Goal: Task Accomplishment & Management: Complete application form

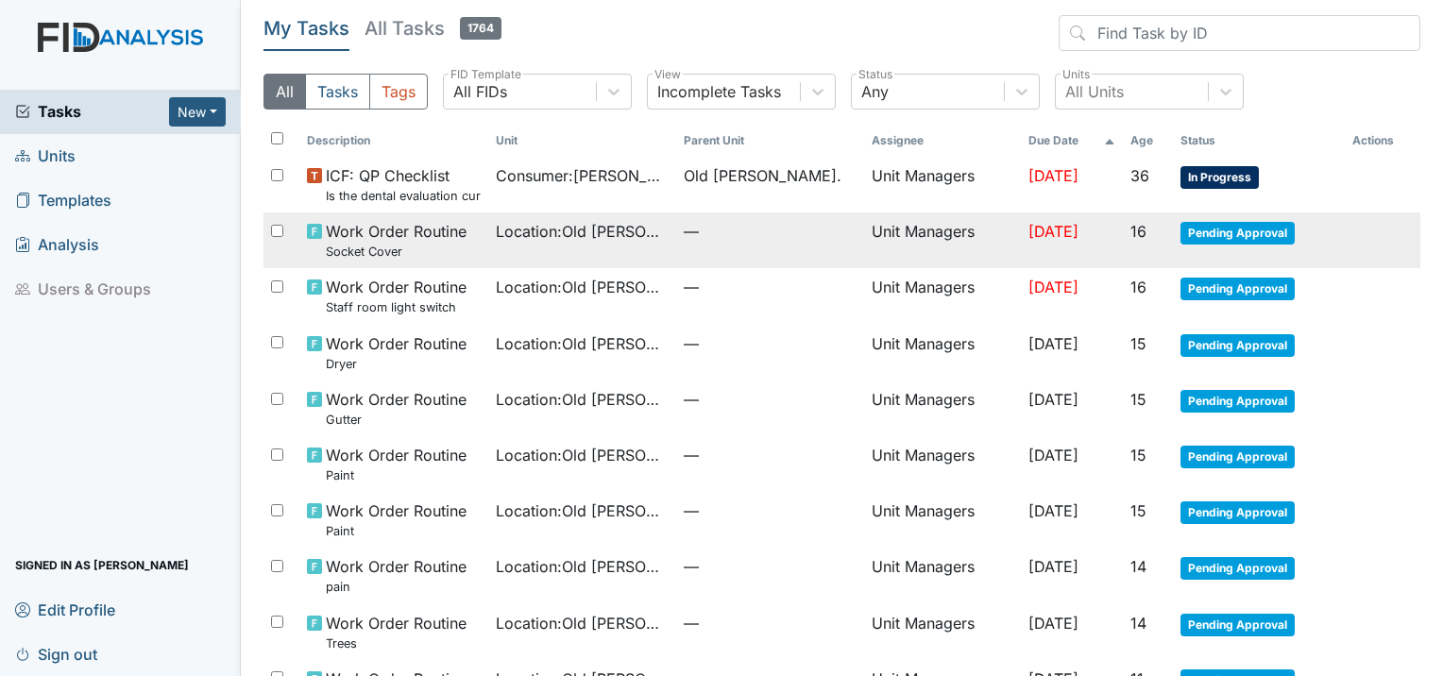
click at [385, 233] on span "Work Order Routine Socket Cover" at bounding box center [396, 240] width 141 height 41
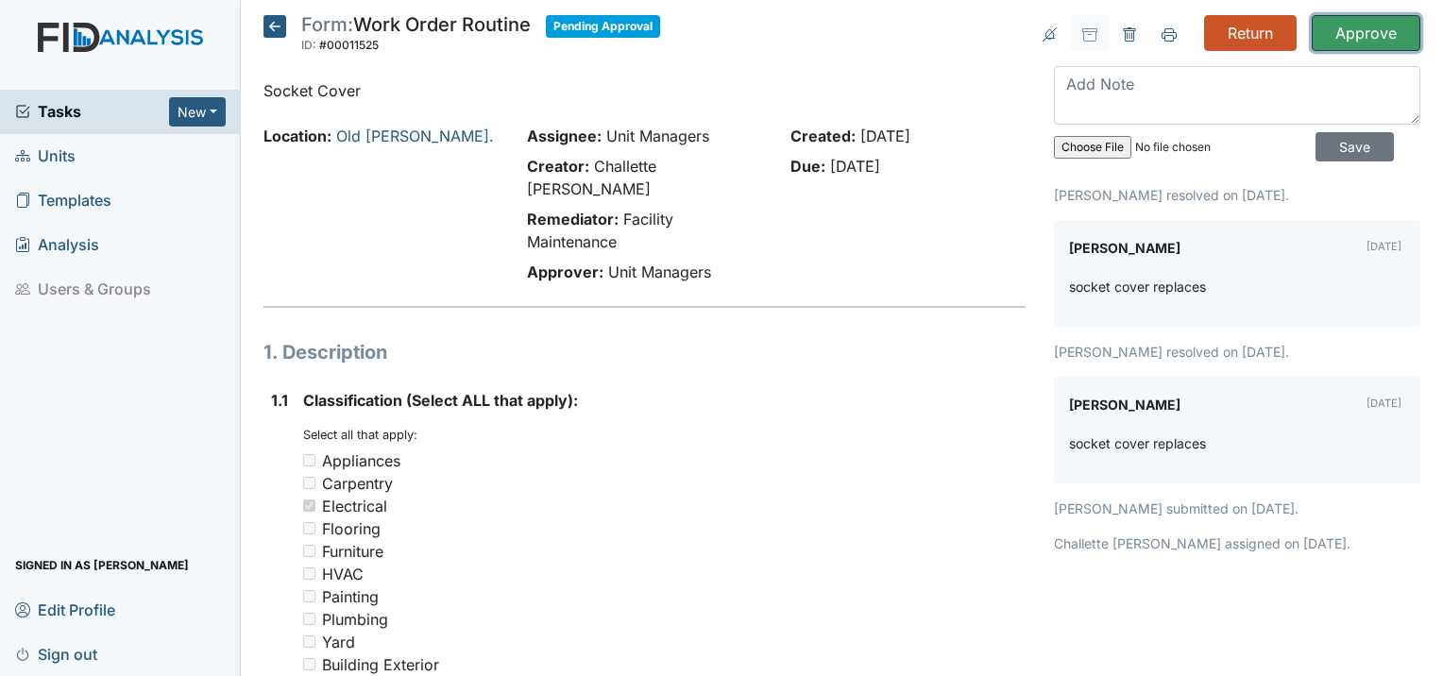
click at [1366, 32] on input "Approve" at bounding box center [1366, 33] width 109 height 36
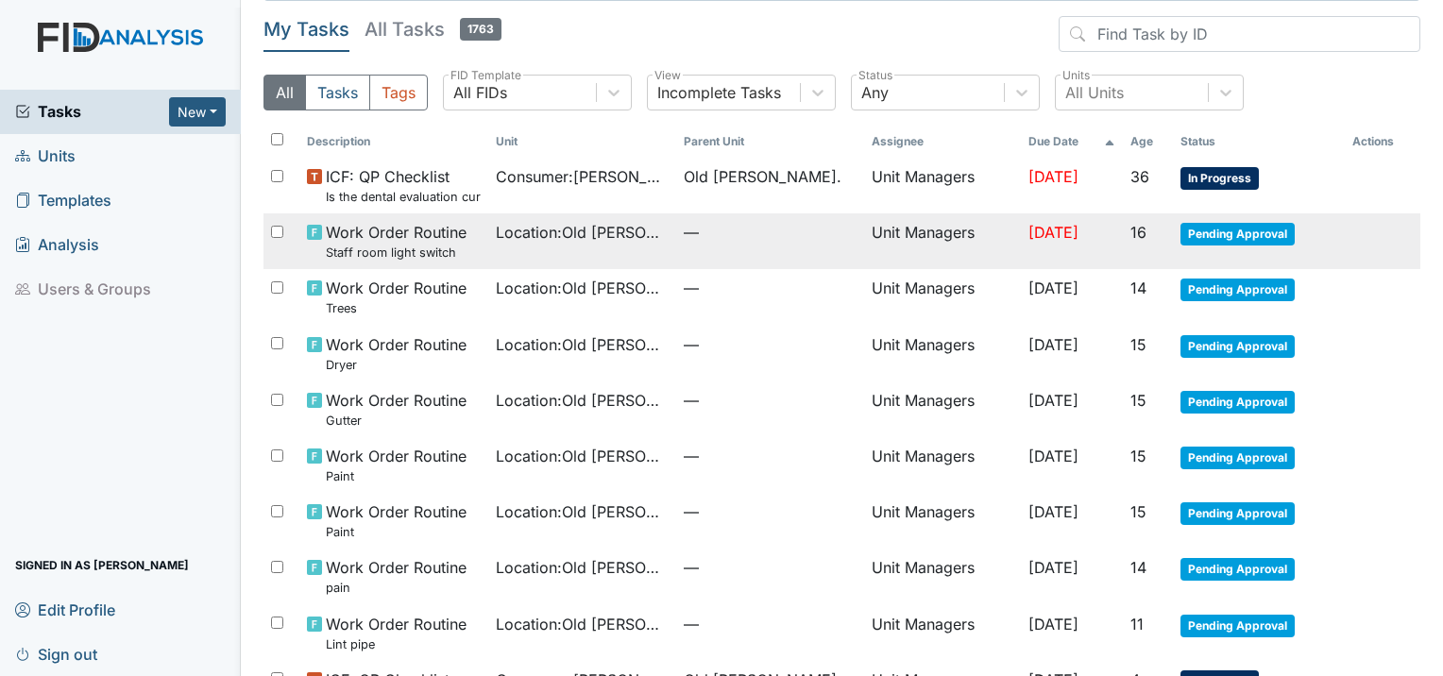
scroll to position [94, 0]
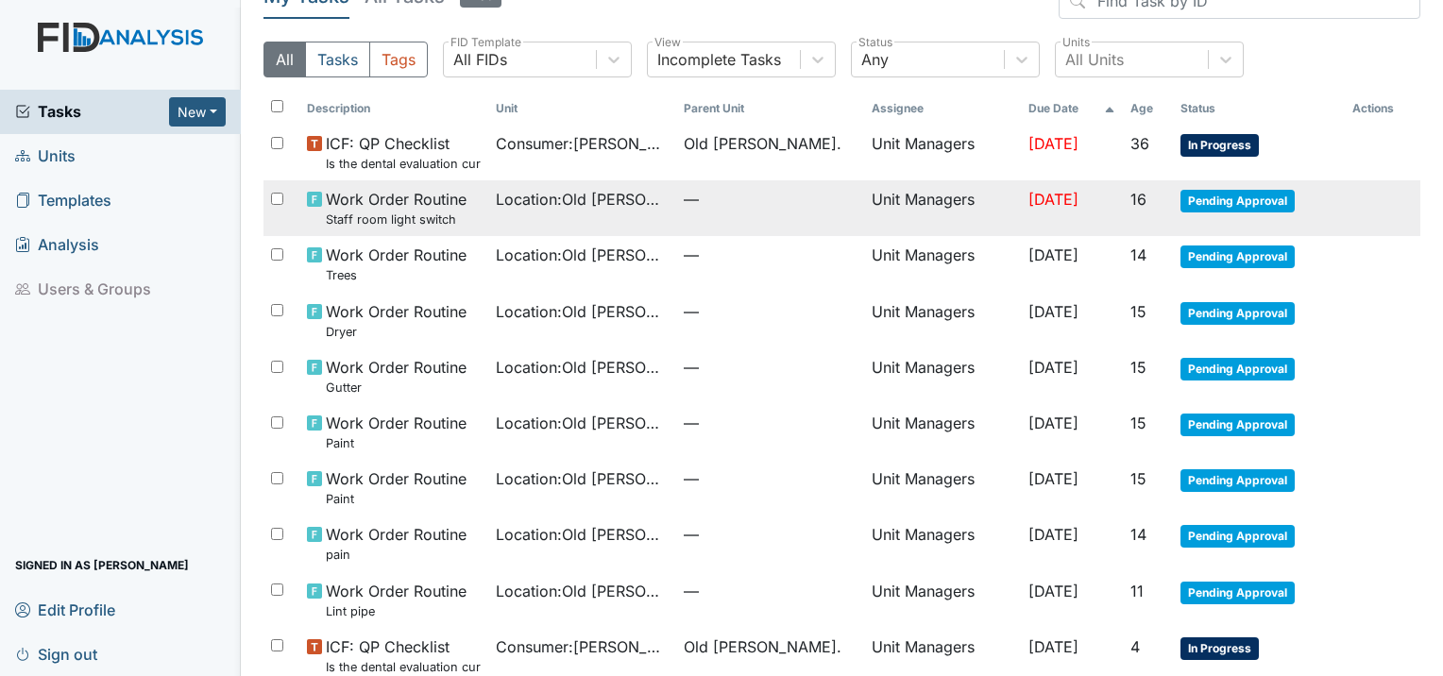
click at [500, 211] on td "Location : Old Roper Rd." at bounding box center [582, 208] width 188 height 56
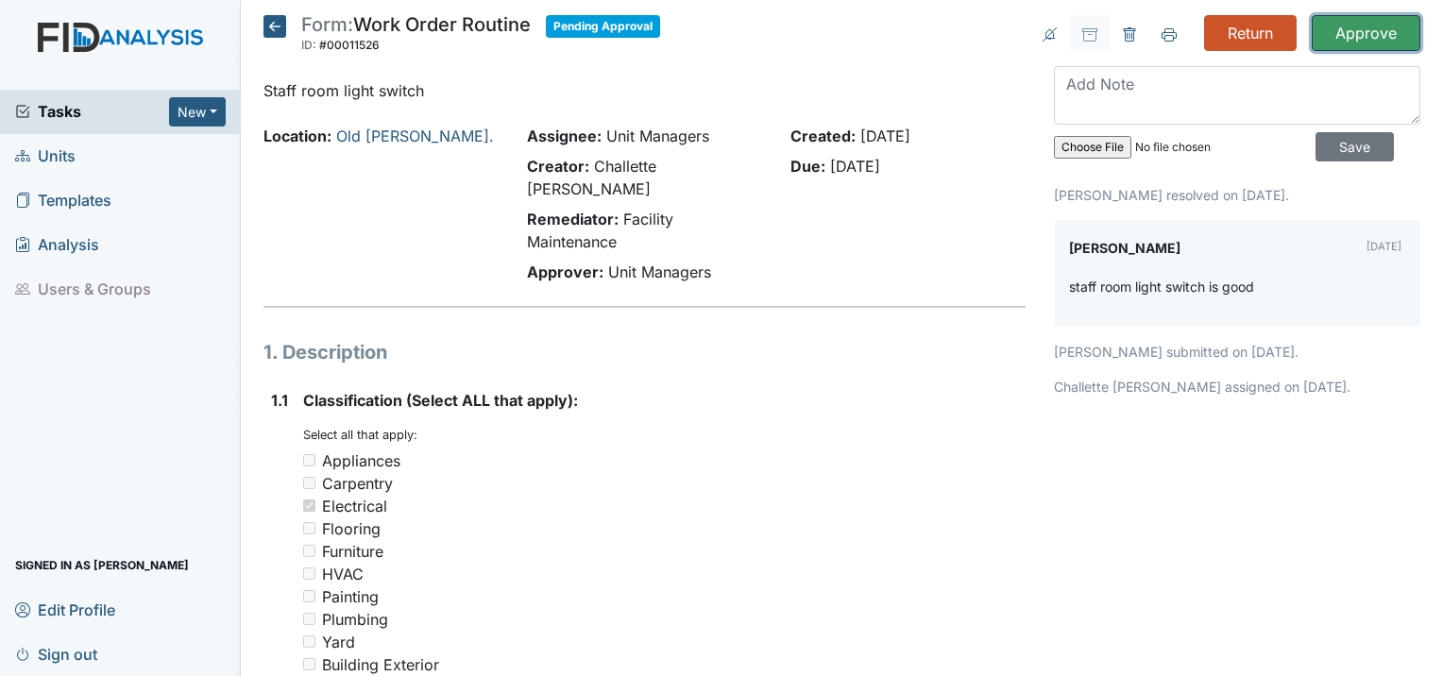
click at [1366, 30] on input "Approve" at bounding box center [1366, 33] width 109 height 36
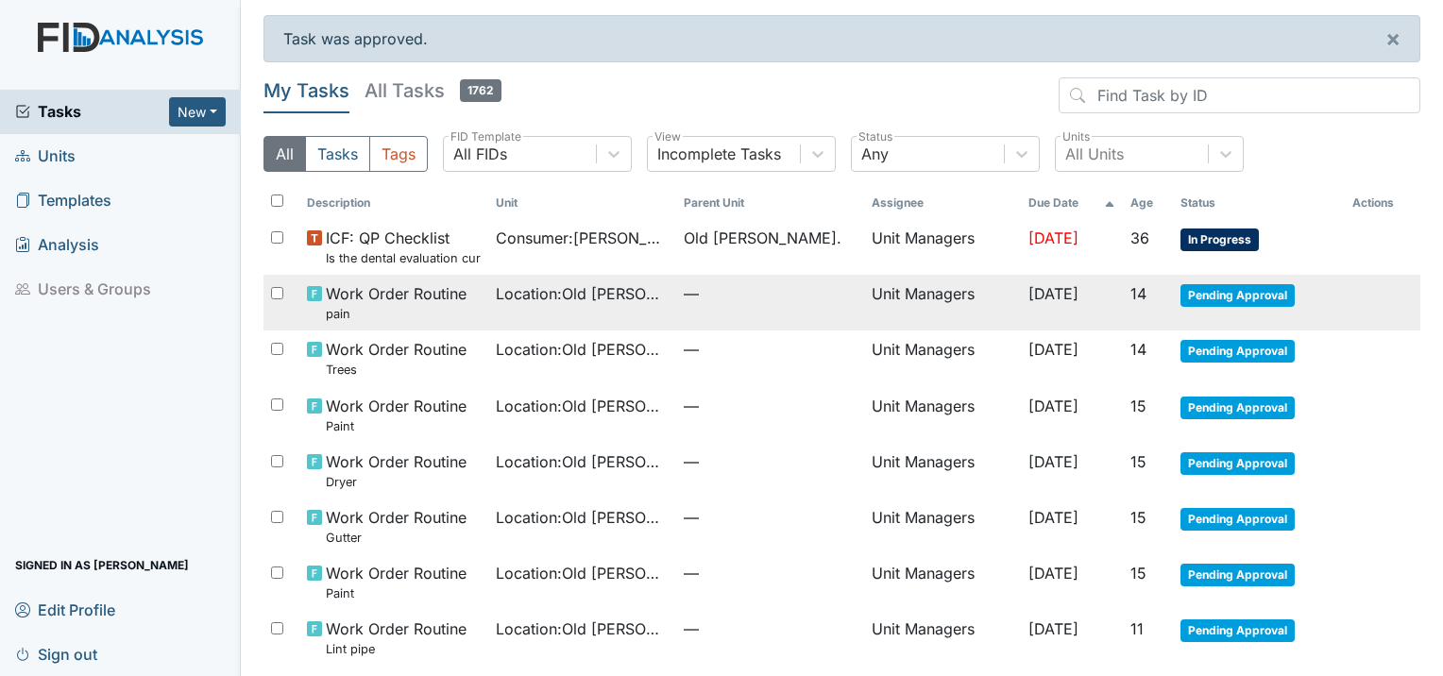
click at [389, 314] on small "pain" at bounding box center [396, 314] width 141 height 18
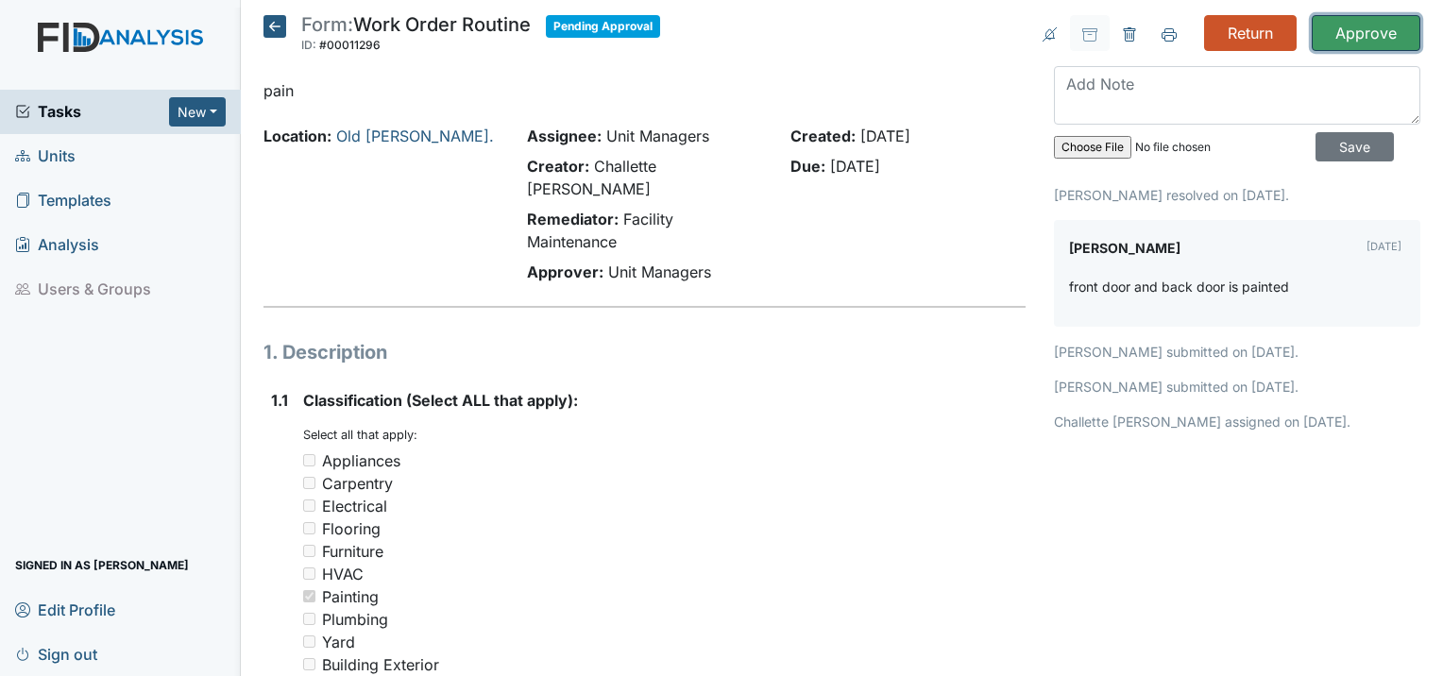
click at [1350, 29] on input "Approve" at bounding box center [1366, 33] width 109 height 36
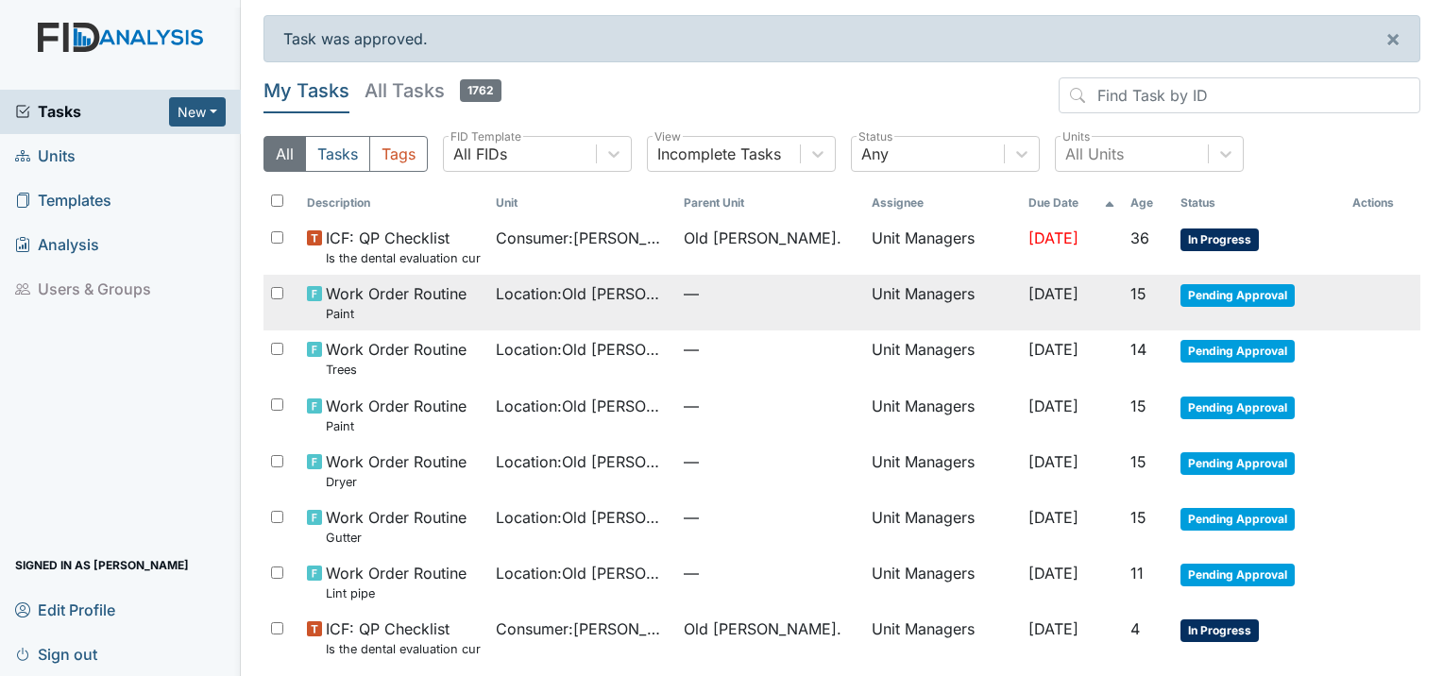
click at [514, 301] on span "Location : [GEOGRAPHIC_DATA][PERSON_NAME]." at bounding box center [582, 293] width 173 height 23
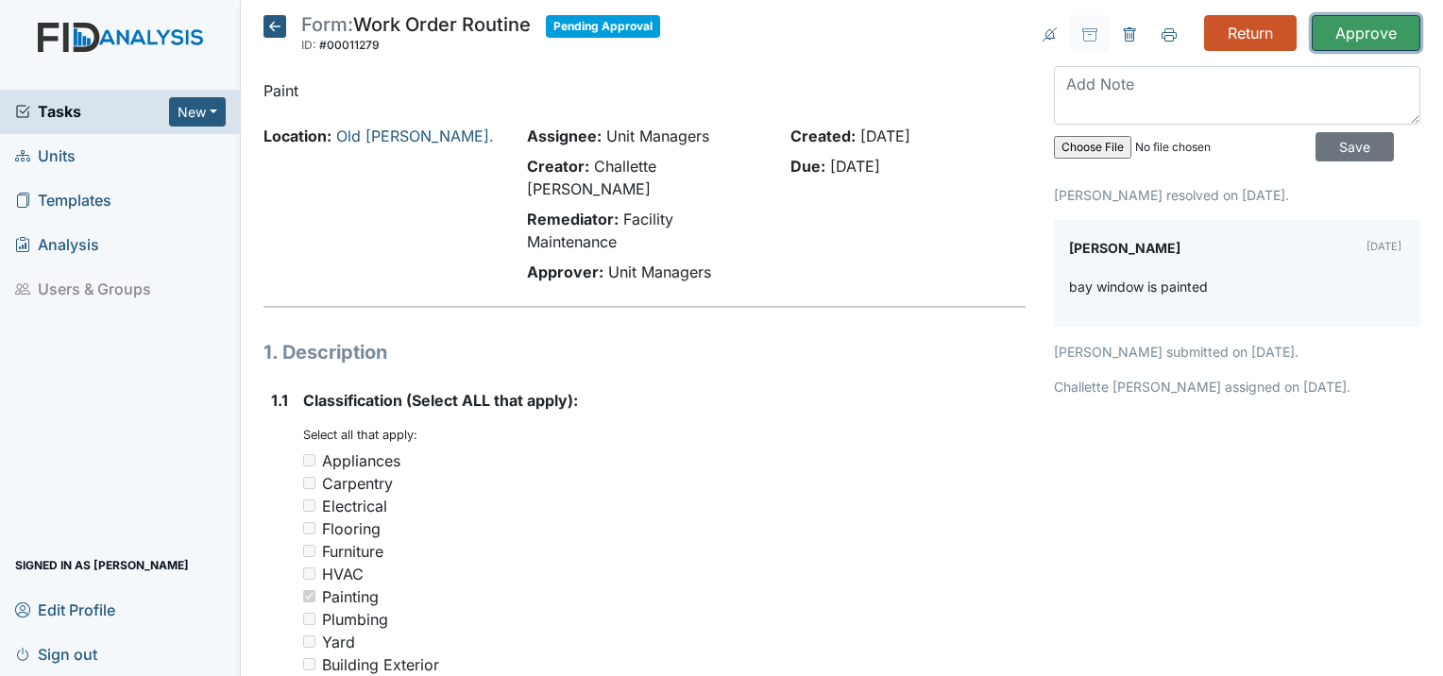
click at [1383, 29] on input "Approve" at bounding box center [1366, 33] width 109 height 36
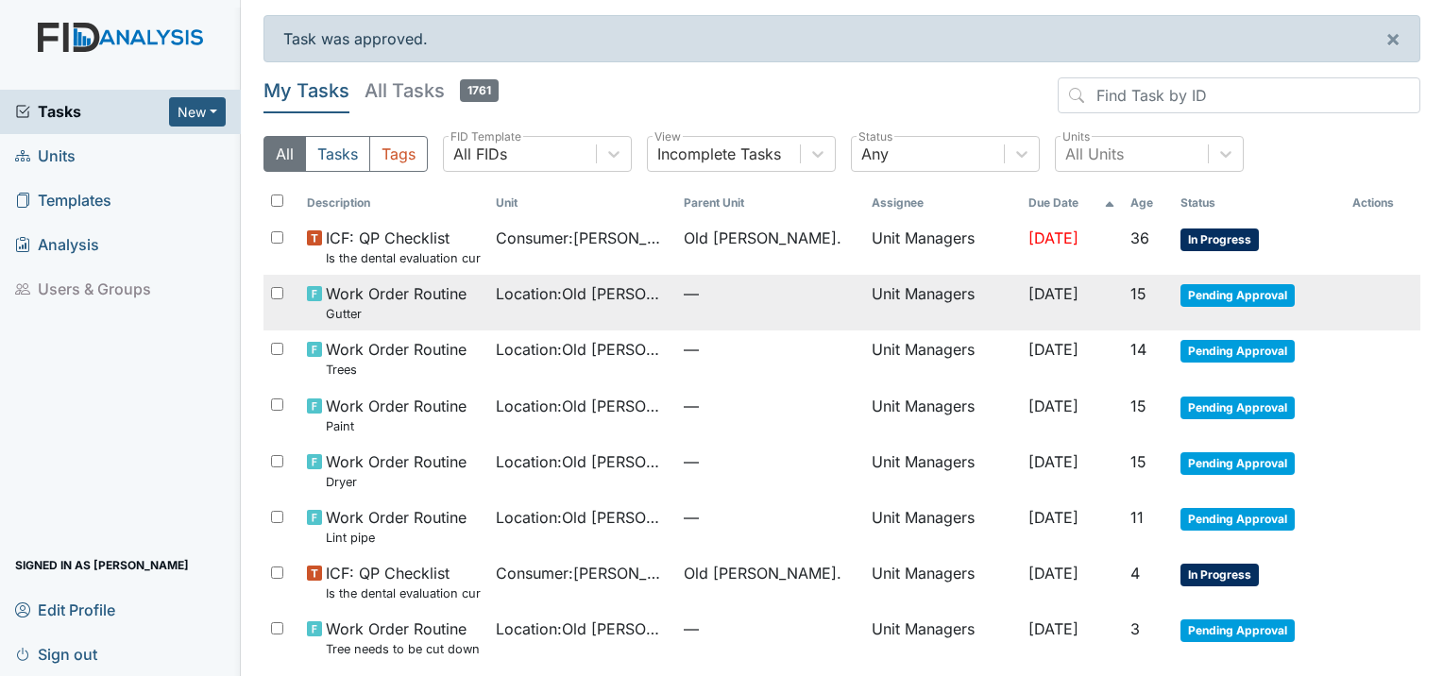
click at [665, 314] on td "Location : [GEOGRAPHIC_DATA][PERSON_NAME]." at bounding box center [582, 303] width 188 height 56
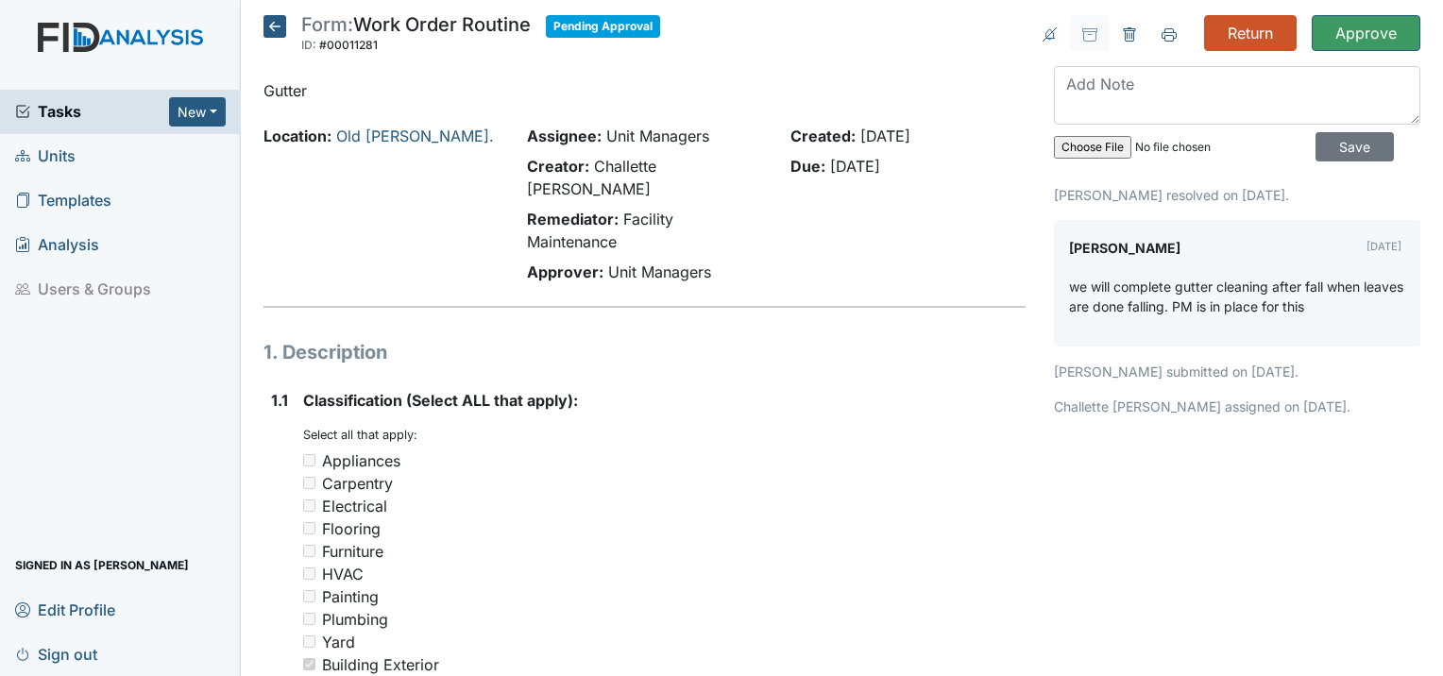
click at [271, 28] on icon at bounding box center [274, 26] width 23 height 23
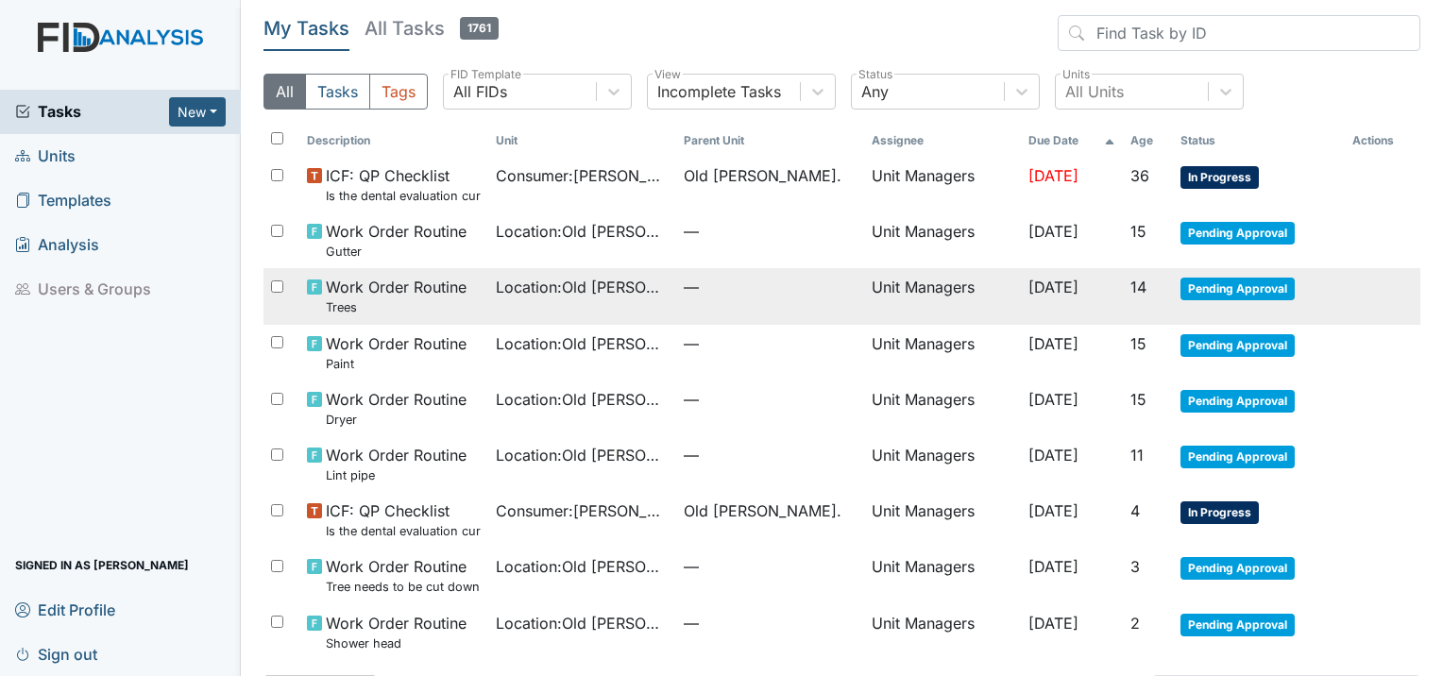
click at [589, 292] on span "Location : Old Roper Rd." at bounding box center [582, 287] width 173 height 23
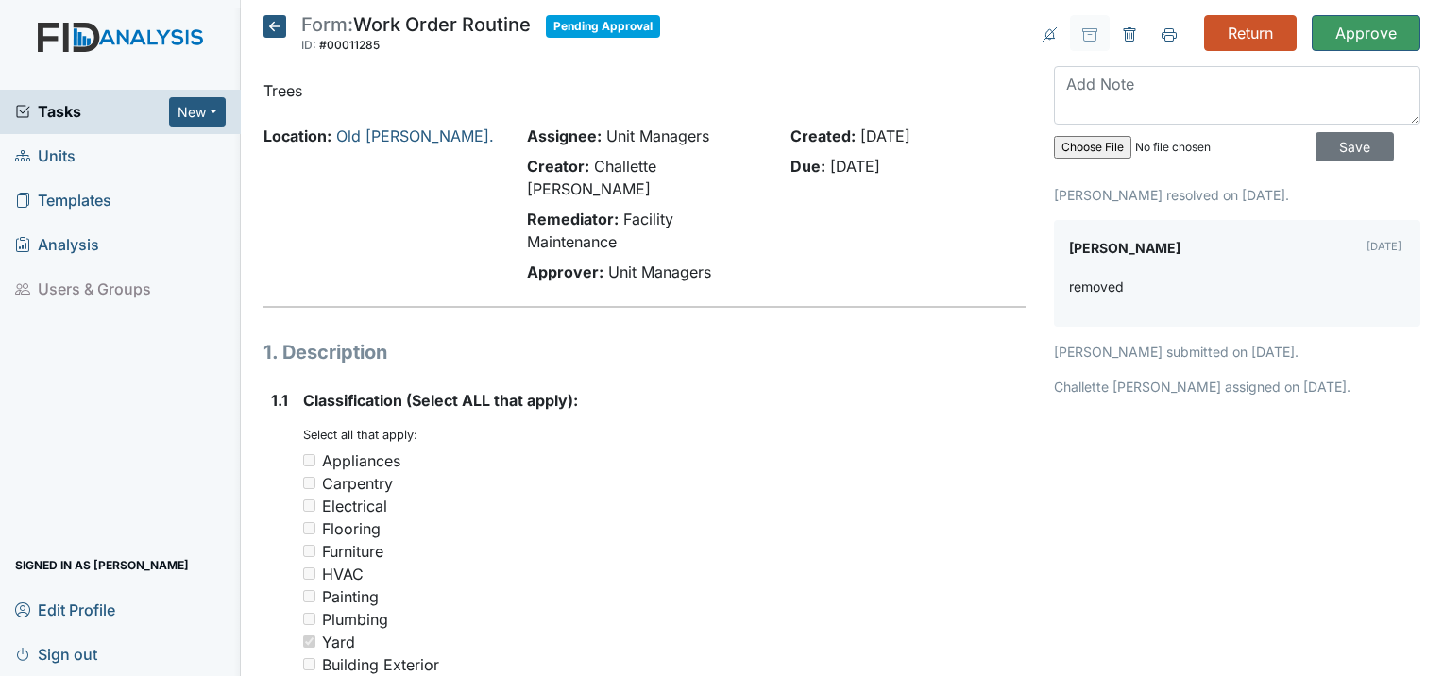
click at [281, 24] on icon at bounding box center [274, 26] width 23 height 23
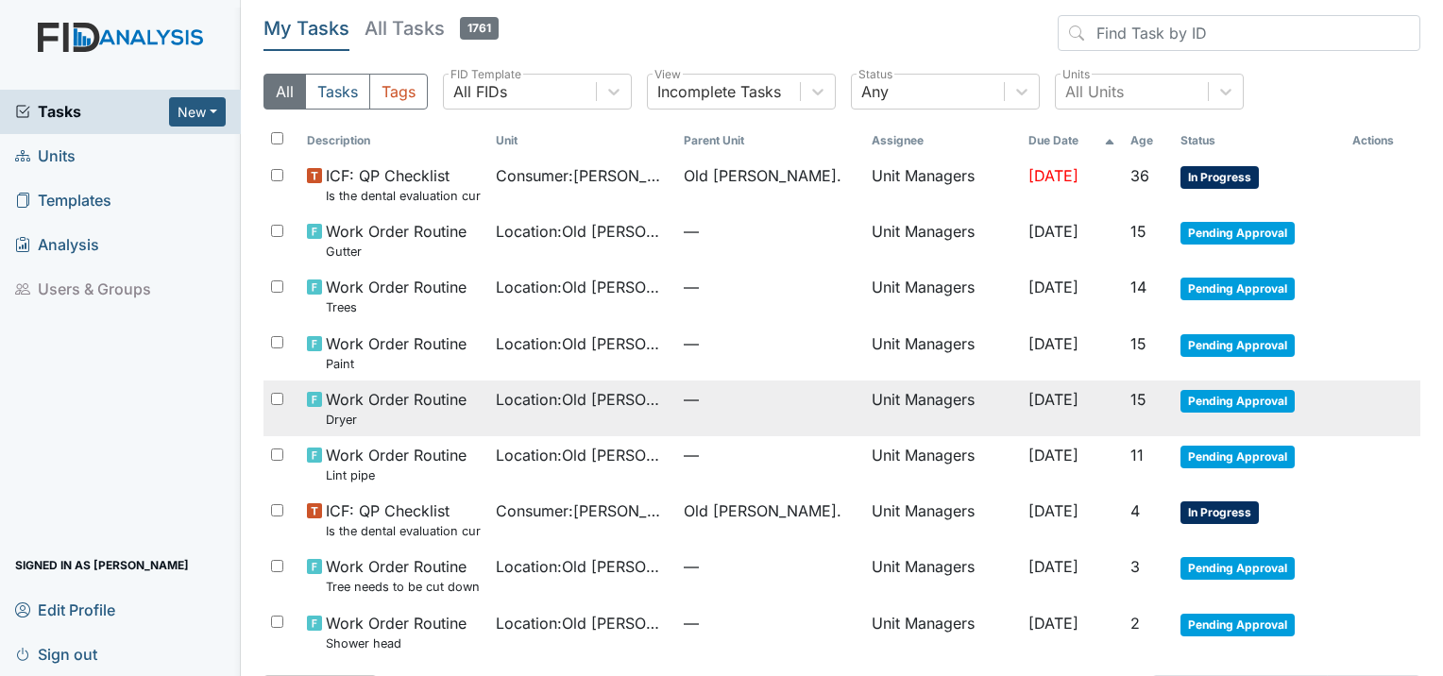
click at [516, 418] on td "Location : [GEOGRAPHIC_DATA][PERSON_NAME]." at bounding box center [582, 409] width 188 height 56
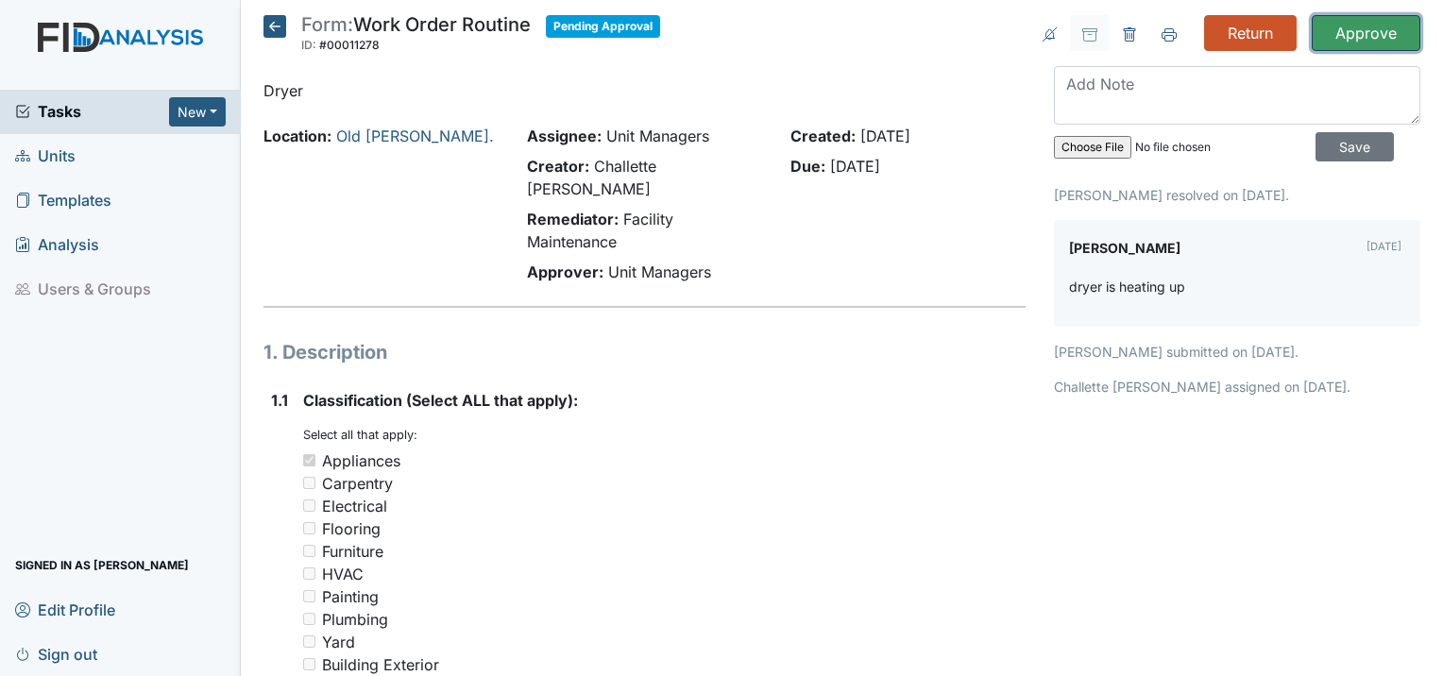
click at [1350, 34] on input "Approve" at bounding box center [1366, 33] width 109 height 36
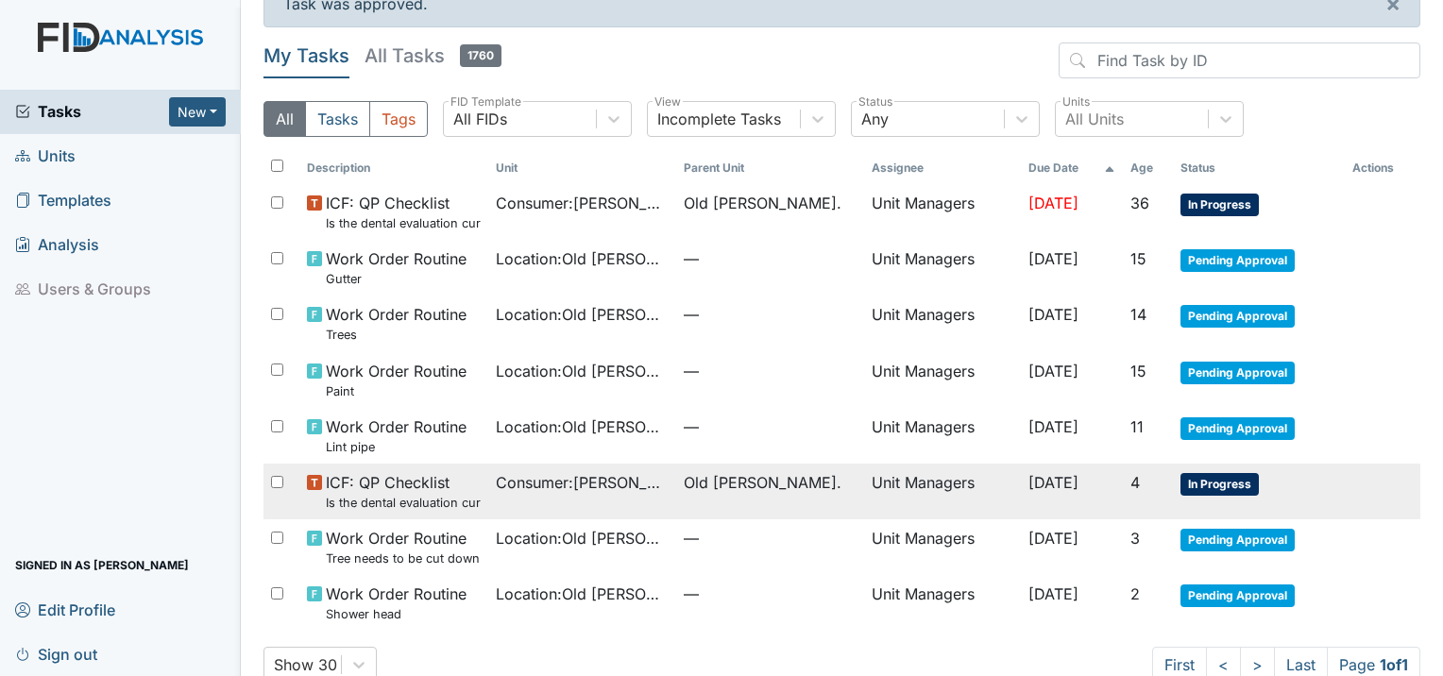
scroll to position [71, 0]
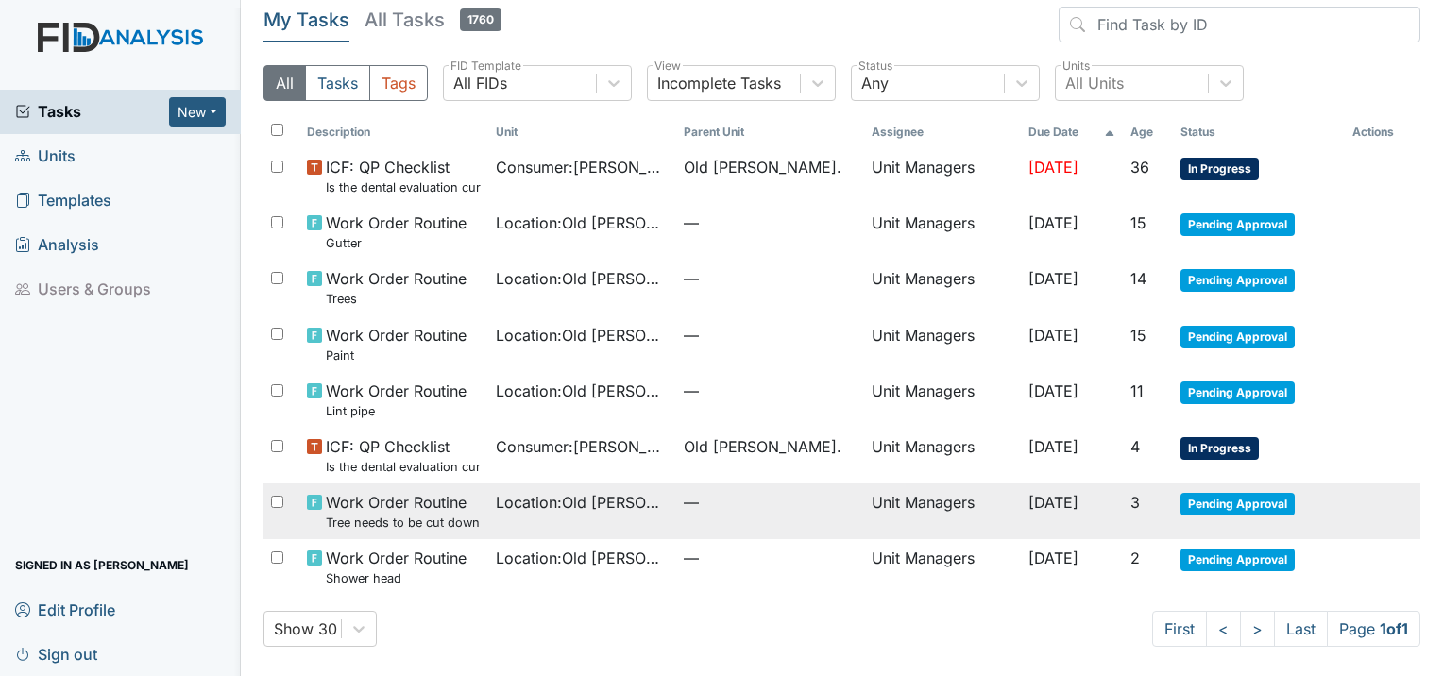
click at [518, 514] on td "Location : [GEOGRAPHIC_DATA][PERSON_NAME]." at bounding box center [582, 512] width 188 height 56
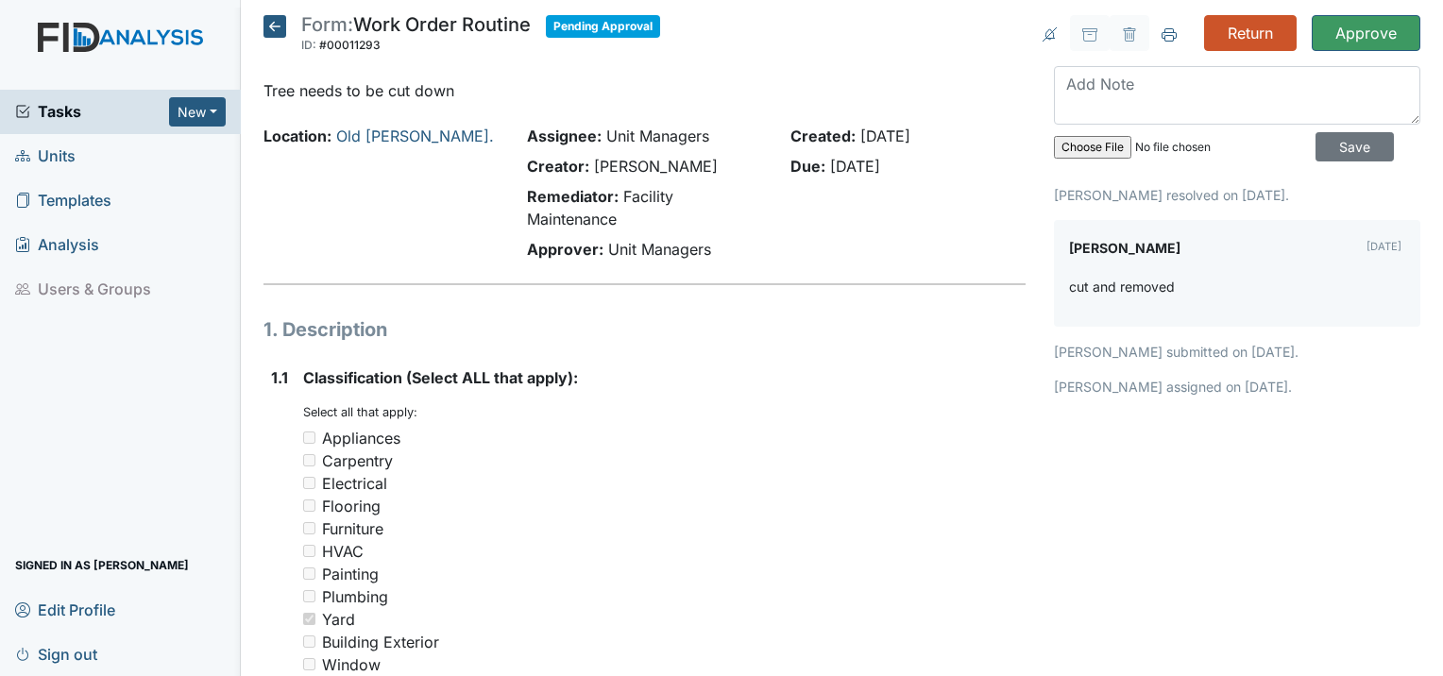
click at [265, 23] on icon at bounding box center [274, 26] width 23 height 23
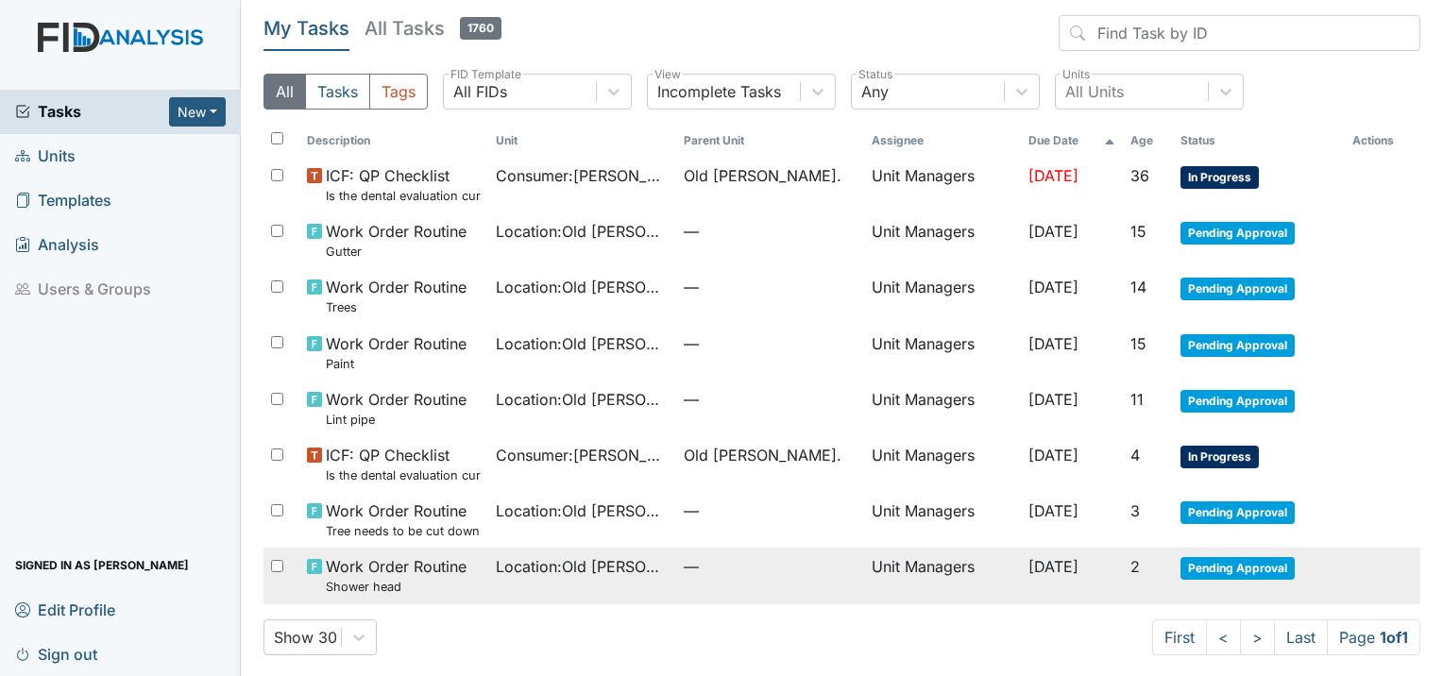
click at [528, 562] on span "Location : Old Roper Rd." at bounding box center [582, 566] width 173 height 23
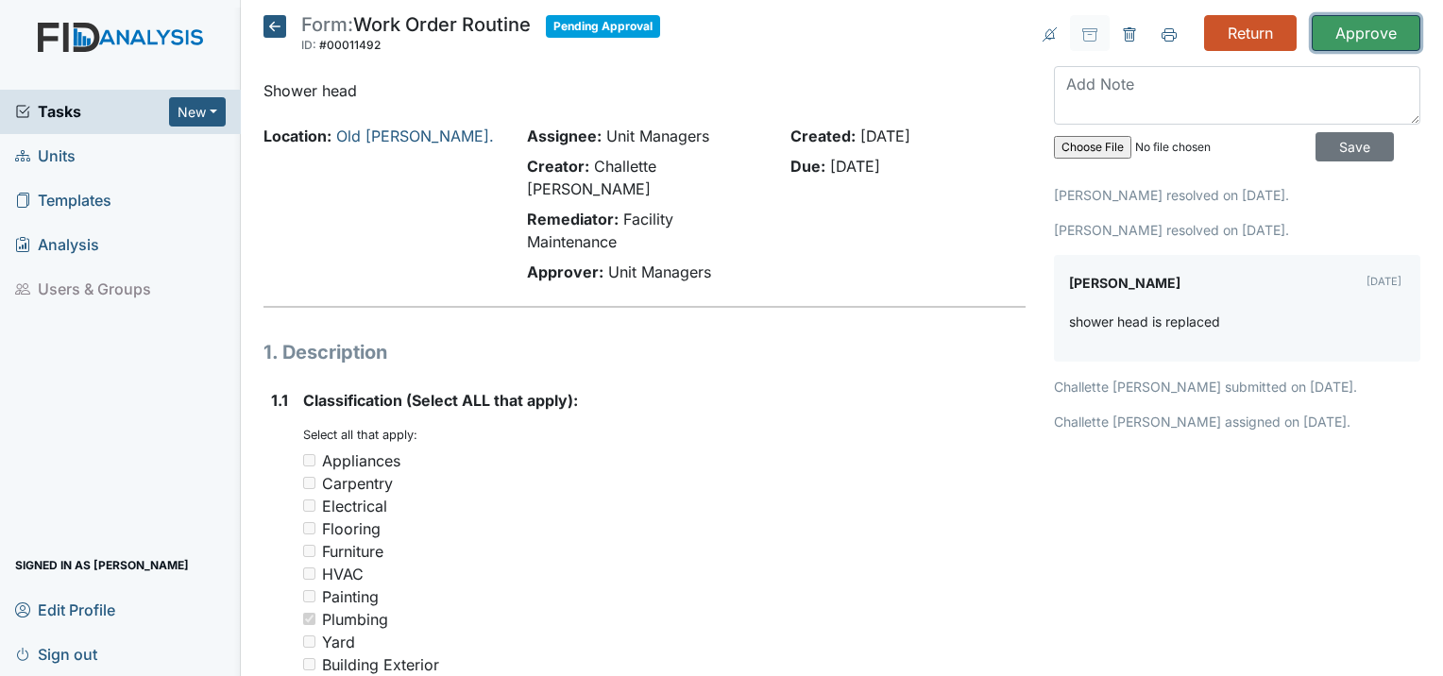
click at [1348, 31] on input "Approve" at bounding box center [1366, 33] width 109 height 36
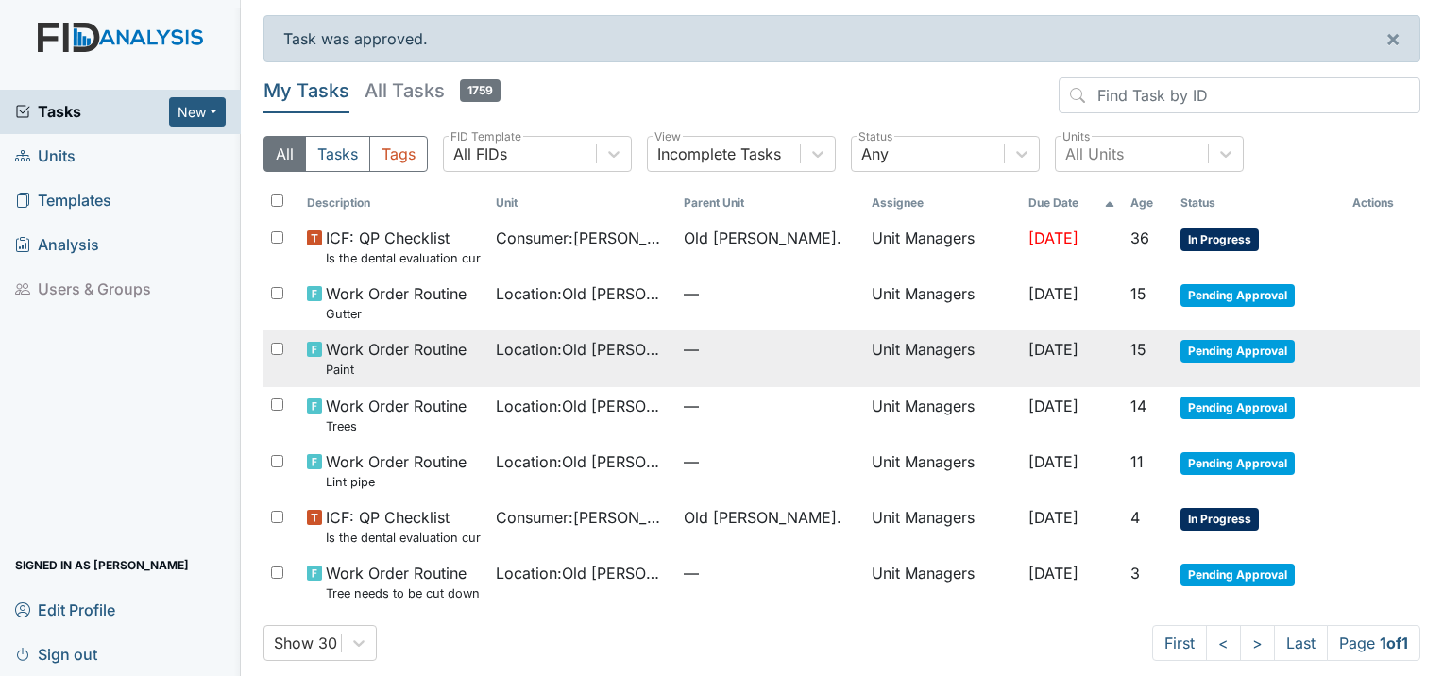
click at [627, 359] on span "Location : Old Roper Rd." at bounding box center [582, 349] width 173 height 23
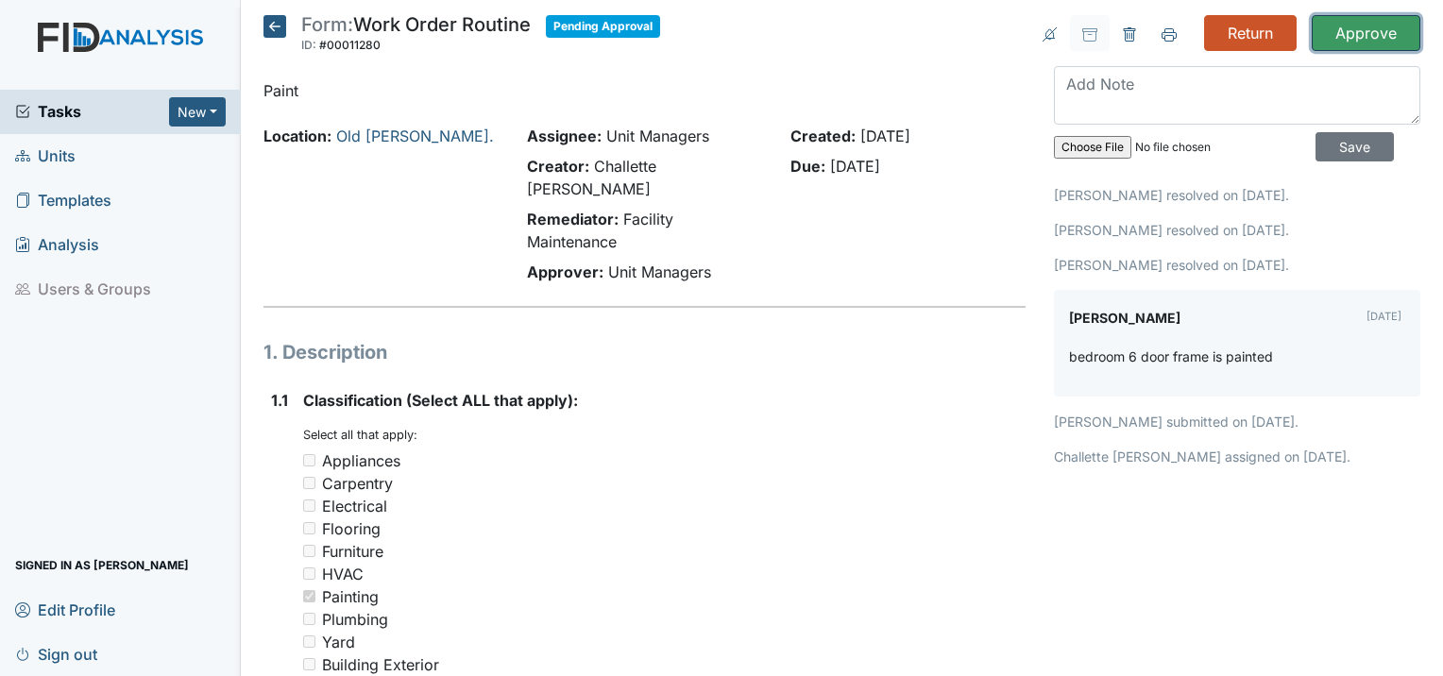
click at [1385, 30] on input "Approve" at bounding box center [1366, 33] width 109 height 36
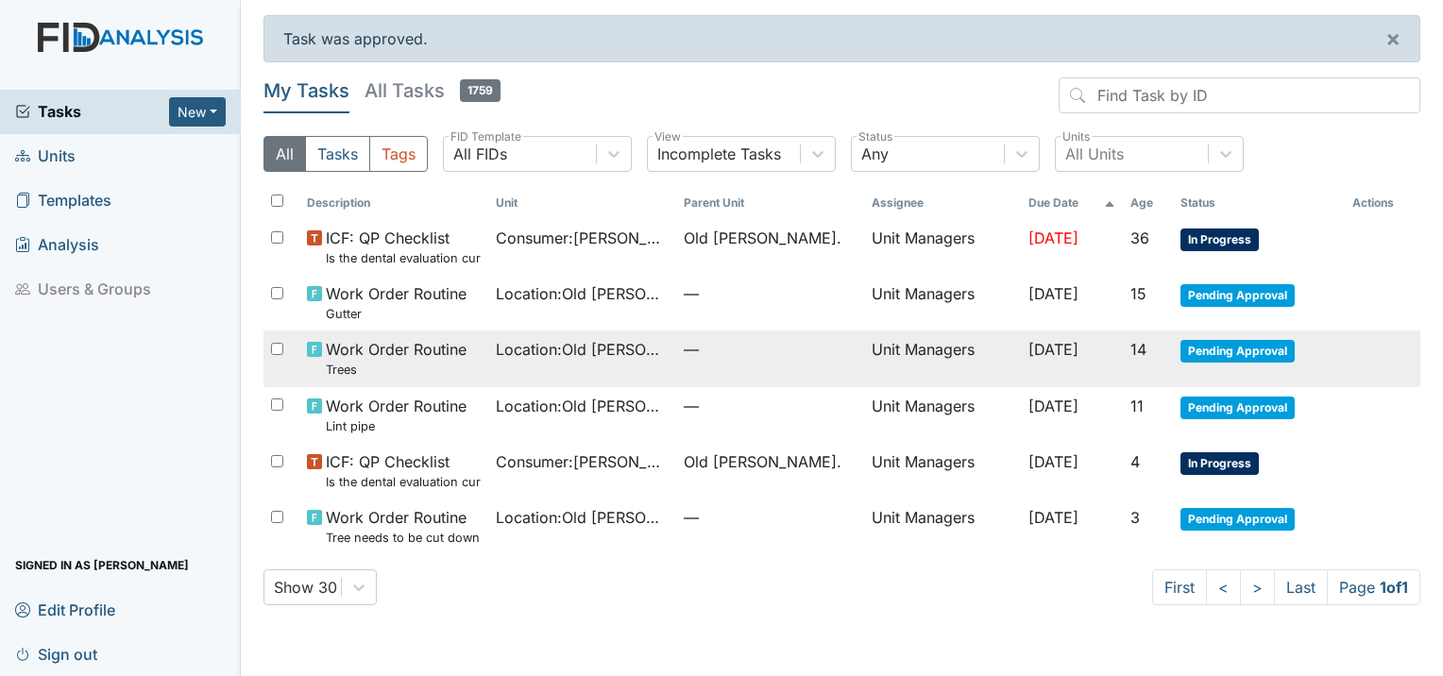
click at [647, 354] on span "Location : [GEOGRAPHIC_DATA][PERSON_NAME]." at bounding box center [582, 349] width 173 height 23
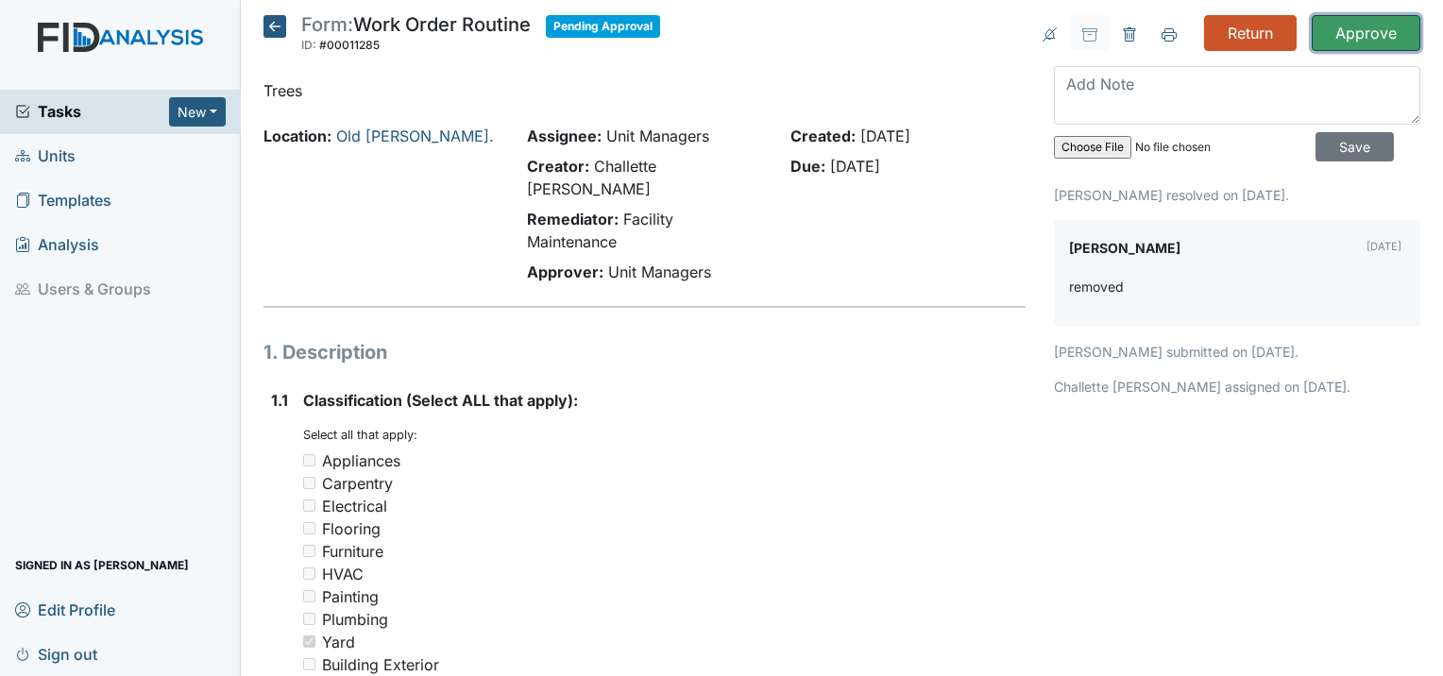
click at [1347, 40] on input "Approve" at bounding box center [1366, 33] width 109 height 36
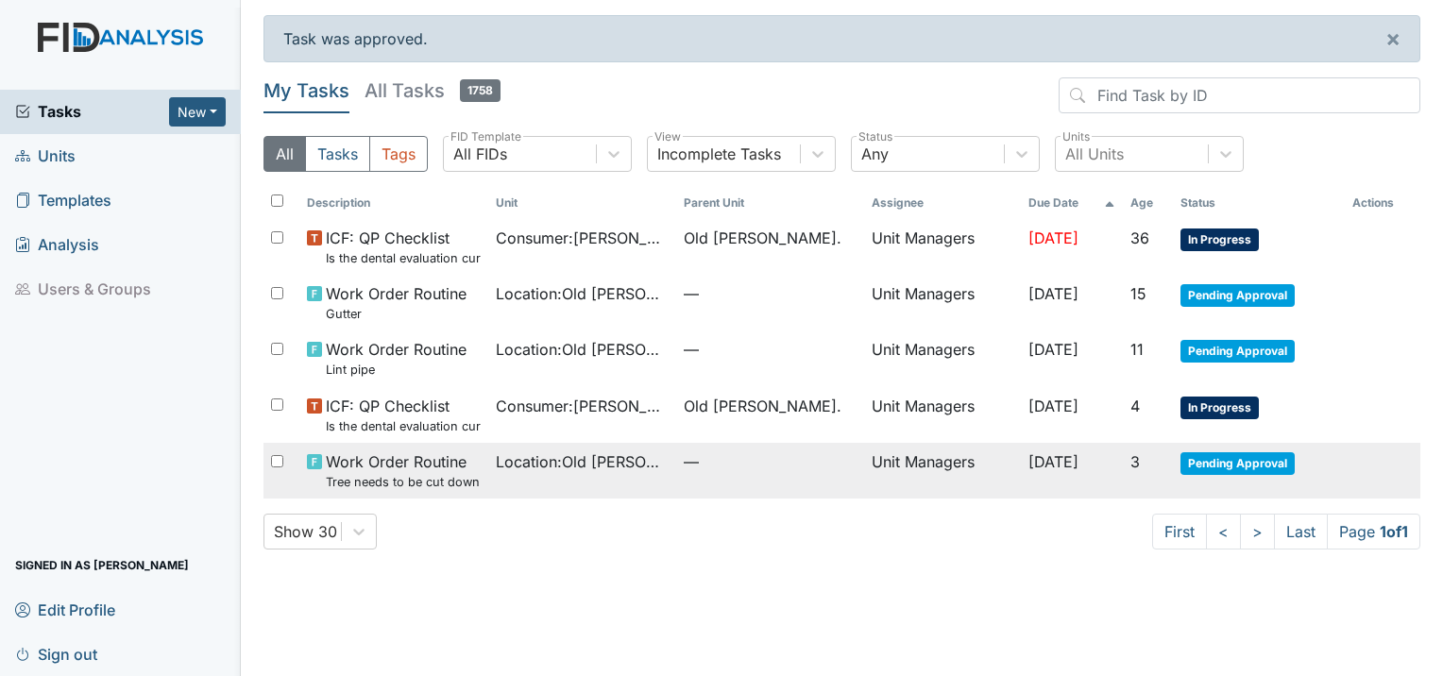
click at [472, 484] on small "Tree needs to be cut down" at bounding box center [403, 482] width 154 height 18
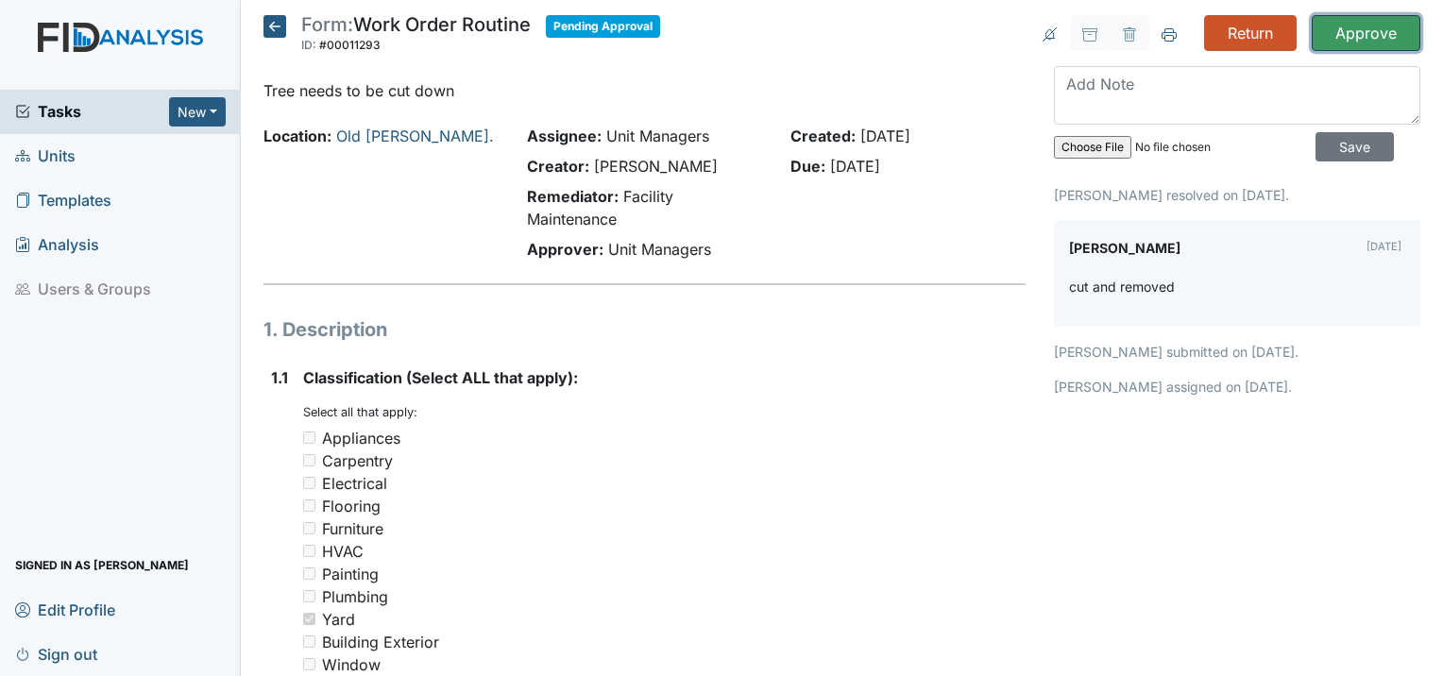
click at [1347, 39] on input "Approve" at bounding box center [1366, 33] width 109 height 36
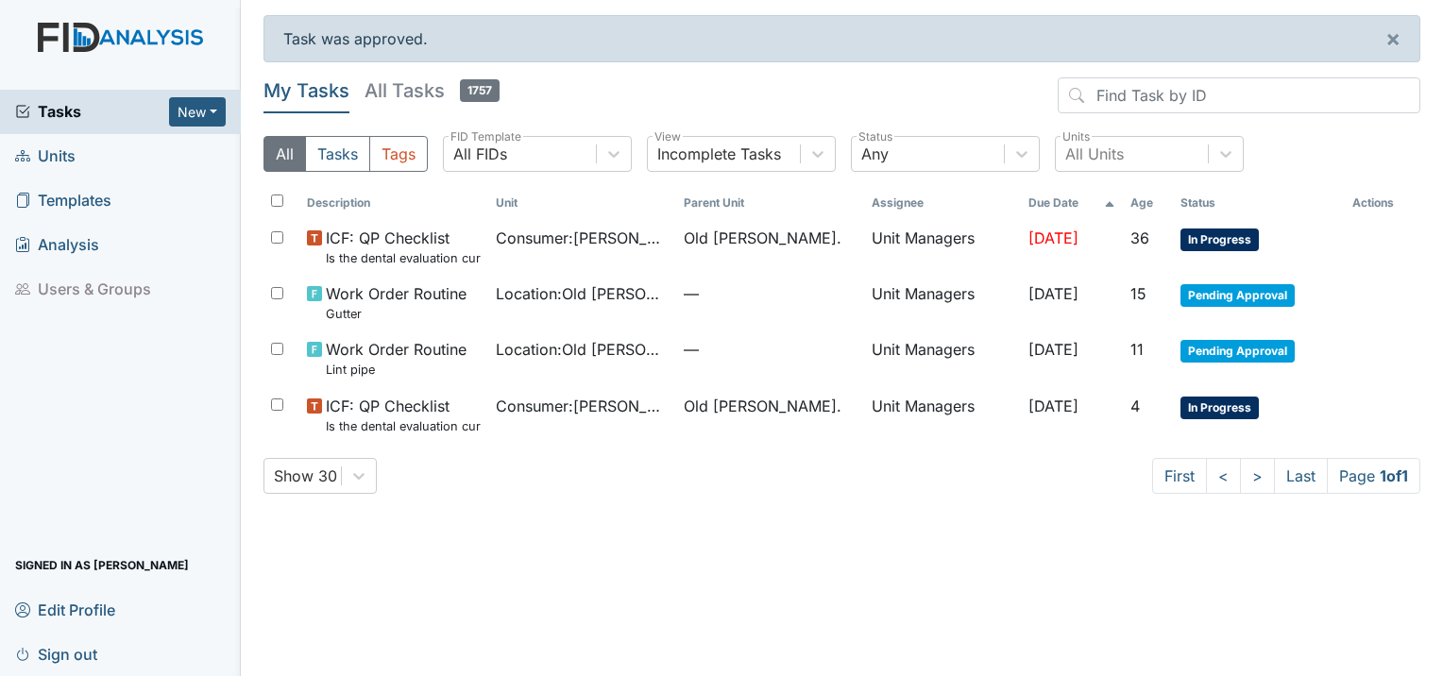
click at [64, 165] on span "Units" at bounding box center [45, 156] width 60 height 29
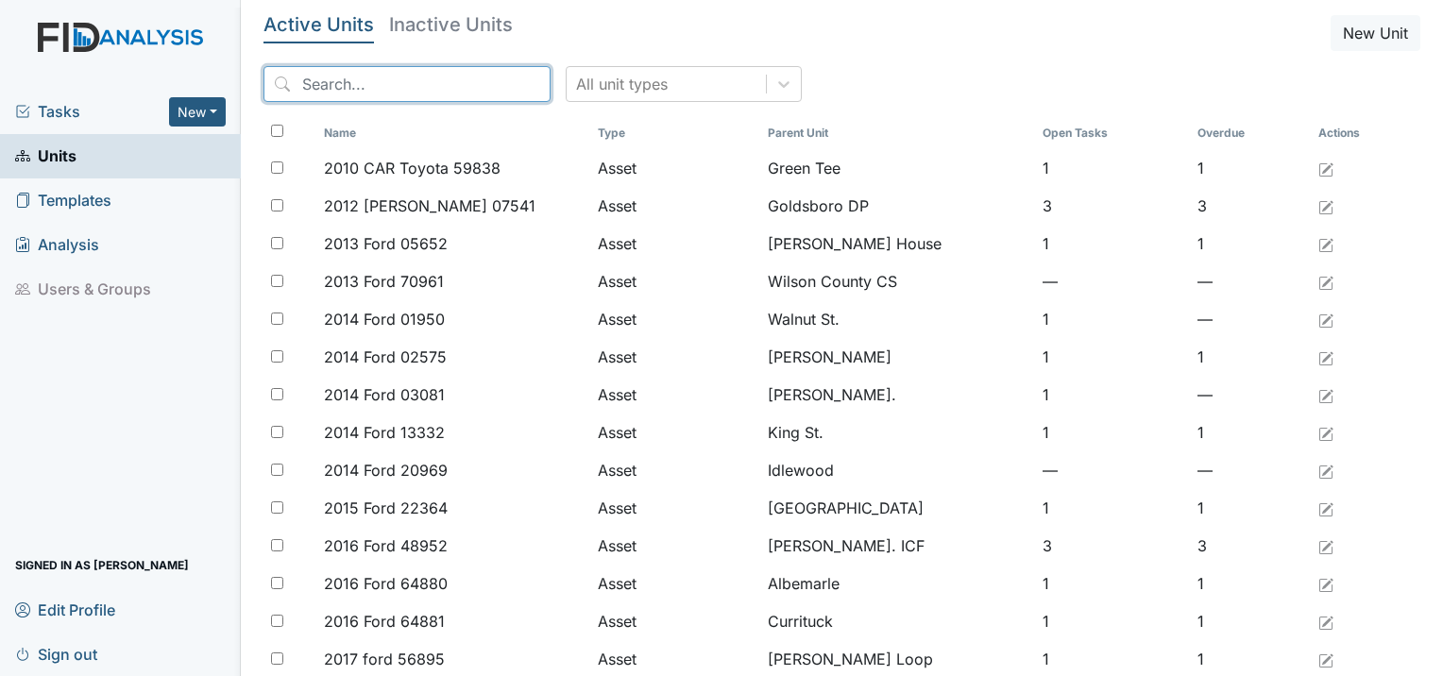
click at [404, 93] on input "search" at bounding box center [406, 84] width 287 height 36
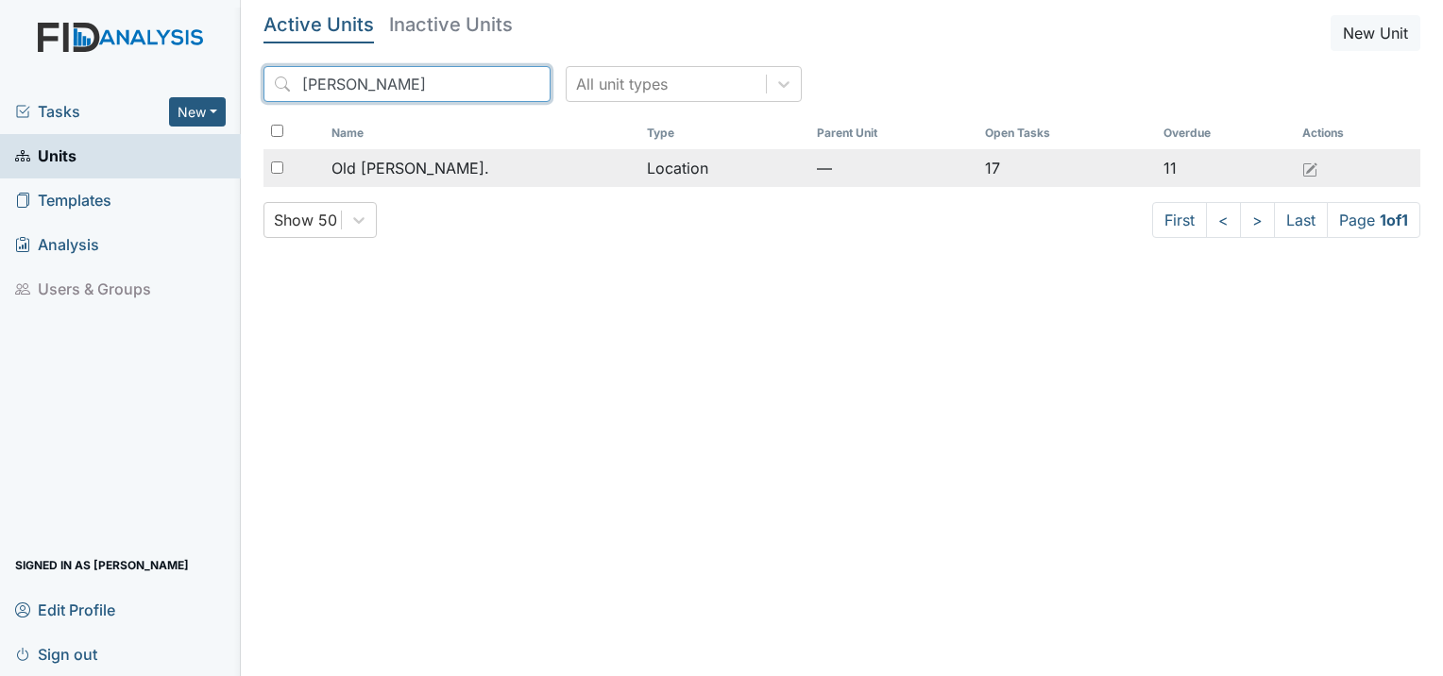
type input "[PERSON_NAME]"
click at [407, 170] on span "Old [PERSON_NAME]." at bounding box center [410, 168] width 158 height 23
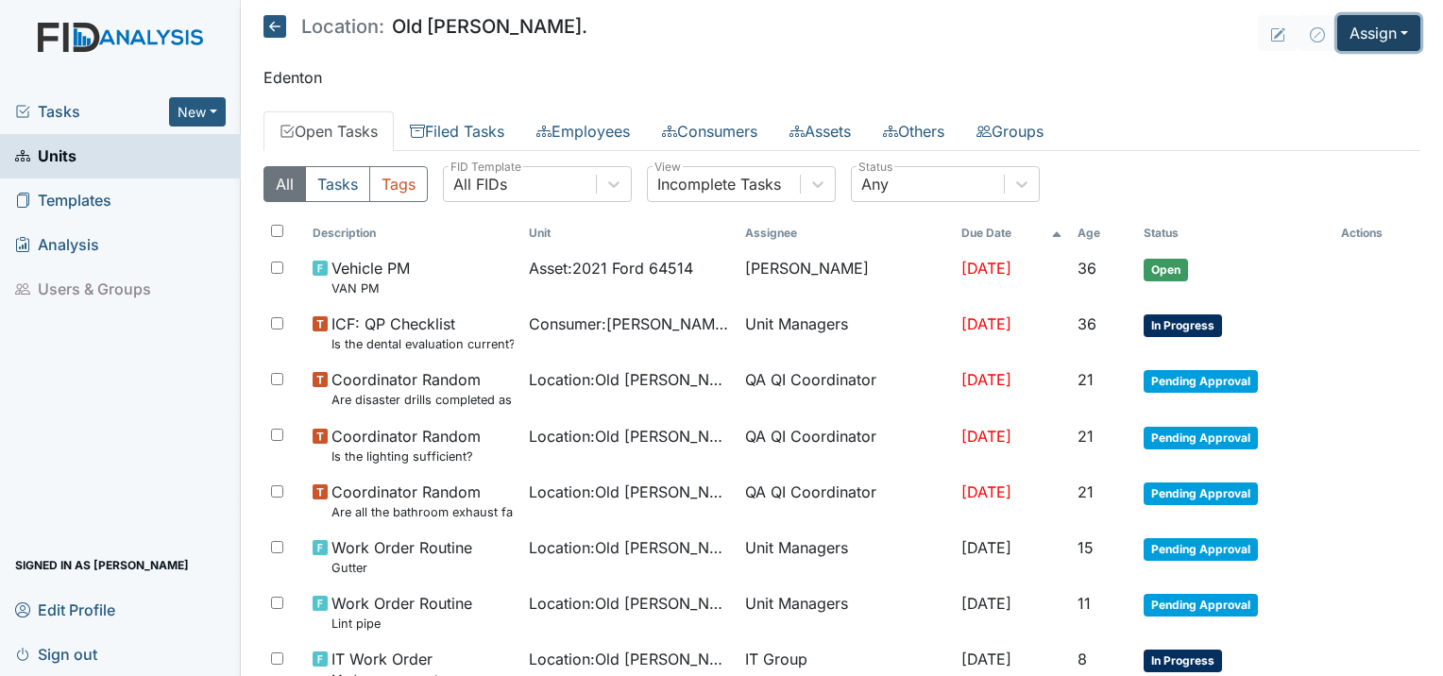
click at [1350, 29] on button "Assign" at bounding box center [1378, 33] width 83 height 36
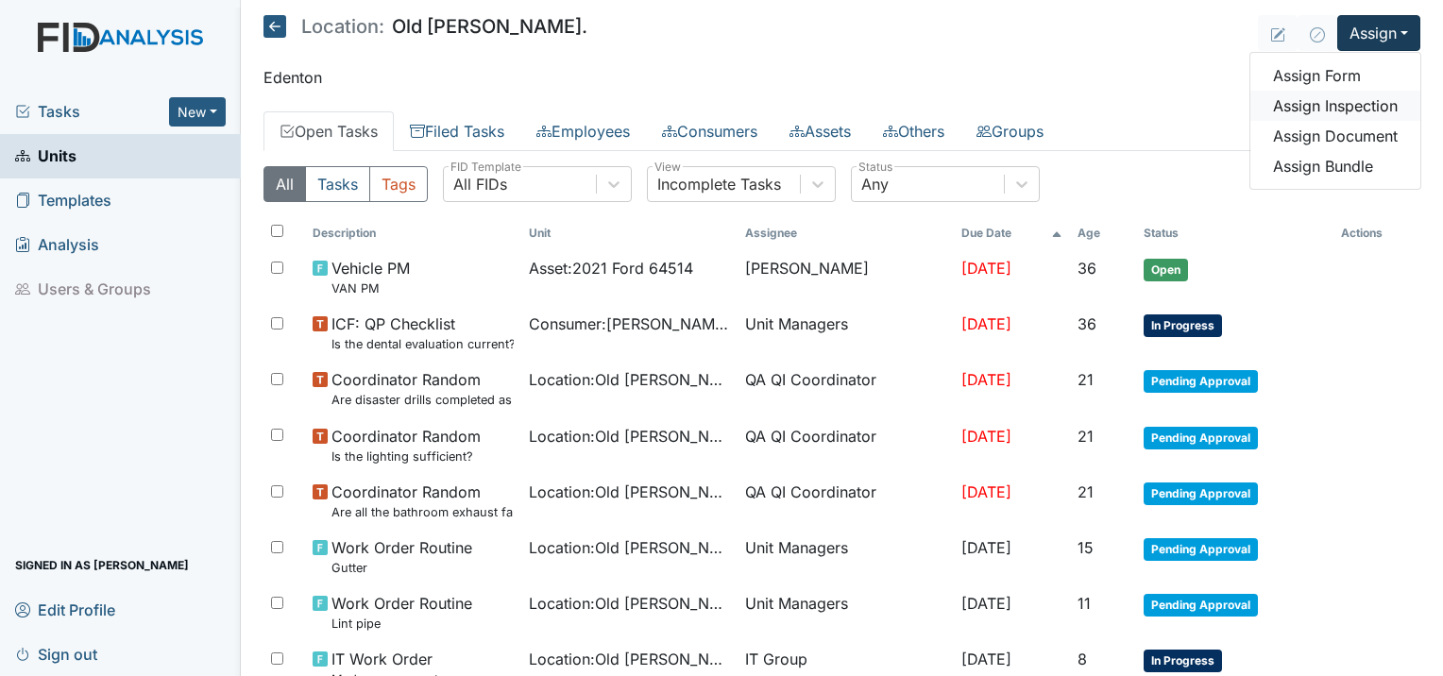
click at [1311, 111] on link "Assign Inspection" at bounding box center [1335, 106] width 170 height 30
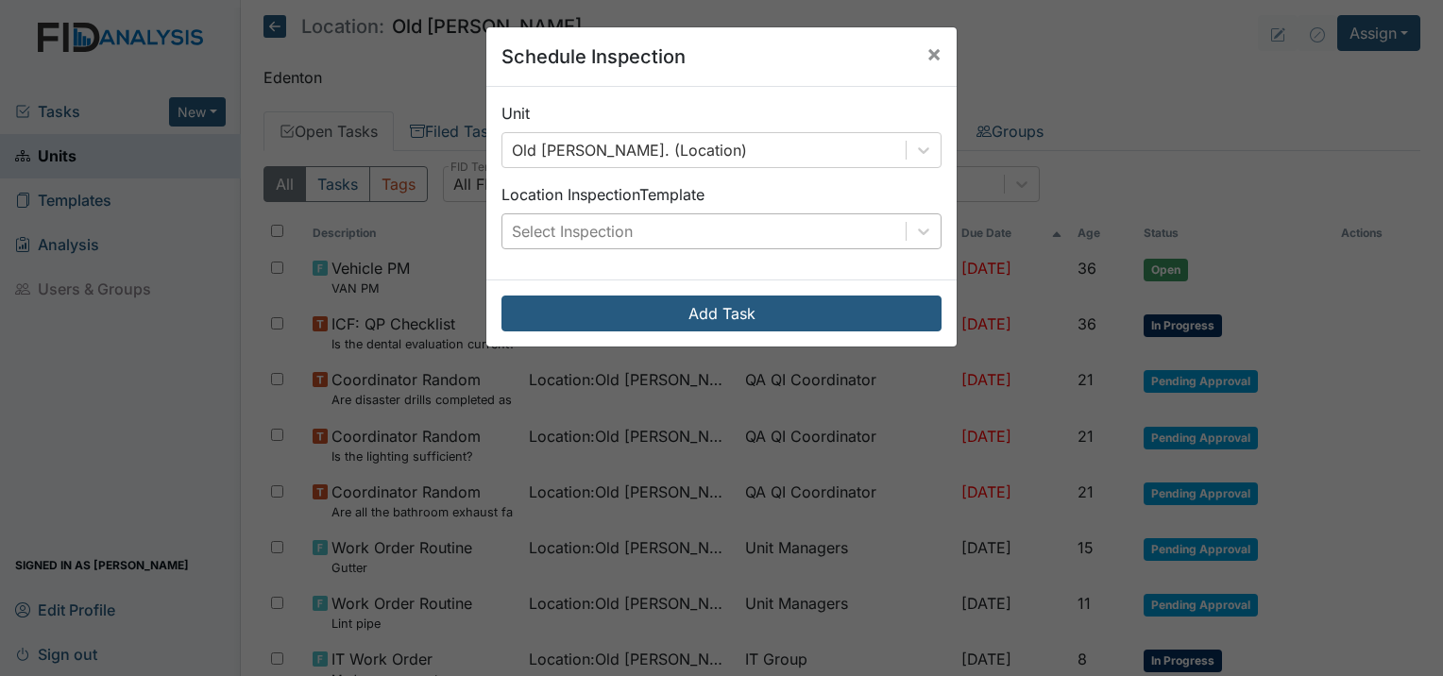
click at [635, 239] on div "Select Inspection" at bounding box center [703, 231] width 403 height 34
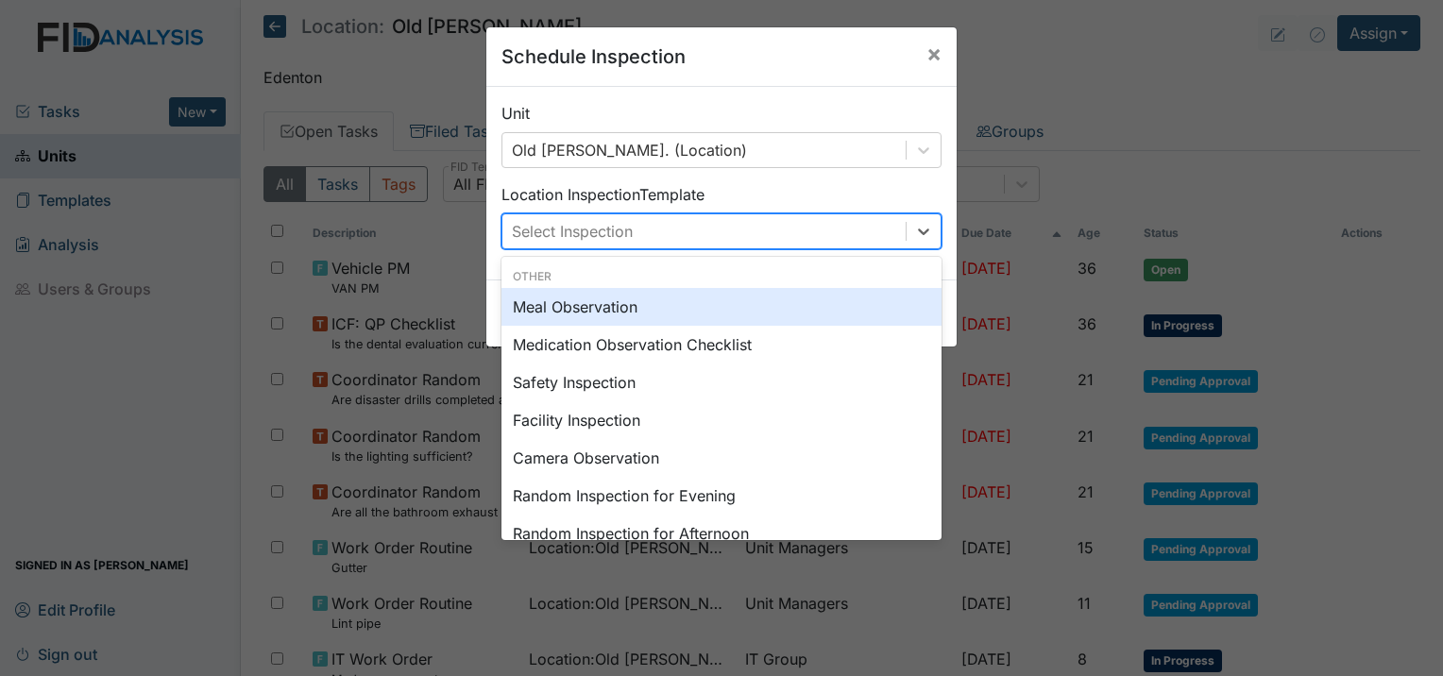
click at [641, 306] on div "Meal Observation" at bounding box center [721, 307] width 440 height 38
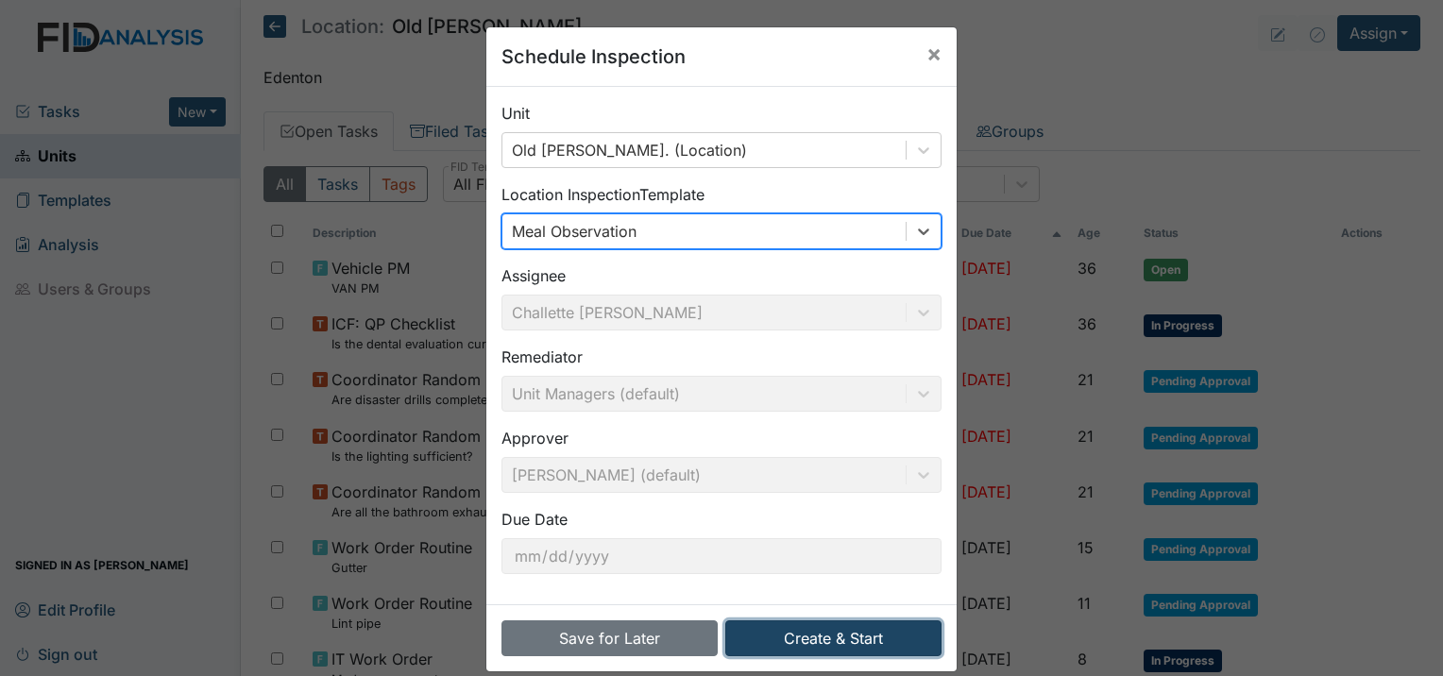
click at [777, 631] on button "Create & Start" at bounding box center [833, 638] width 216 height 36
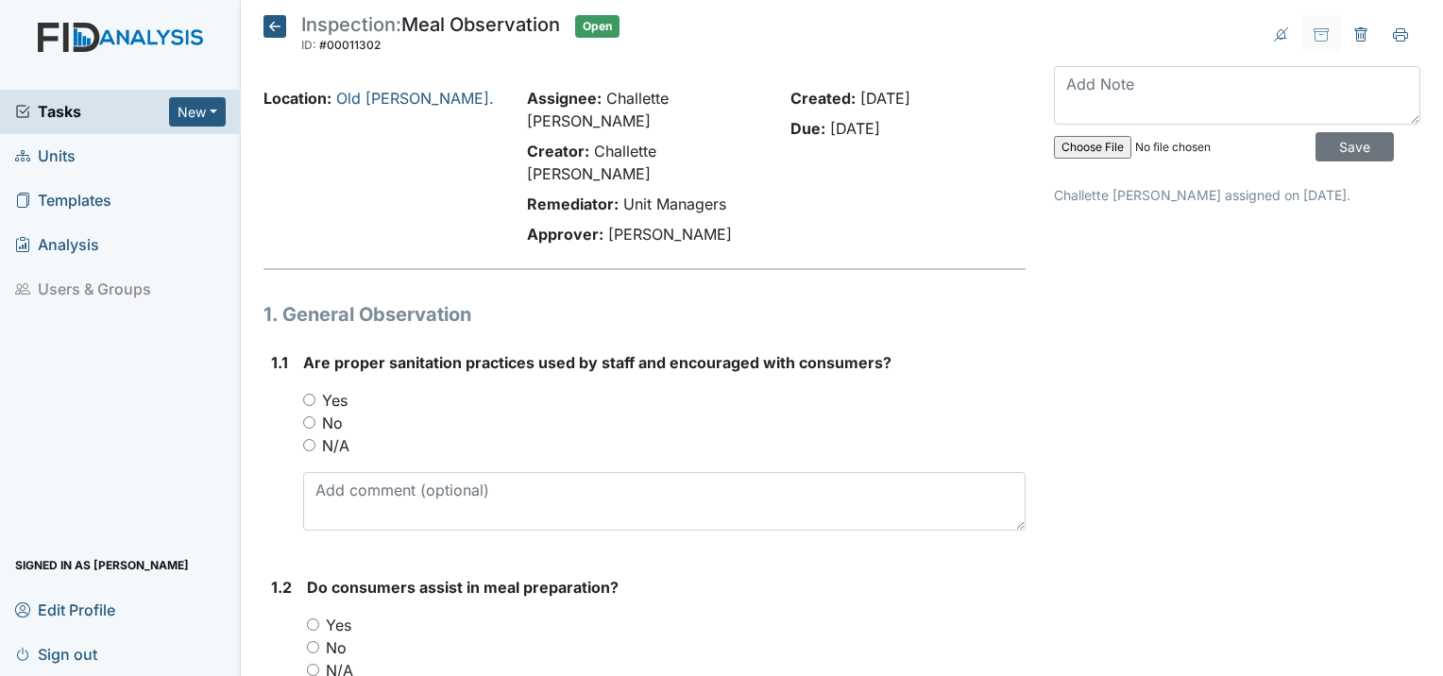
click at [304, 394] on input "Yes" at bounding box center [309, 400] width 12 height 12
radio input "true"
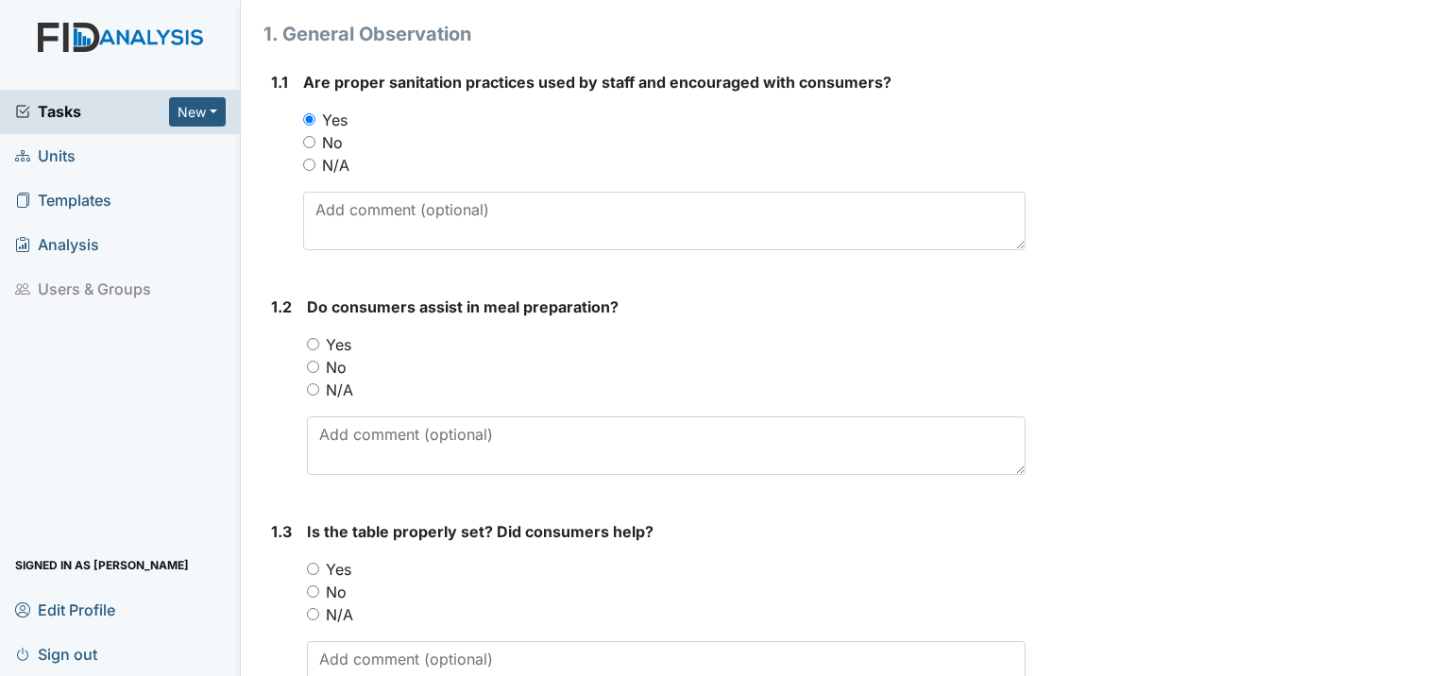
scroll to position [283, 0]
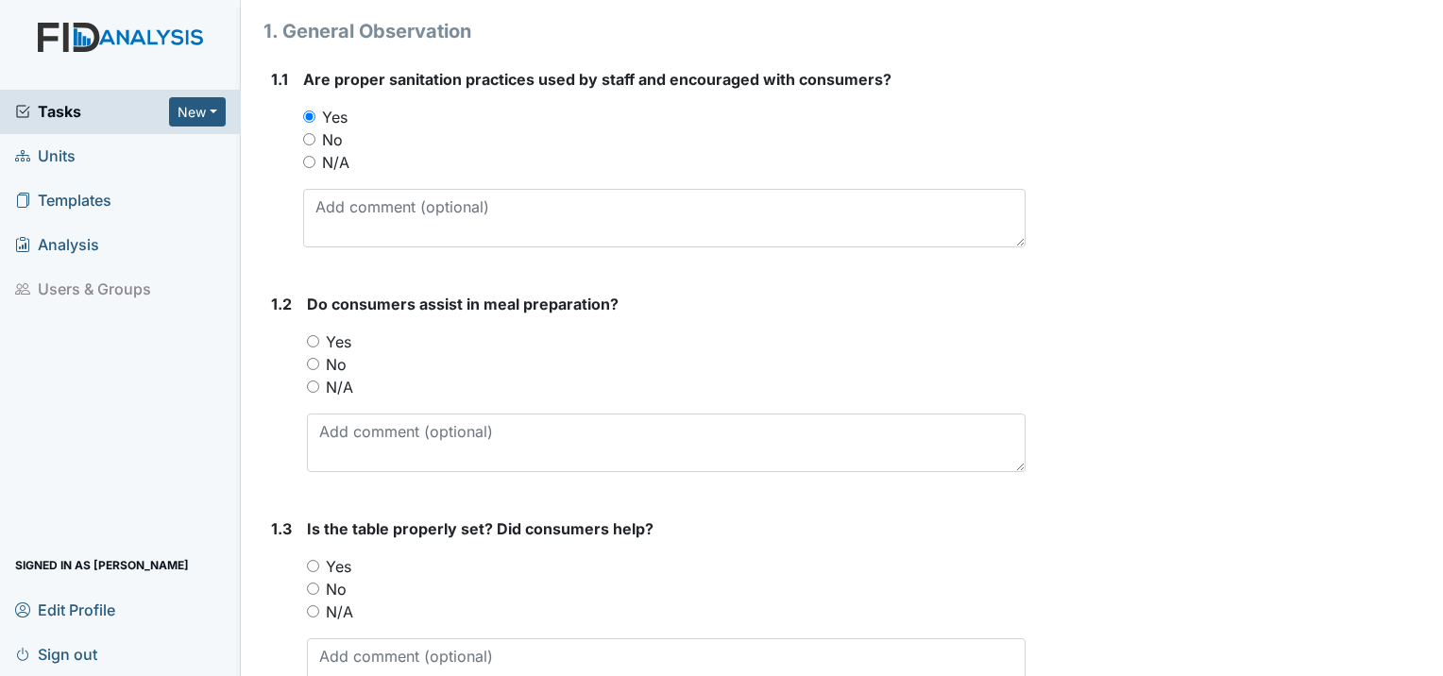
click at [311, 335] on input "Yes" at bounding box center [313, 341] width 12 height 12
radio input "true"
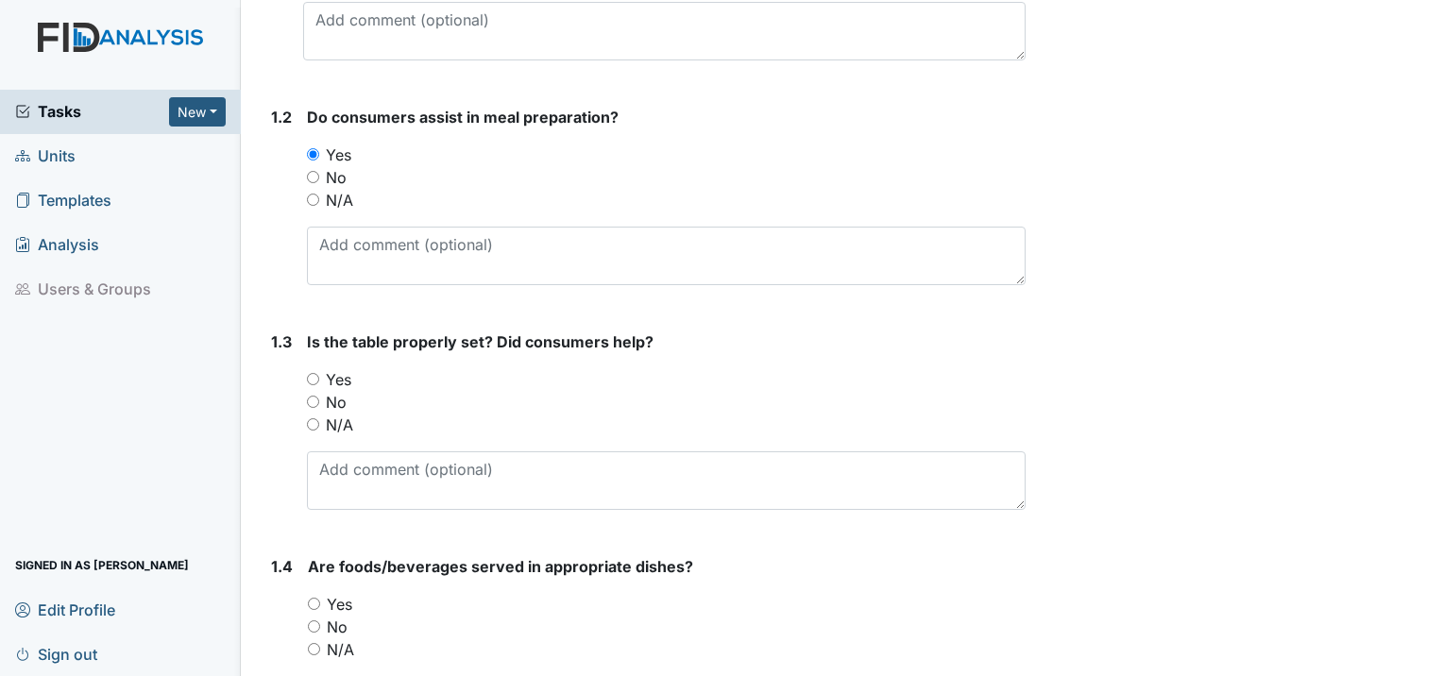
scroll to position [472, 0]
click at [311, 371] on input "Yes" at bounding box center [313, 377] width 12 height 12
radio input "true"
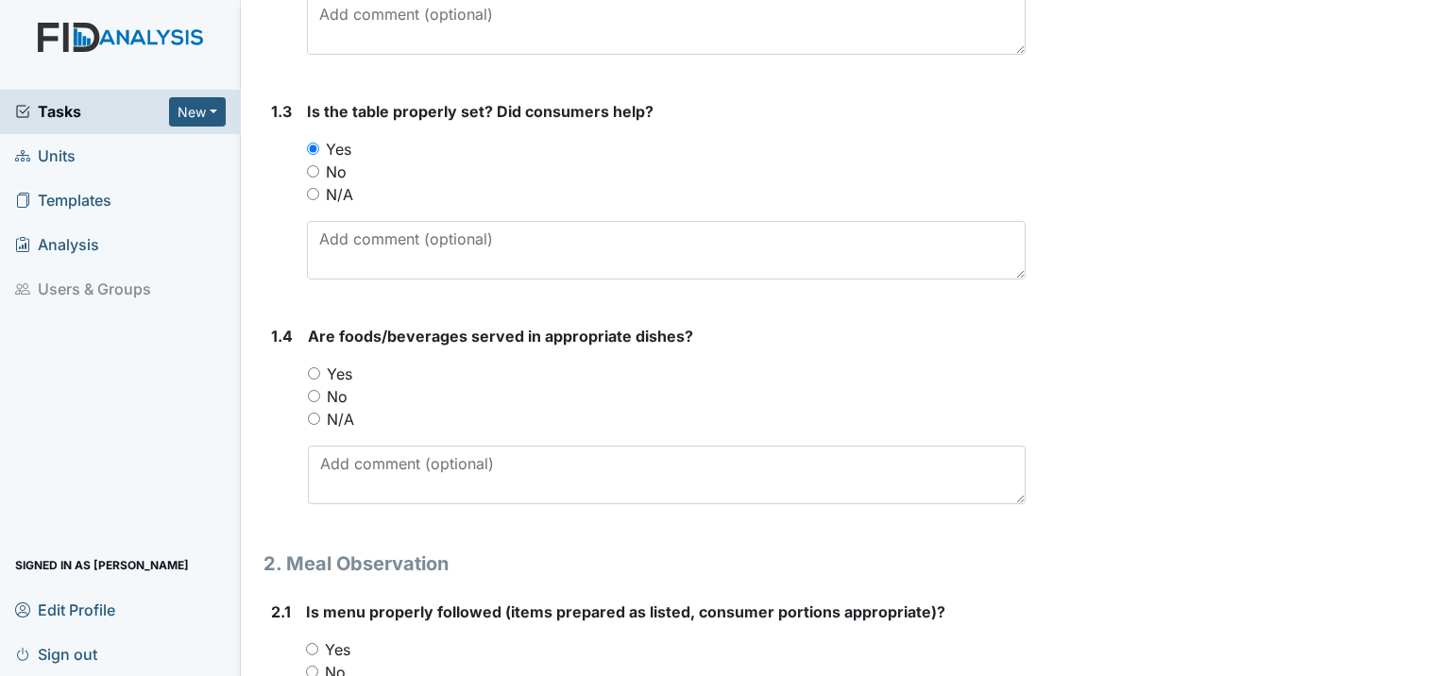
scroll to position [755, 0]
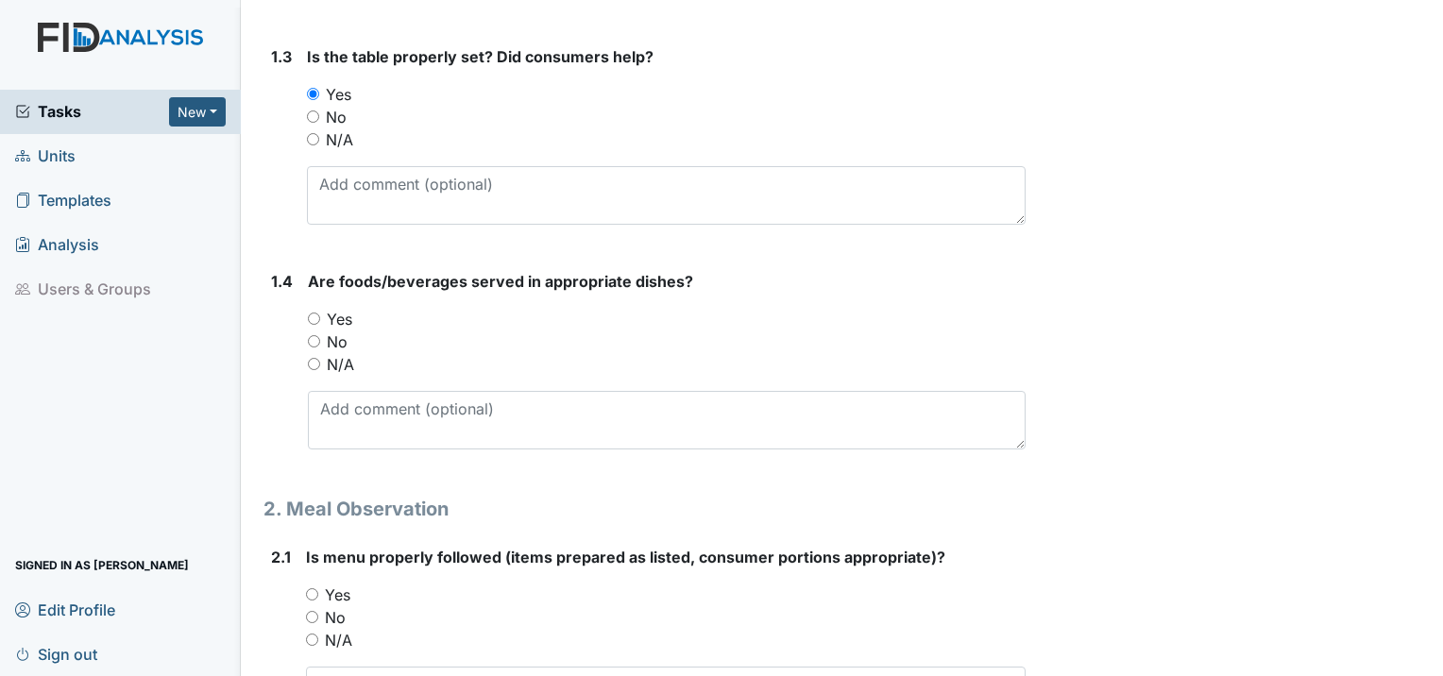
click at [314, 313] on input "Yes" at bounding box center [314, 319] width 12 height 12
radio input "true"
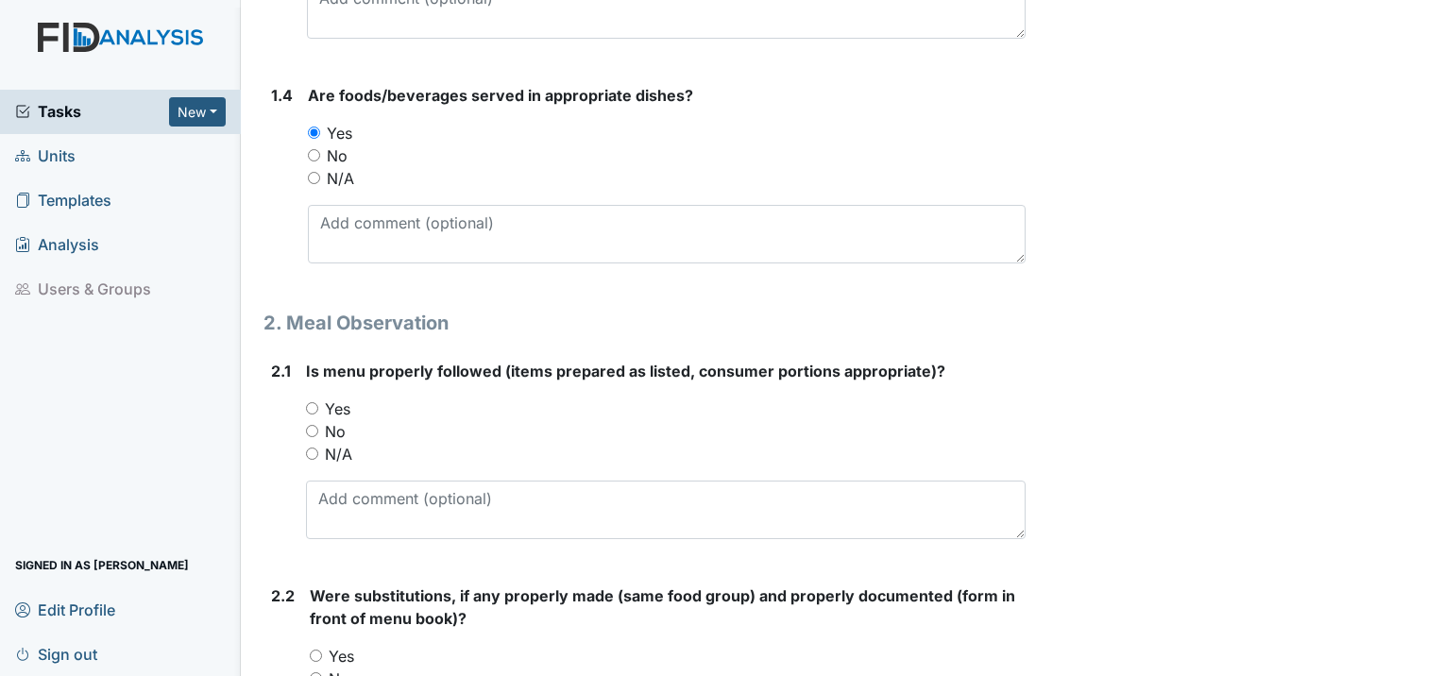
scroll to position [944, 0]
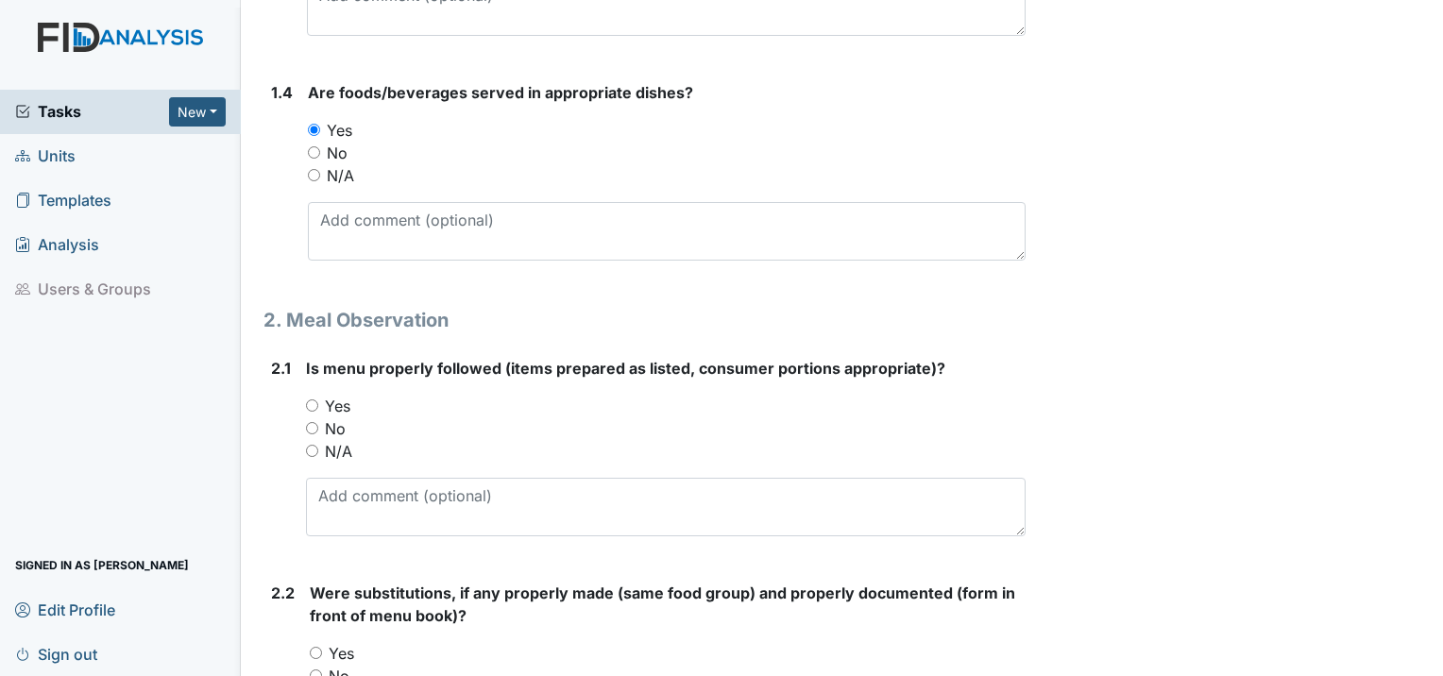
click at [316, 399] on input "Yes" at bounding box center [312, 405] width 12 height 12
radio input "true"
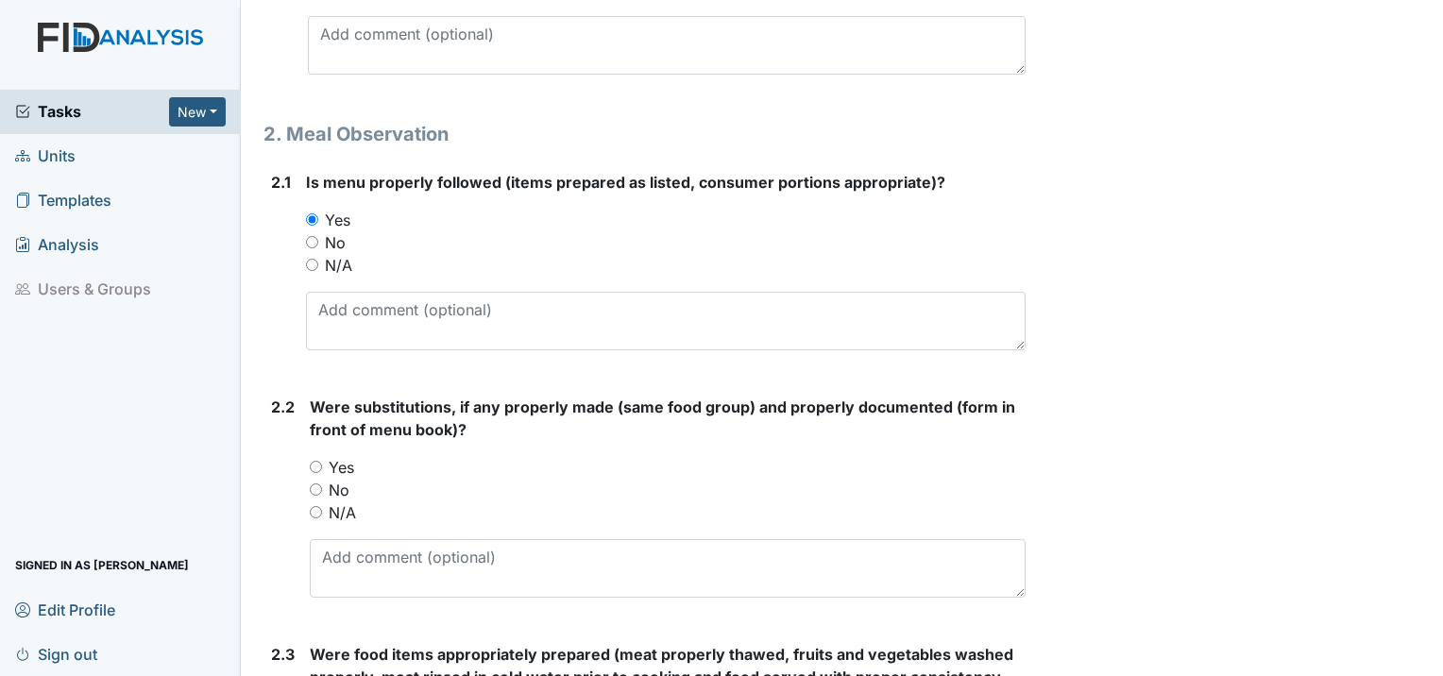
scroll to position [1133, 0]
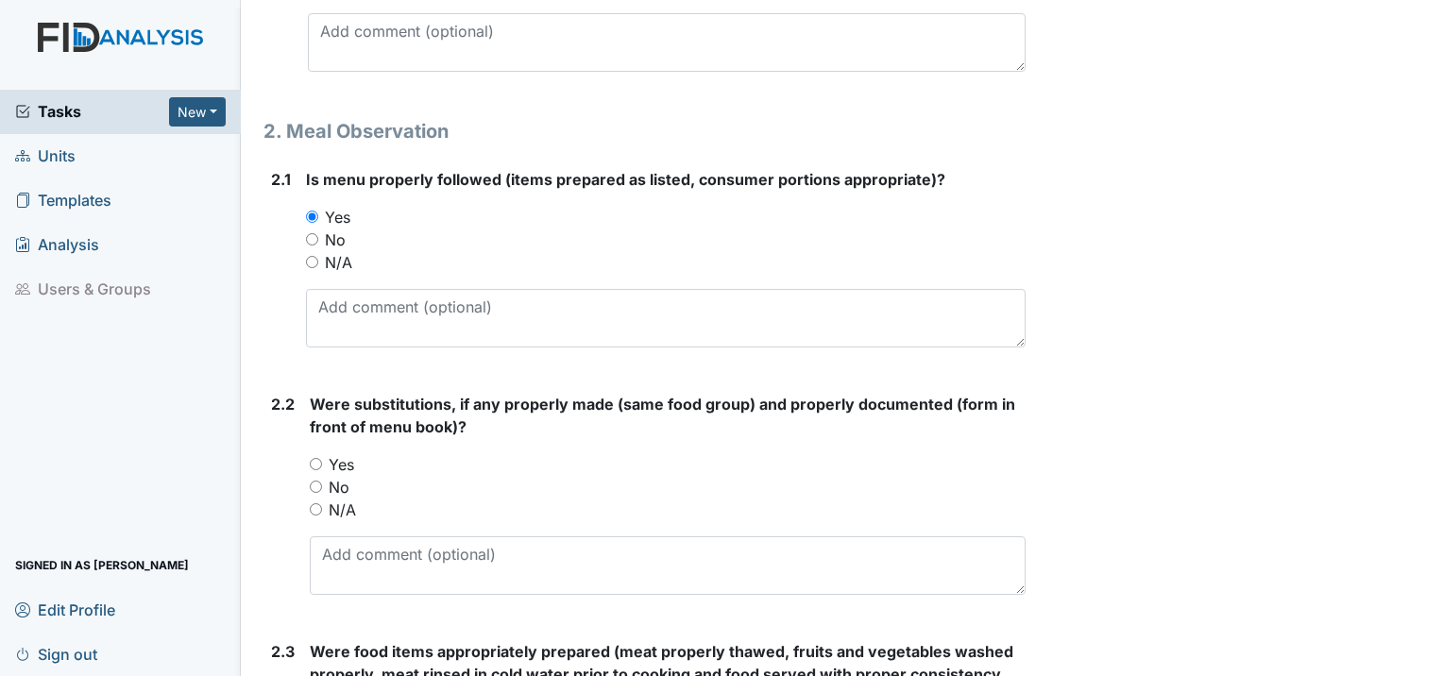
click at [321, 481] on input "No" at bounding box center [316, 487] width 12 height 12
radio input "true"
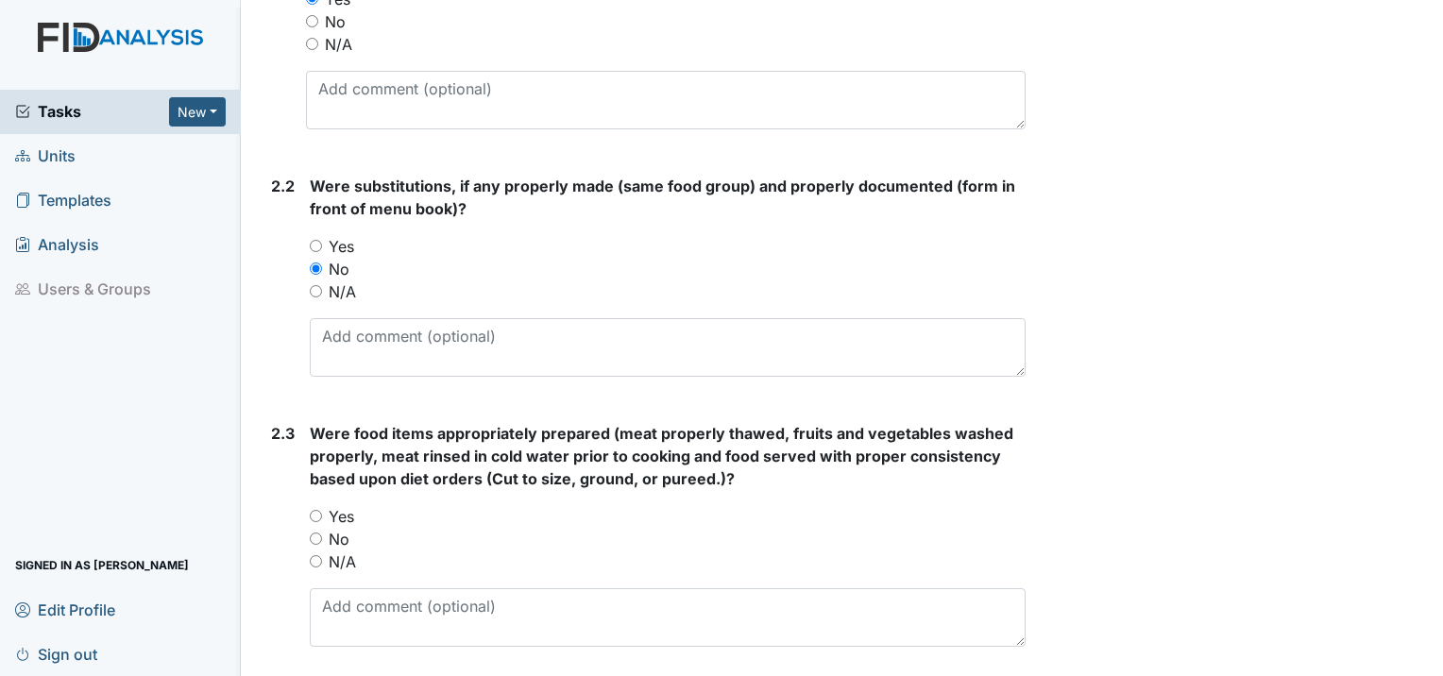
scroll to position [1417, 0]
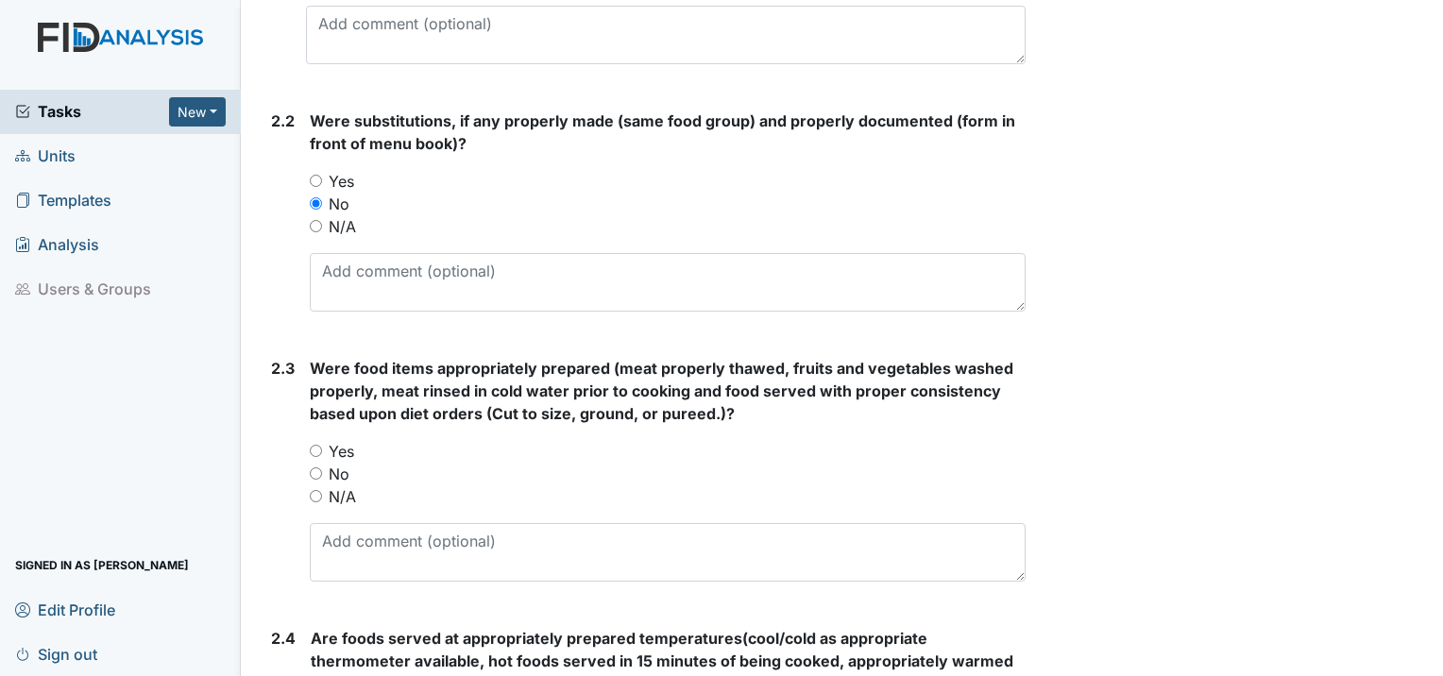
click at [318, 445] on input "Yes" at bounding box center [316, 451] width 12 height 12
radio input "true"
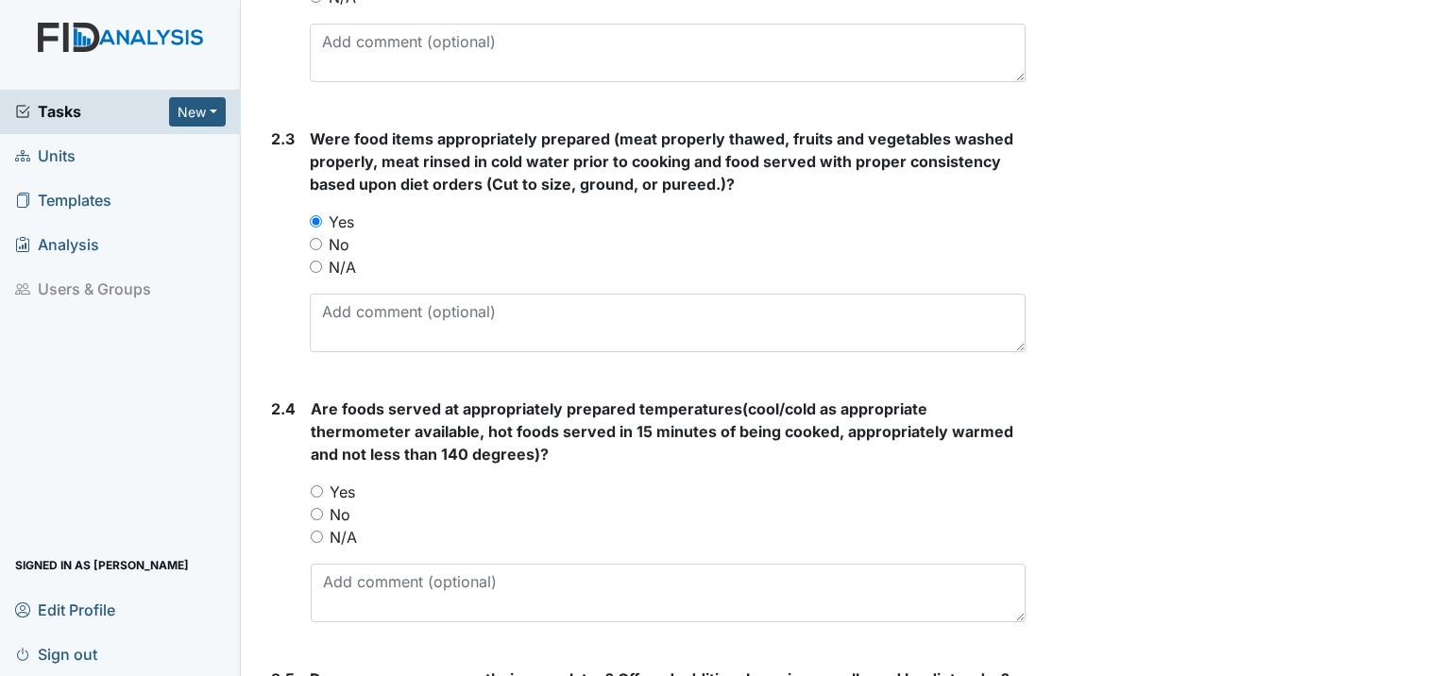
scroll to position [1700, 0]
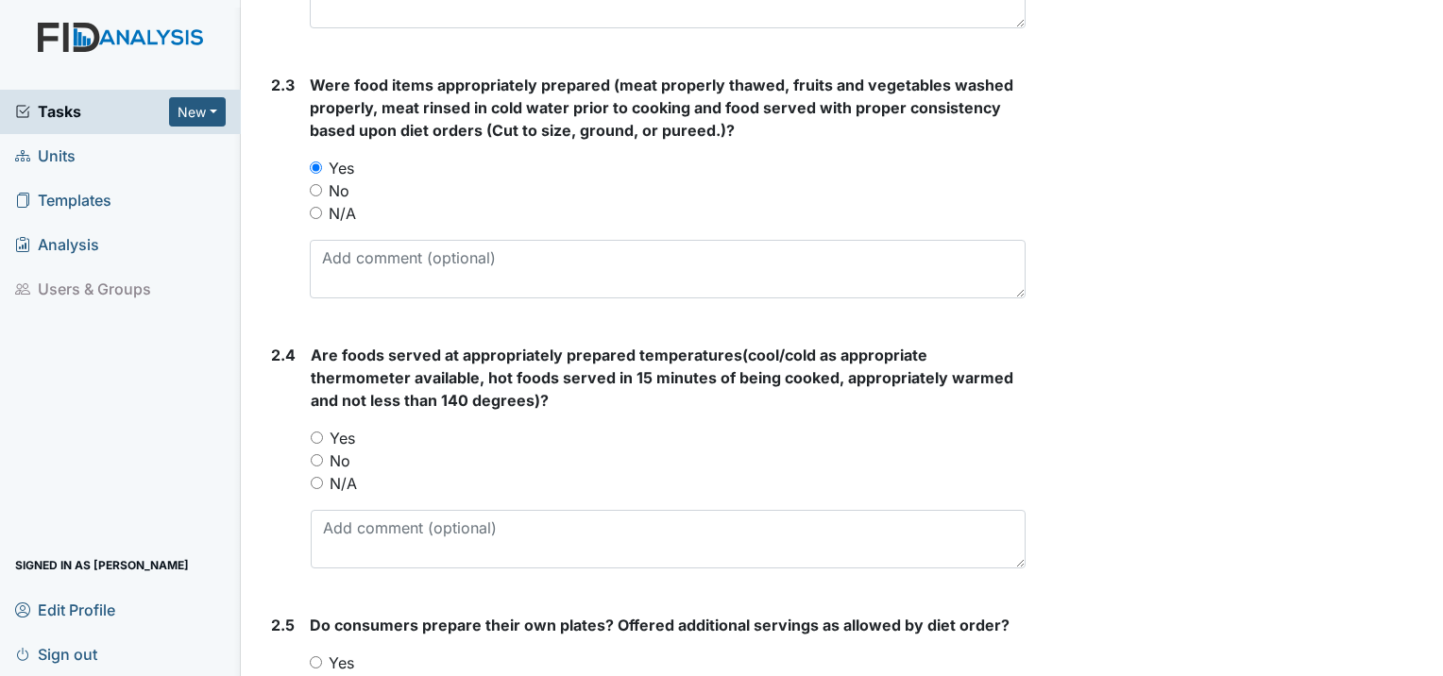
click at [314, 432] on input "Yes" at bounding box center [317, 438] width 12 height 12
radio input "true"
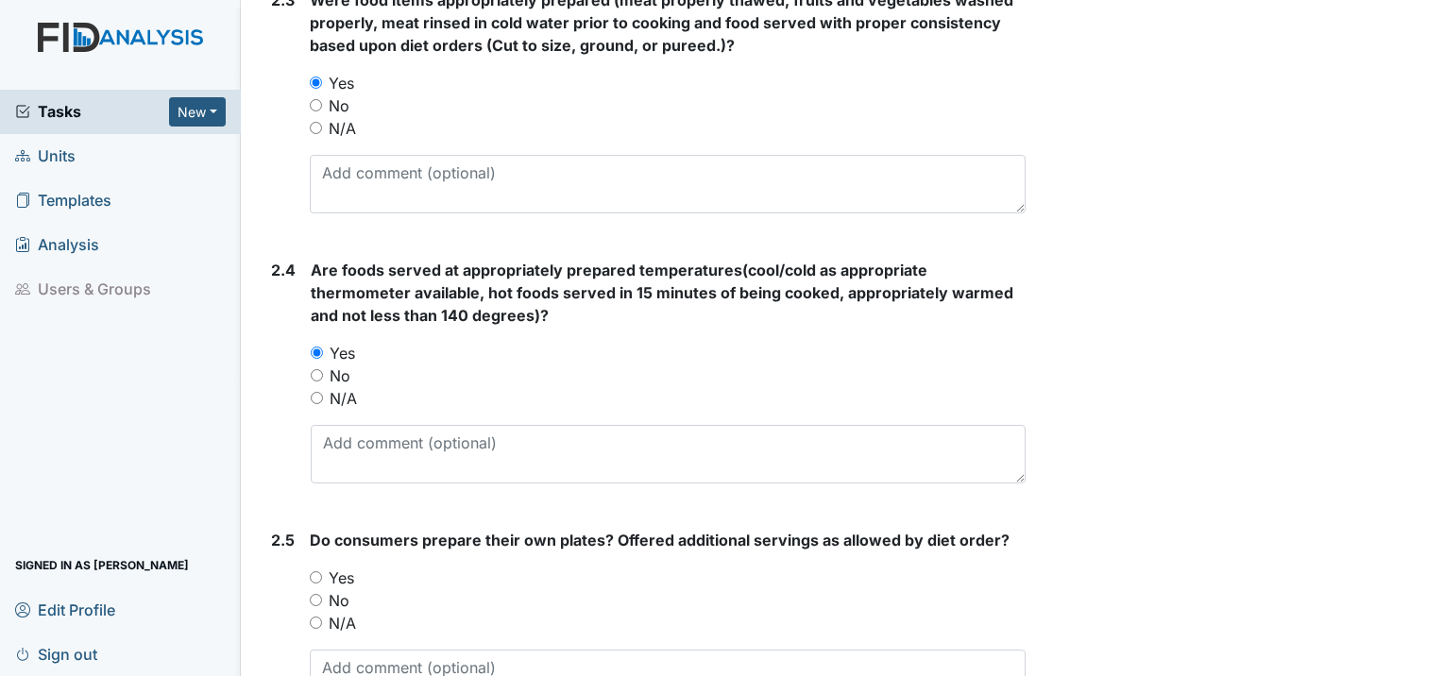
scroll to position [1983, 0]
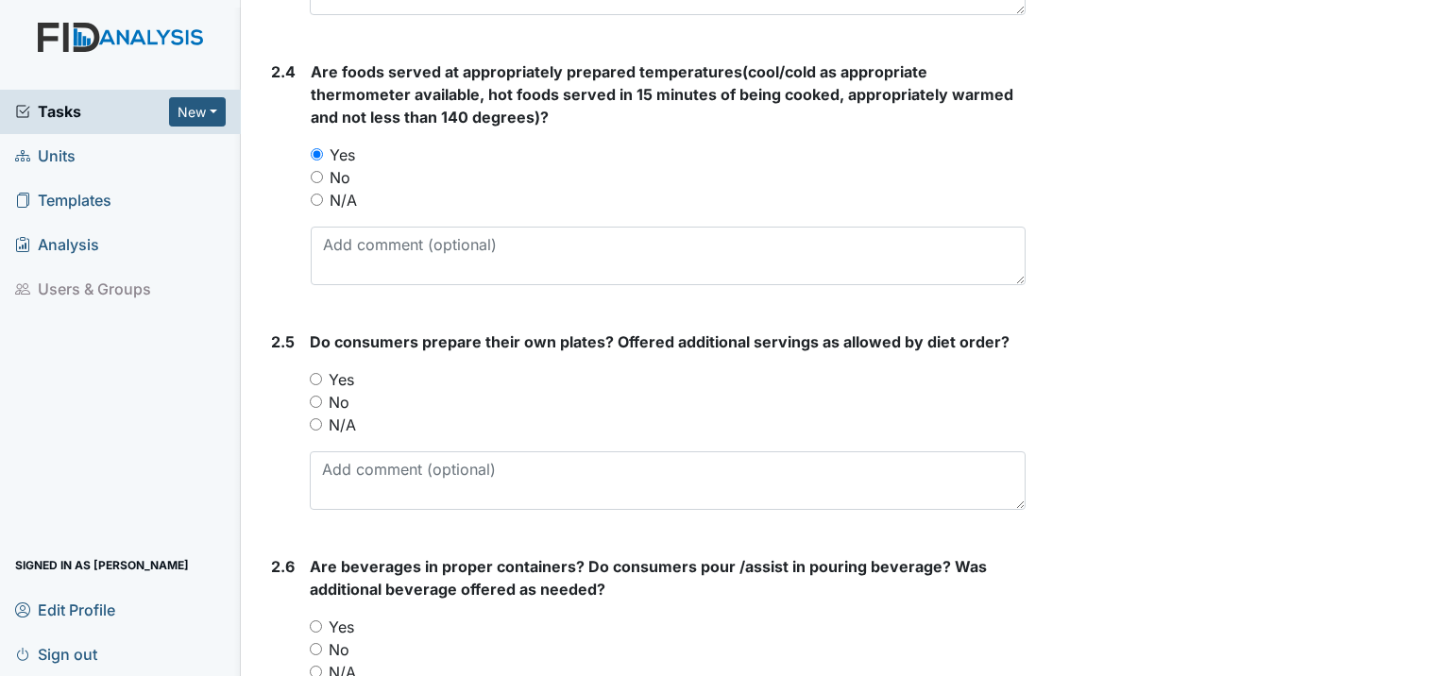
click at [311, 373] on input "Yes" at bounding box center [316, 379] width 12 height 12
radio input "true"
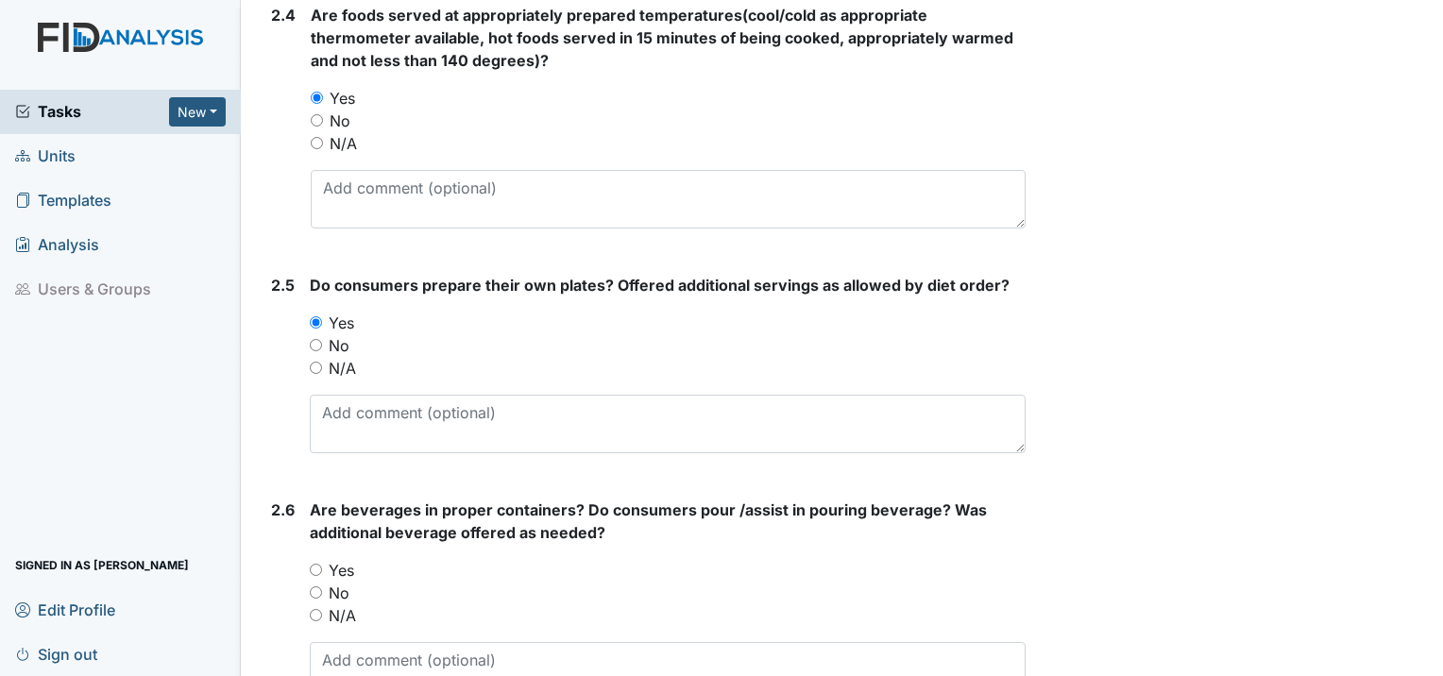
scroll to position [2266, 0]
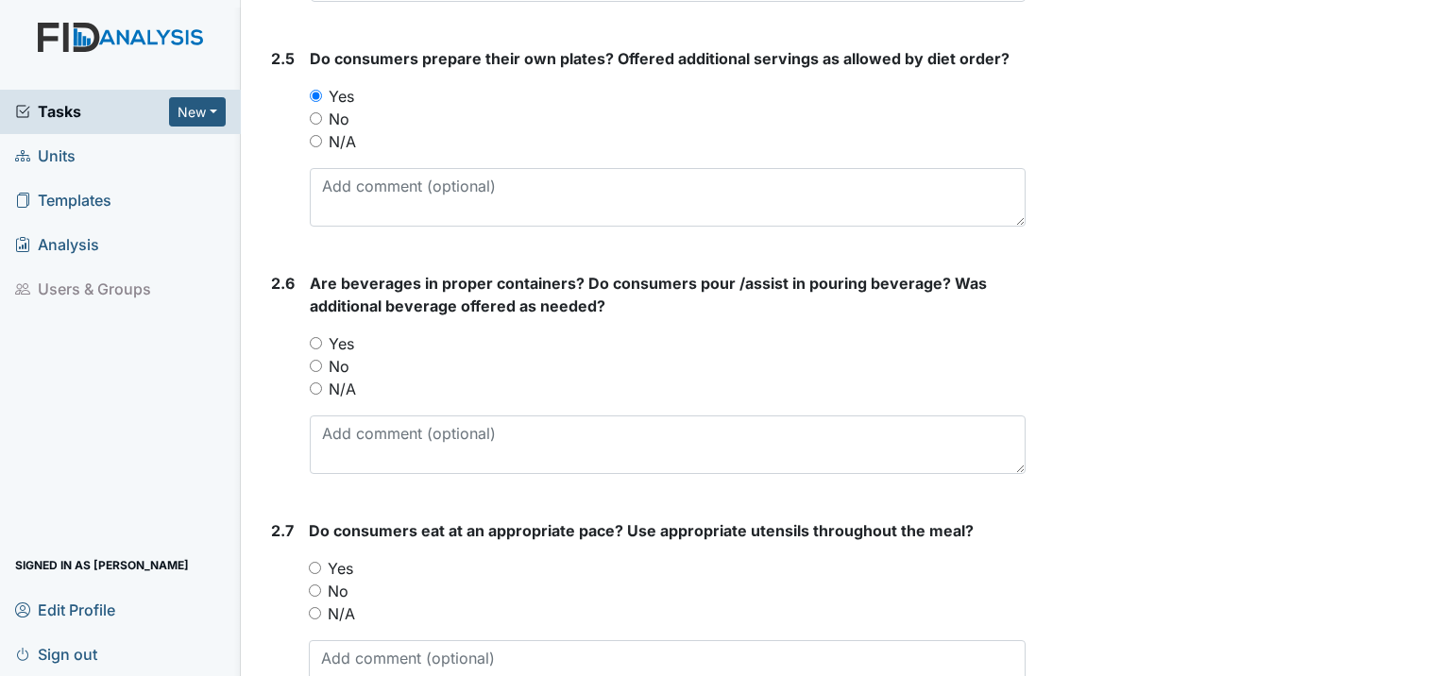
click at [316, 337] on input "Yes" at bounding box center [316, 343] width 12 height 12
radio input "true"
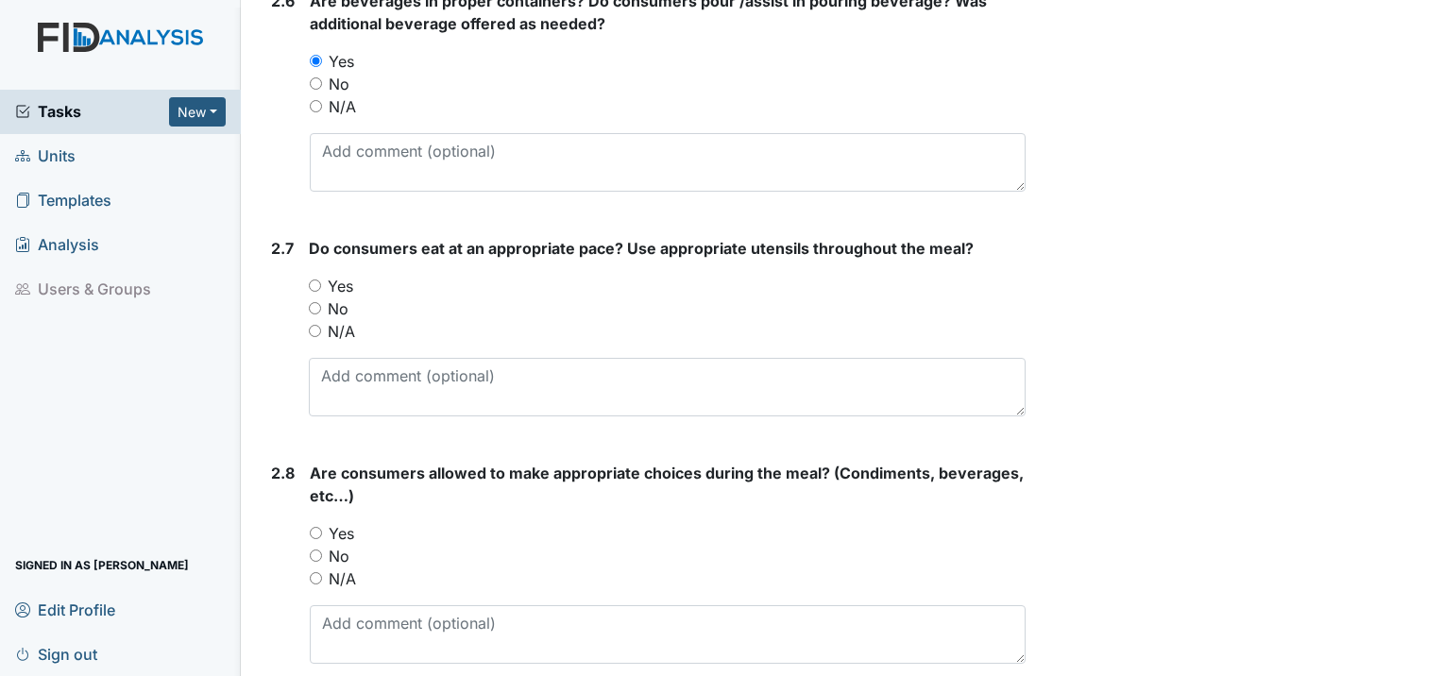
scroll to position [2550, 0]
click at [313, 279] on input "Yes" at bounding box center [315, 285] width 12 height 12
radio input "true"
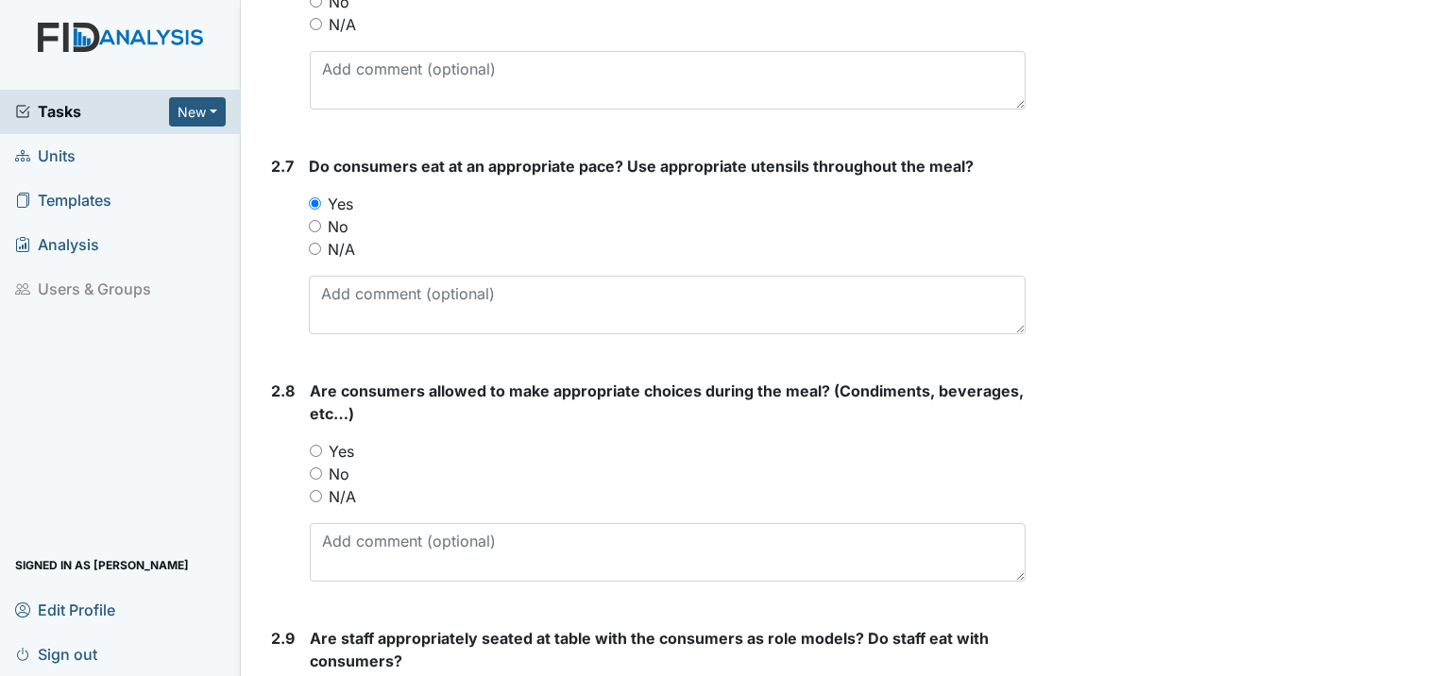
scroll to position [2833, 0]
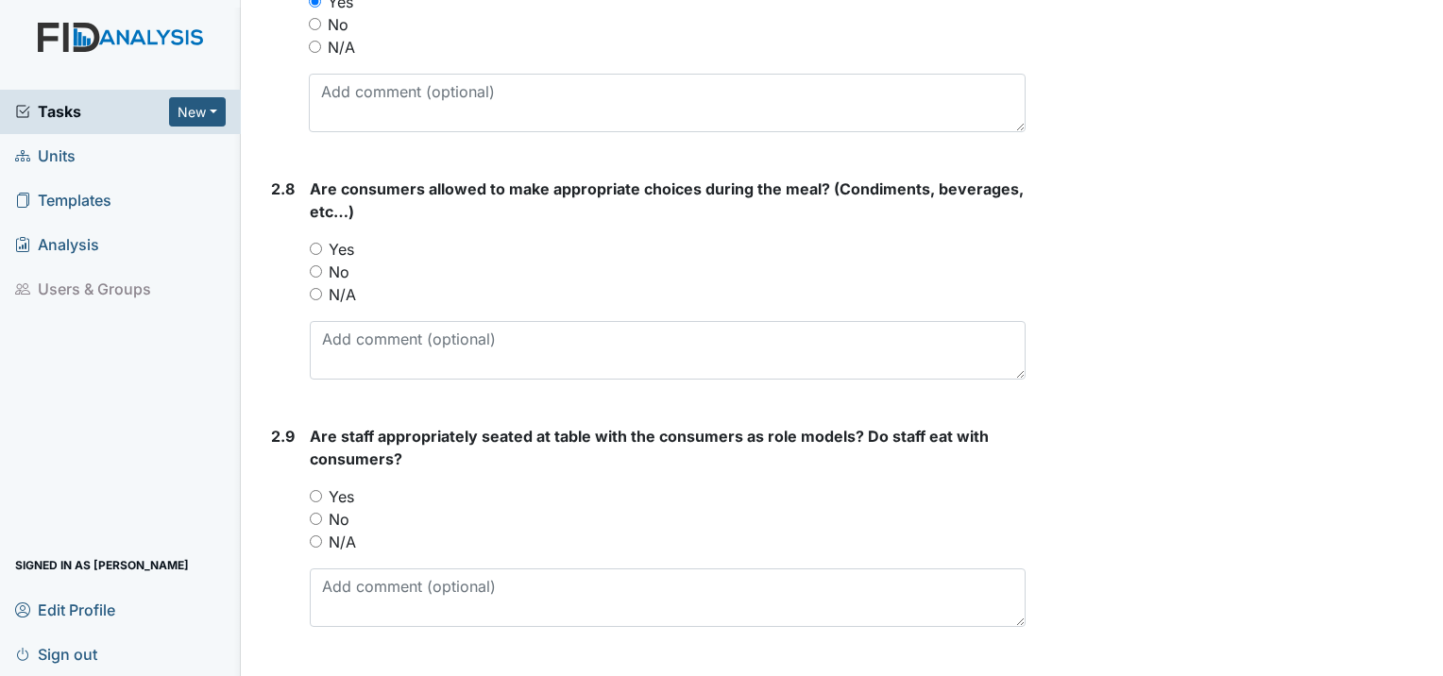
click at [312, 243] on input "Yes" at bounding box center [316, 249] width 12 height 12
radio input "true"
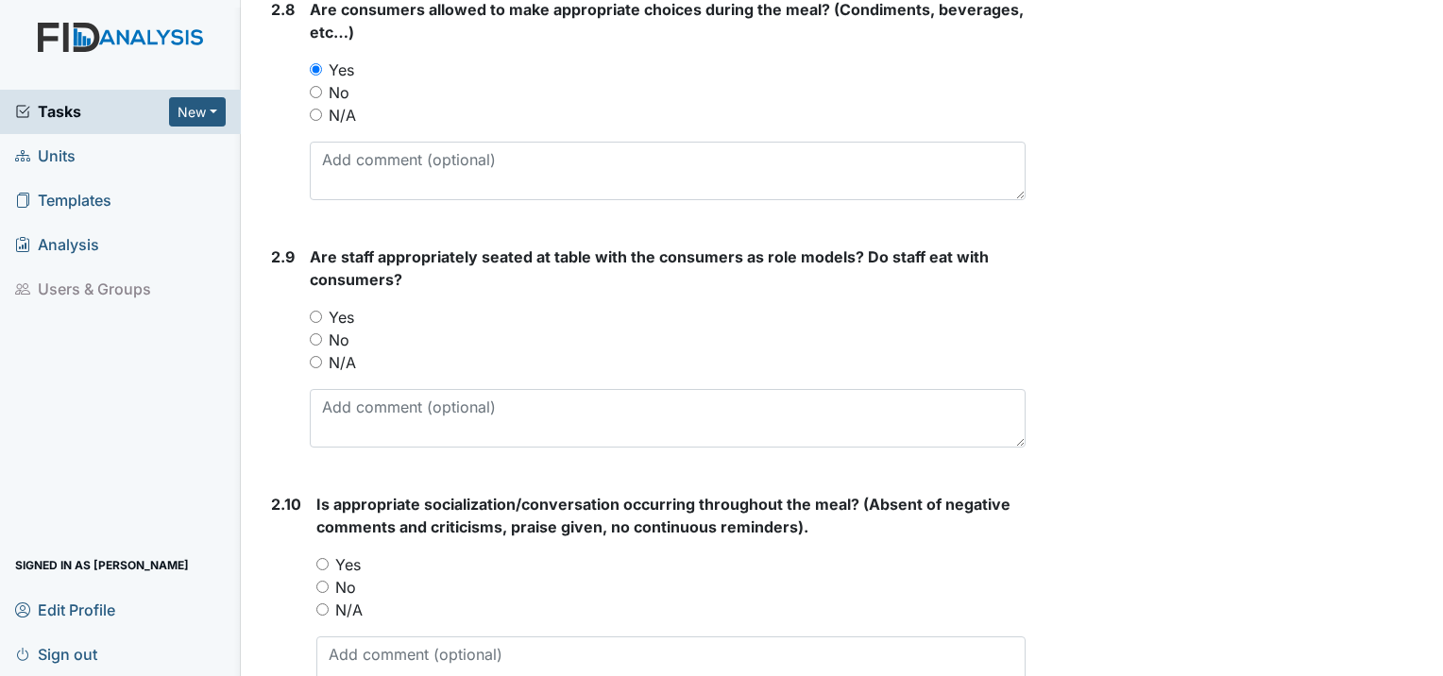
scroll to position [3022, 0]
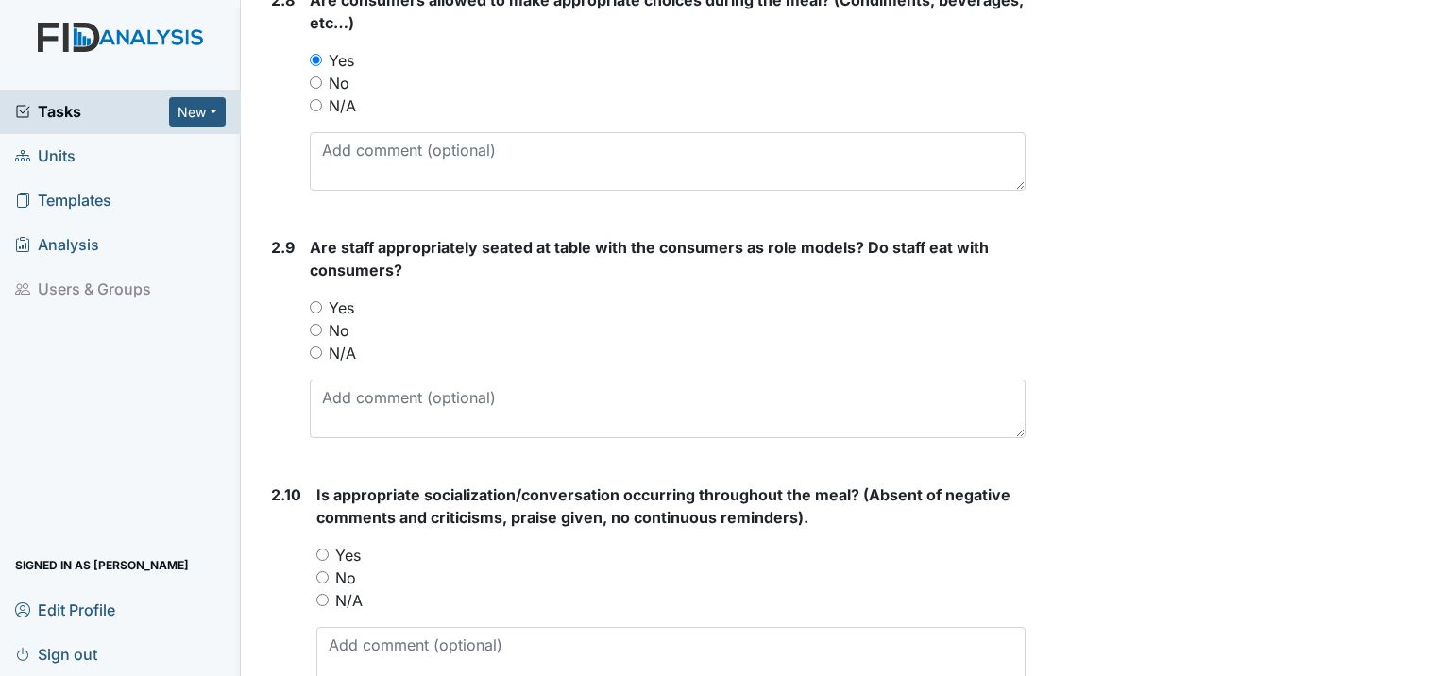
click at [316, 301] on input "Yes" at bounding box center [316, 307] width 12 height 12
radio input "true"
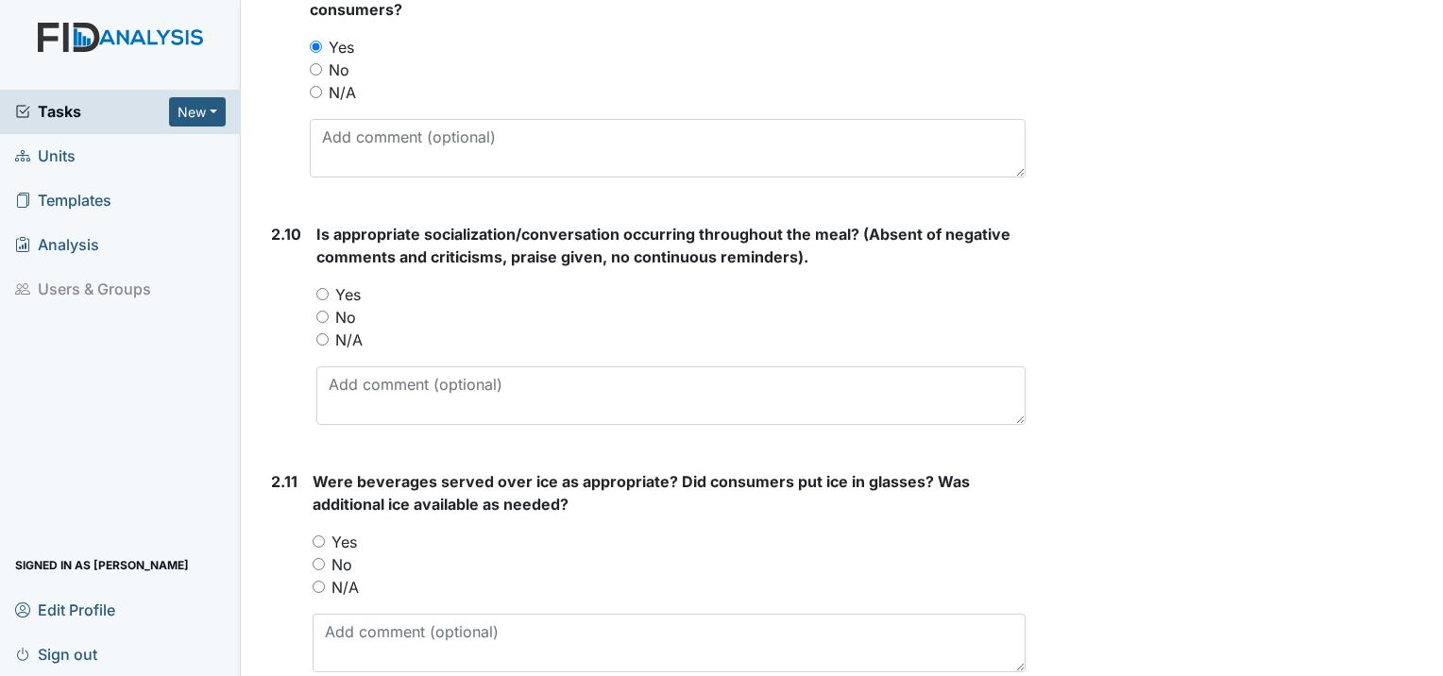
scroll to position [3305, 0]
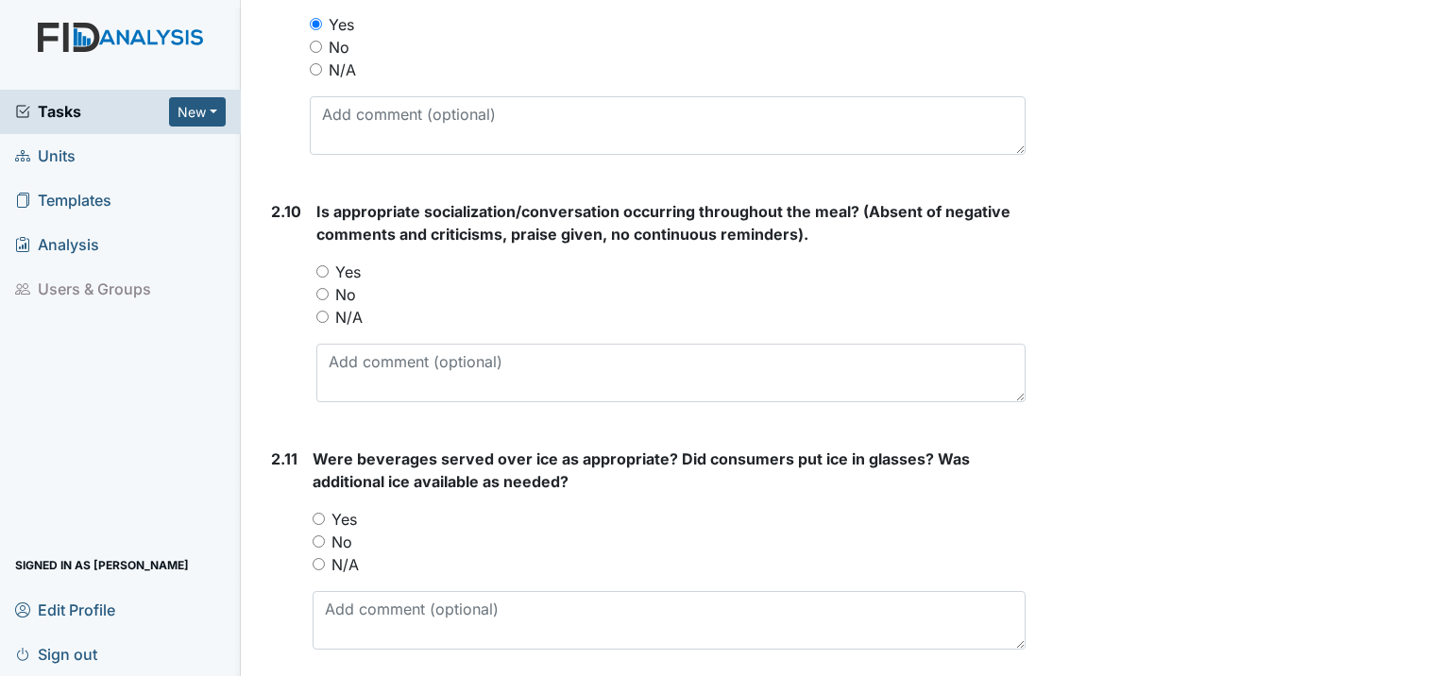
click at [320, 265] on input "Yes" at bounding box center [322, 271] width 12 height 12
radio input "true"
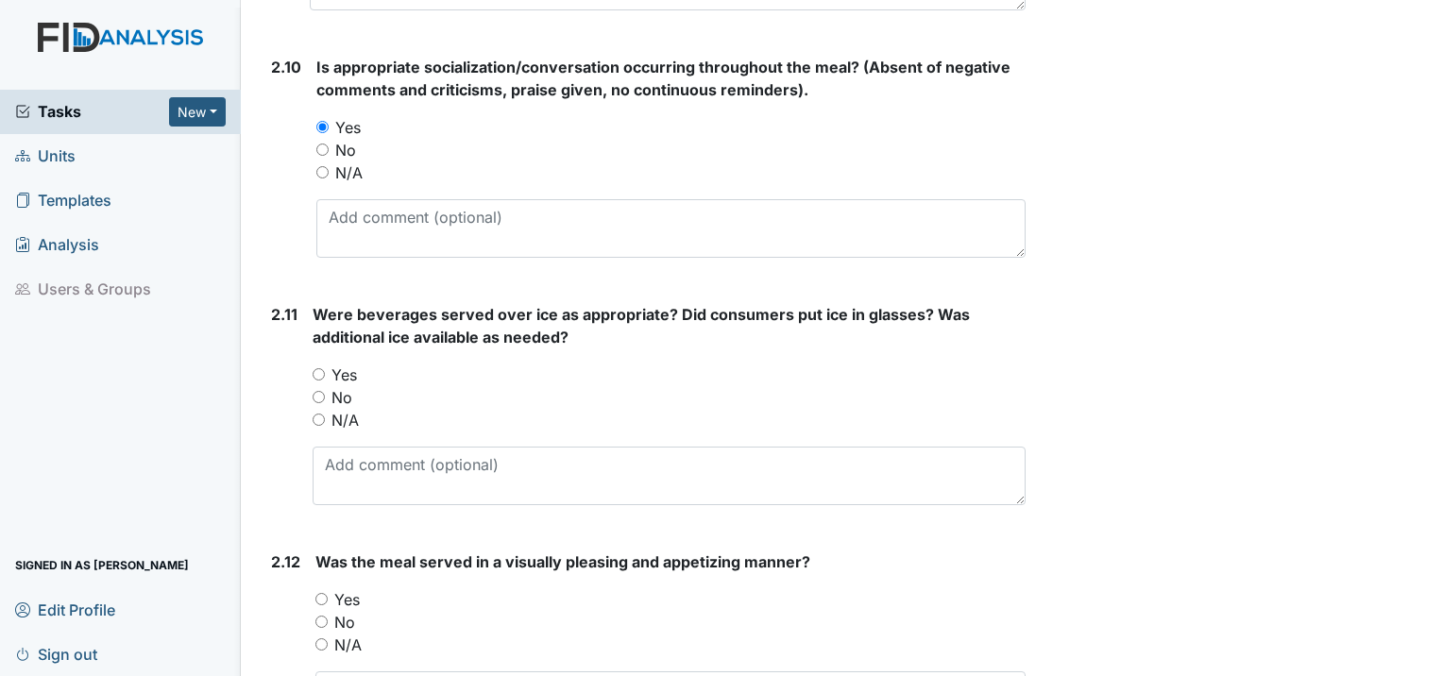
scroll to position [3494, 0]
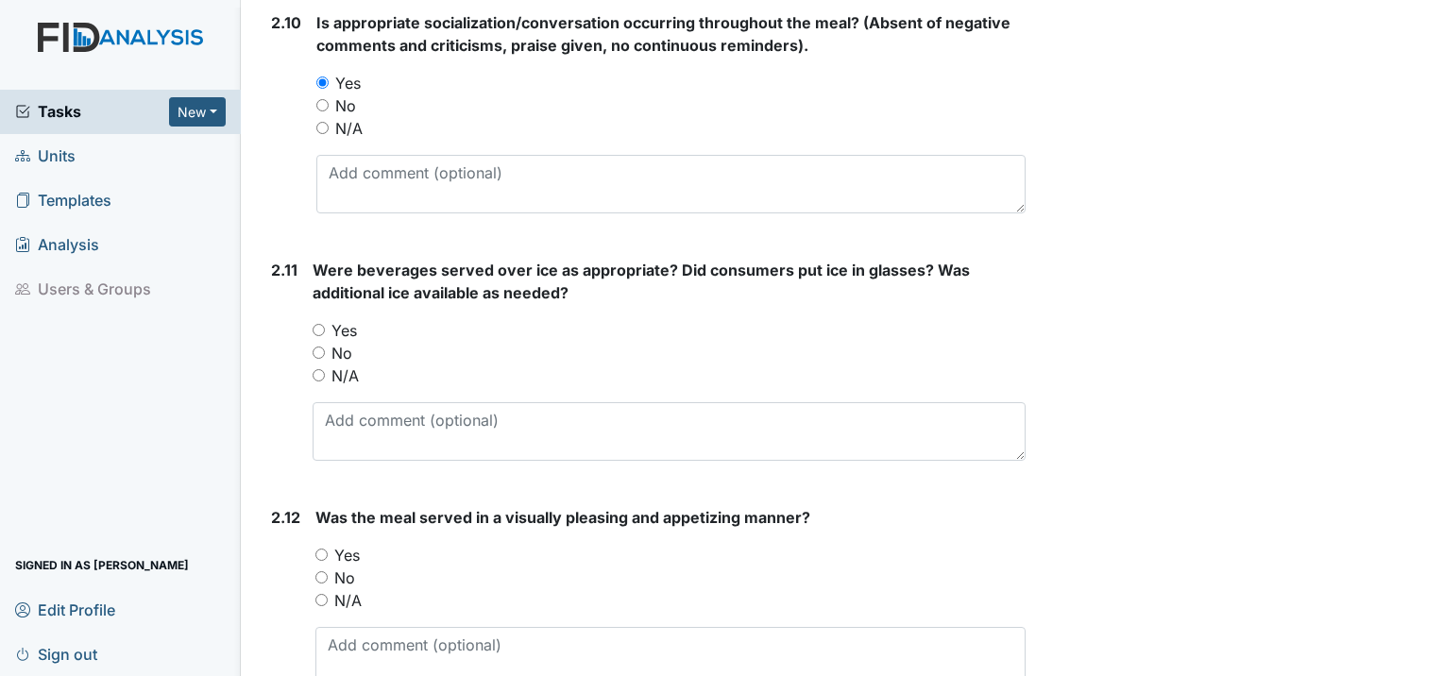
click at [321, 342] on div "No" at bounding box center [669, 353] width 713 height 23
click at [321, 324] on input "Yes" at bounding box center [319, 330] width 12 height 12
radio input "true"
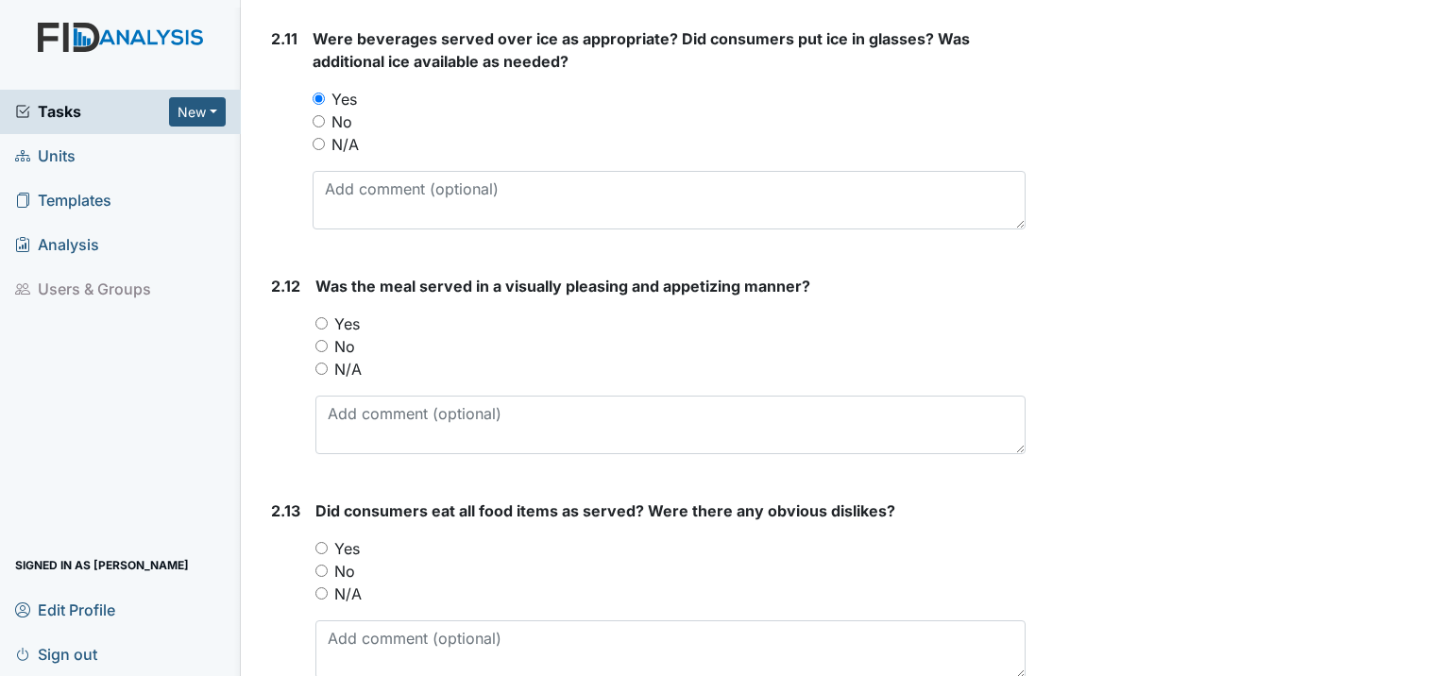
scroll to position [3777, 0]
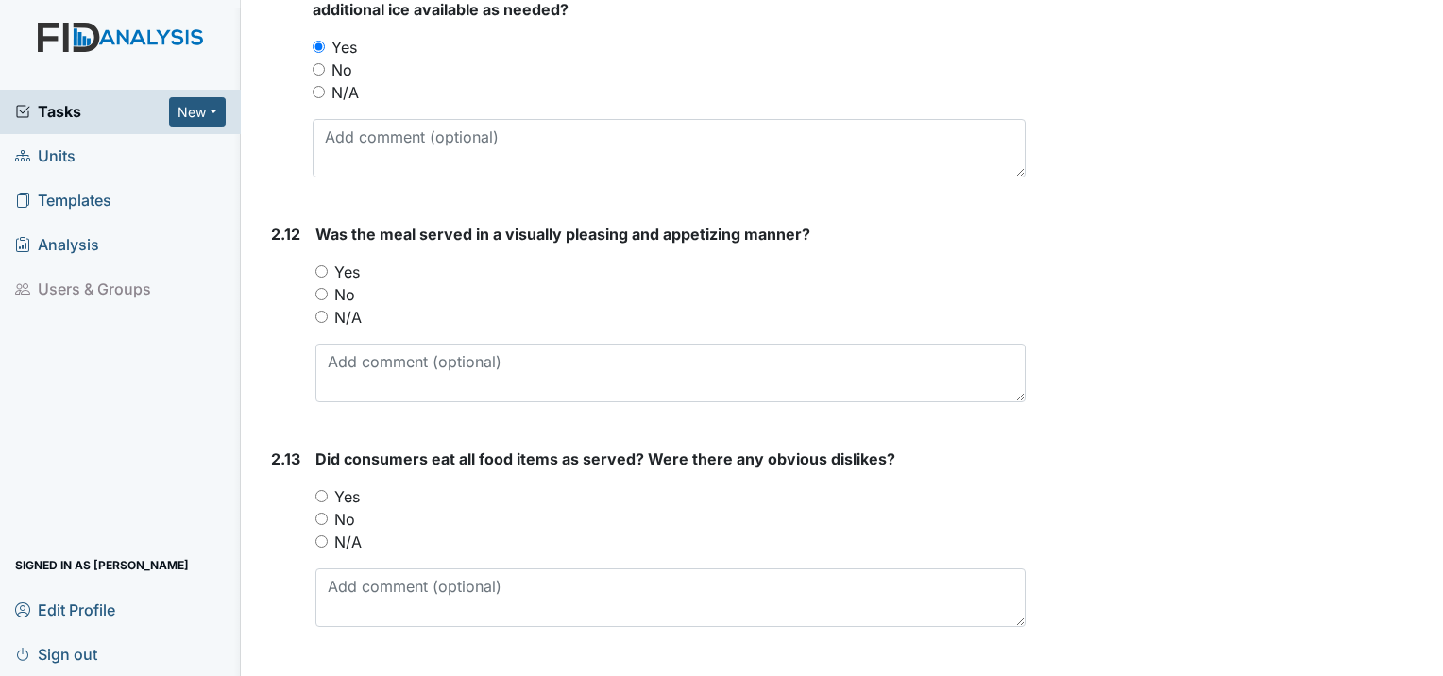
click at [331, 261] on div "Yes" at bounding box center [670, 272] width 710 height 23
click at [315, 265] on input "Yes" at bounding box center [321, 271] width 12 height 12
radio input "true"
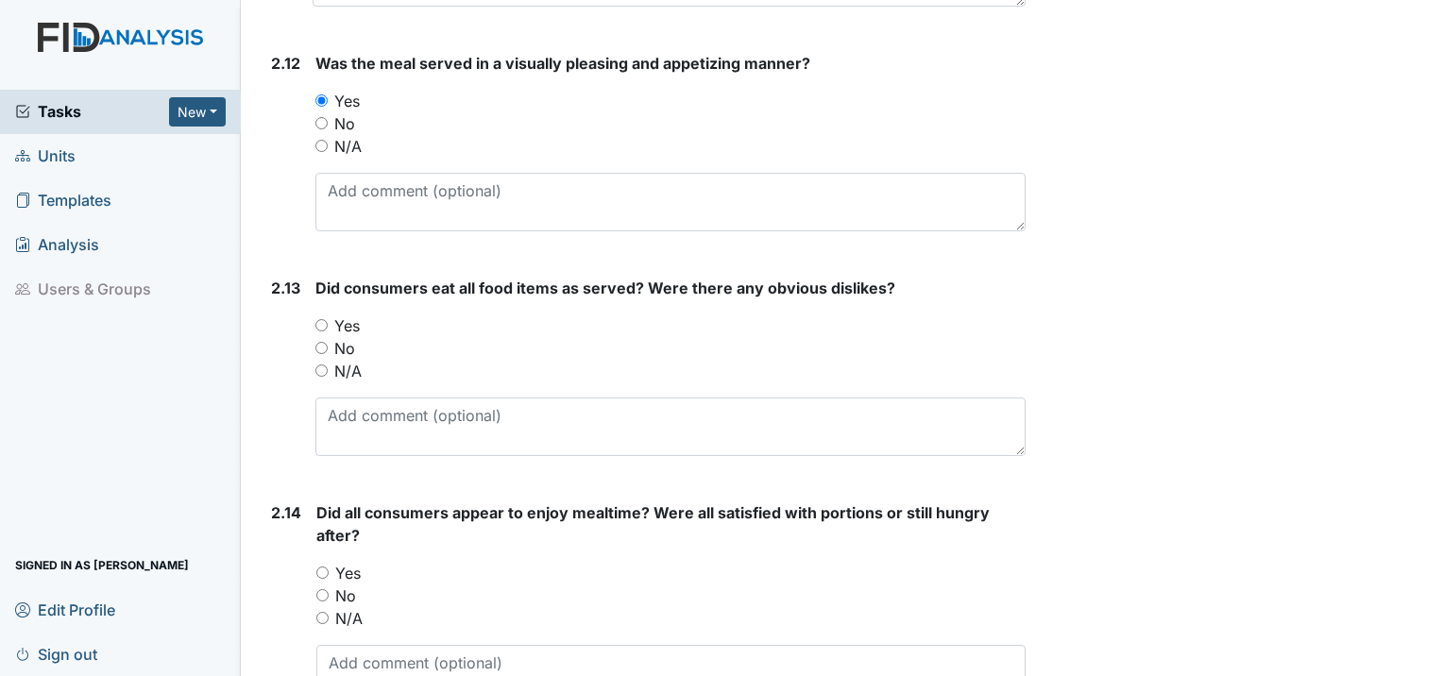
scroll to position [3966, 0]
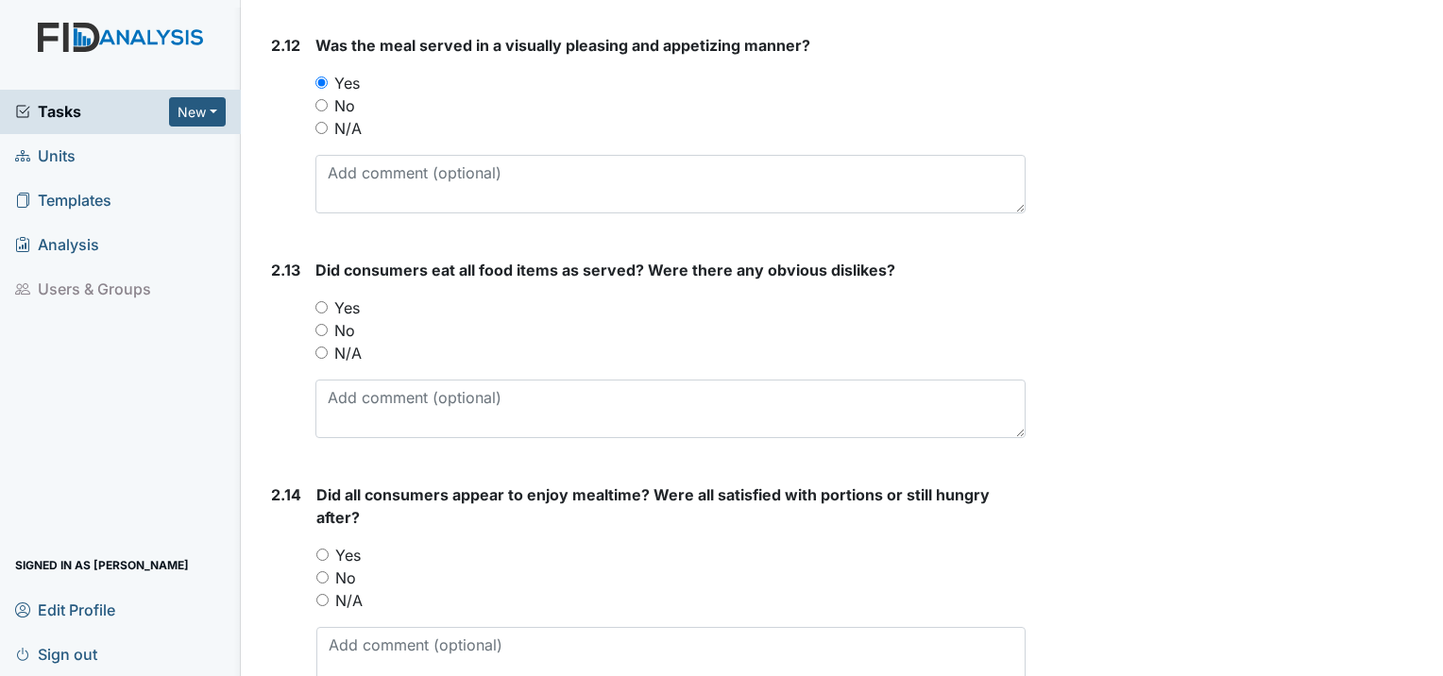
click at [317, 301] on input "Yes" at bounding box center [321, 307] width 12 height 12
radio input "true"
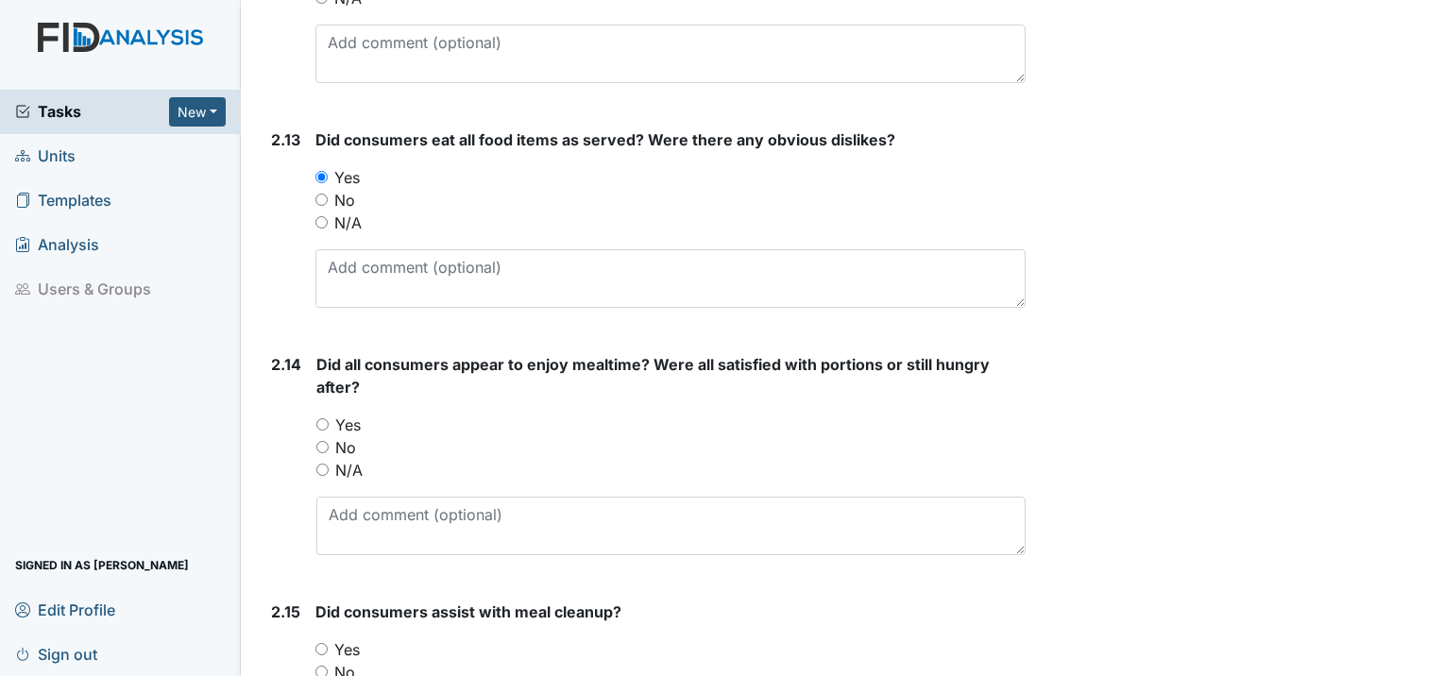
scroll to position [4155, 0]
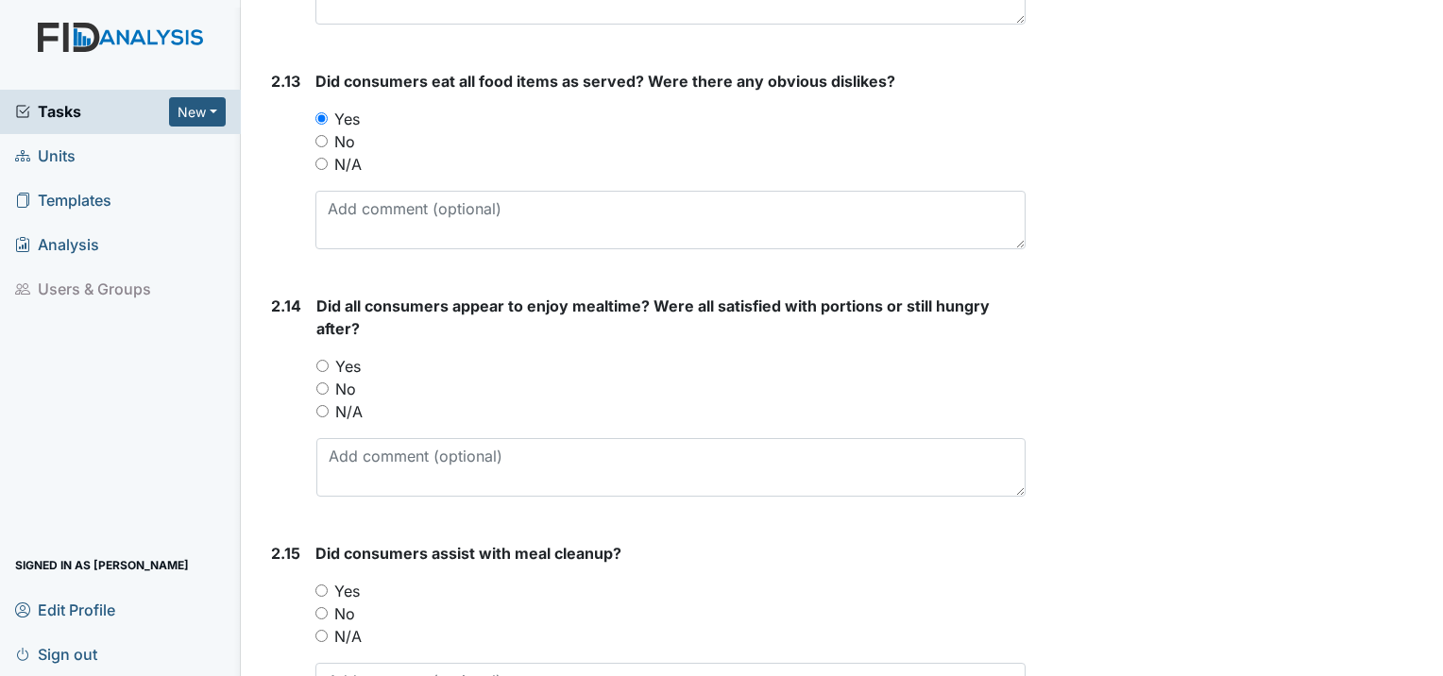
click at [326, 355] on div "Yes" at bounding box center [670, 366] width 709 height 23
click at [319, 355] on div "Yes" at bounding box center [670, 366] width 709 height 23
click at [322, 360] on input "Yes" at bounding box center [322, 366] width 12 height 12
radio input "true"
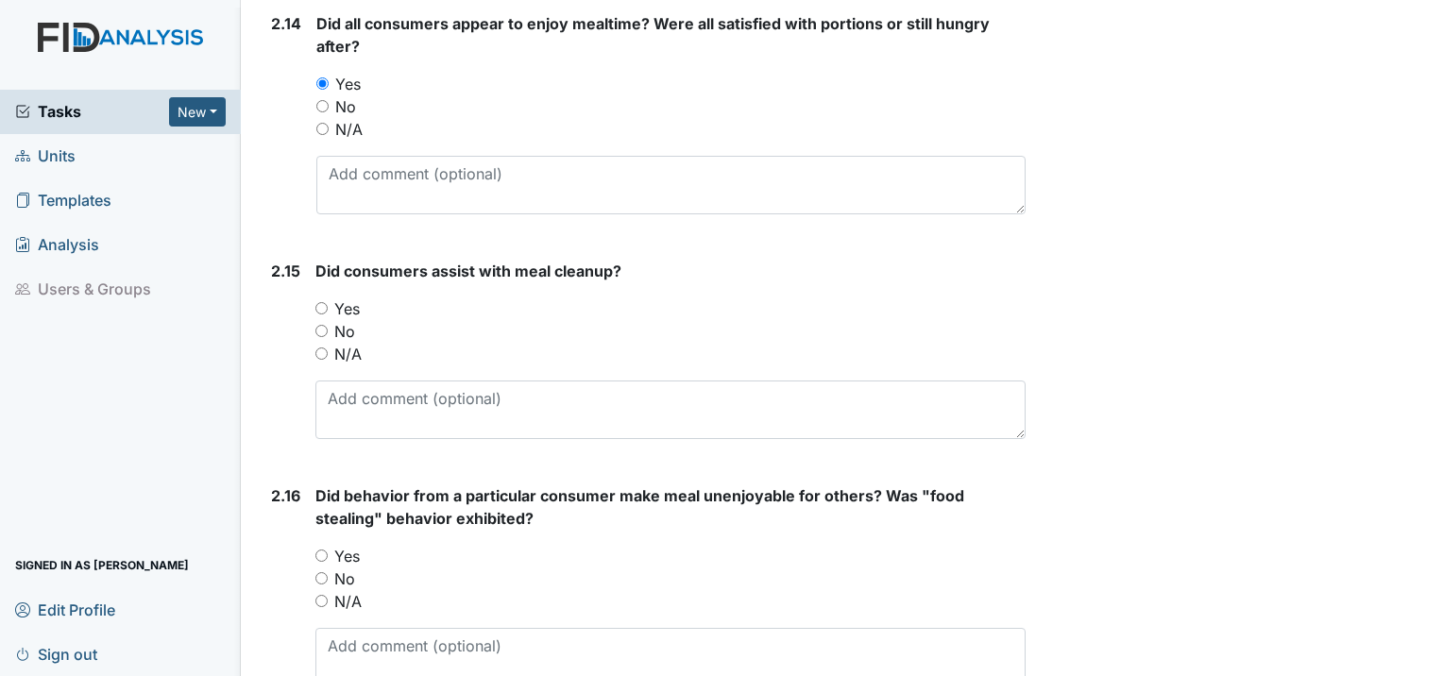
scroll to position [4439, 0]
click at [323, 301] on input "Yes" at bounding box center [321, 307] width 12 height 12
radio input "true"
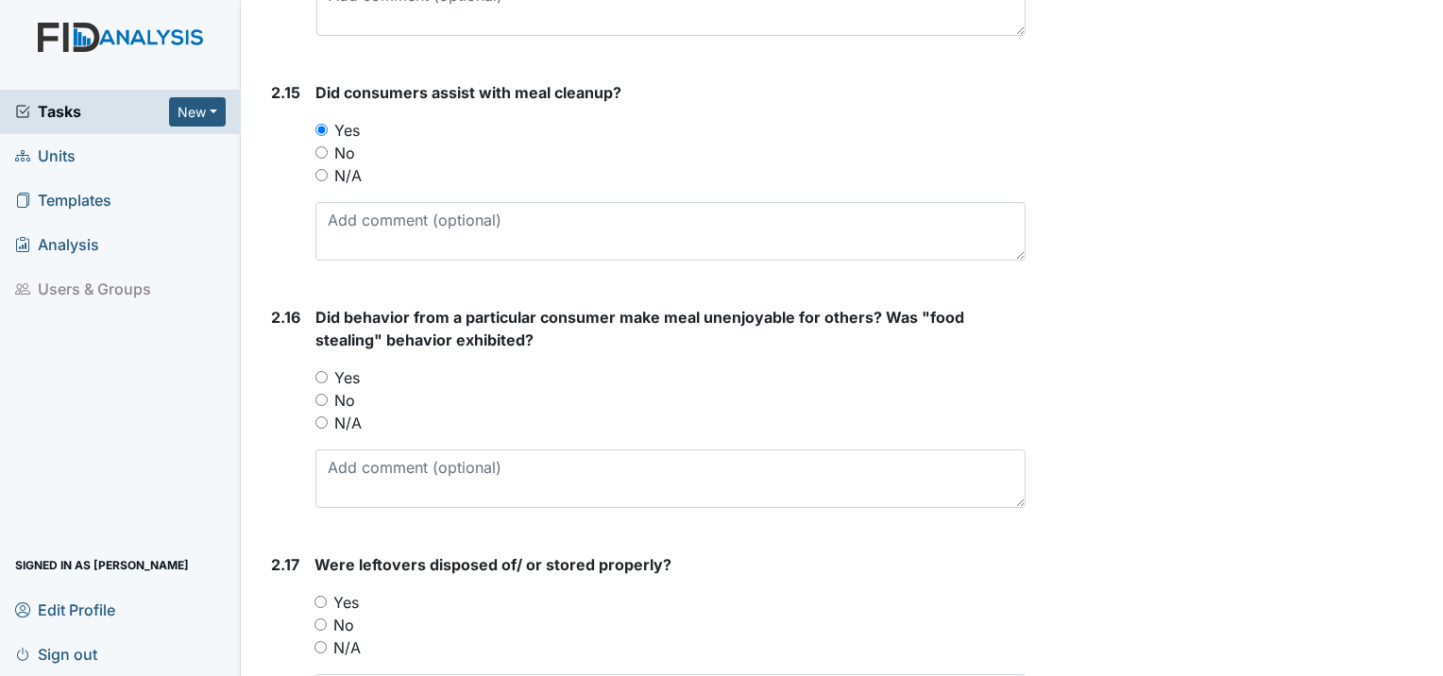
scroll to position [4627, 0]
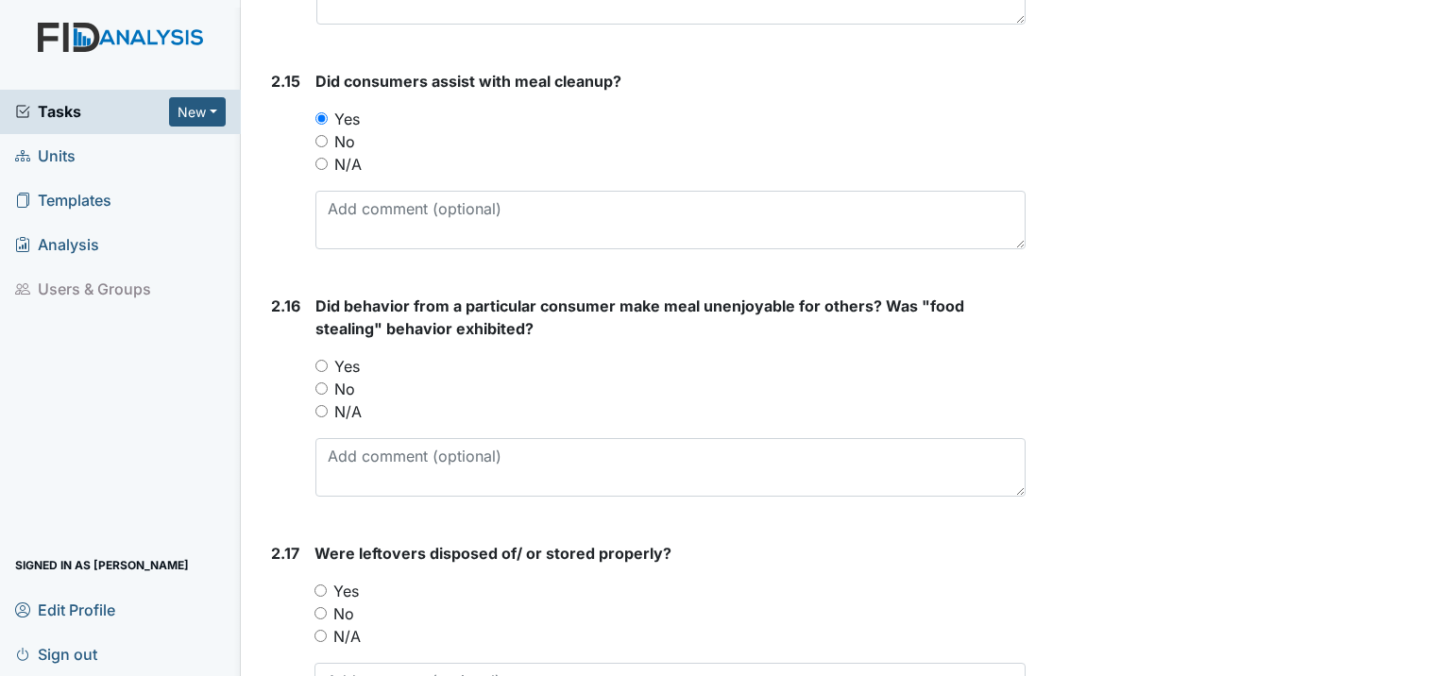
click at [321, 360] on input "Yes" at bounding box center [321, 366] width 12 height 12
radio input "true"
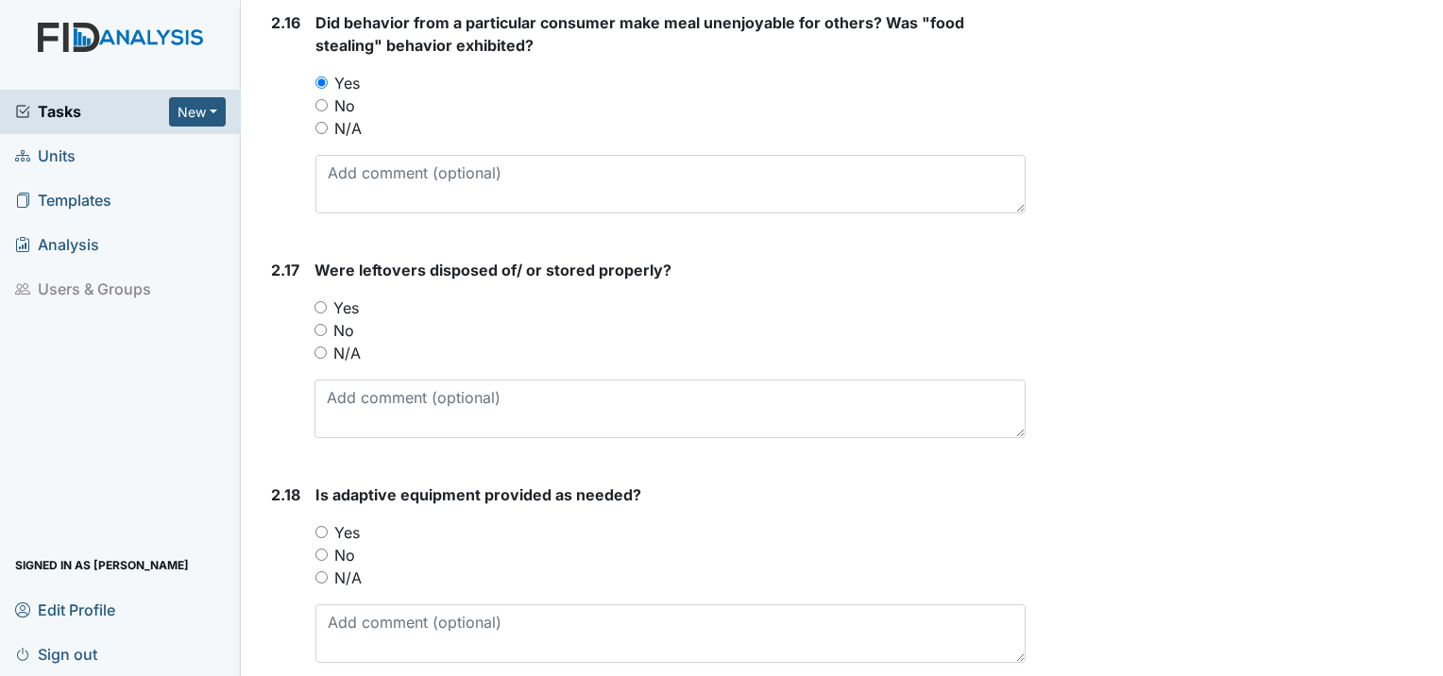
click at [320, 301] on input "Yes" at bounding box center [320, 307] width 12 height 12
radio input "true"
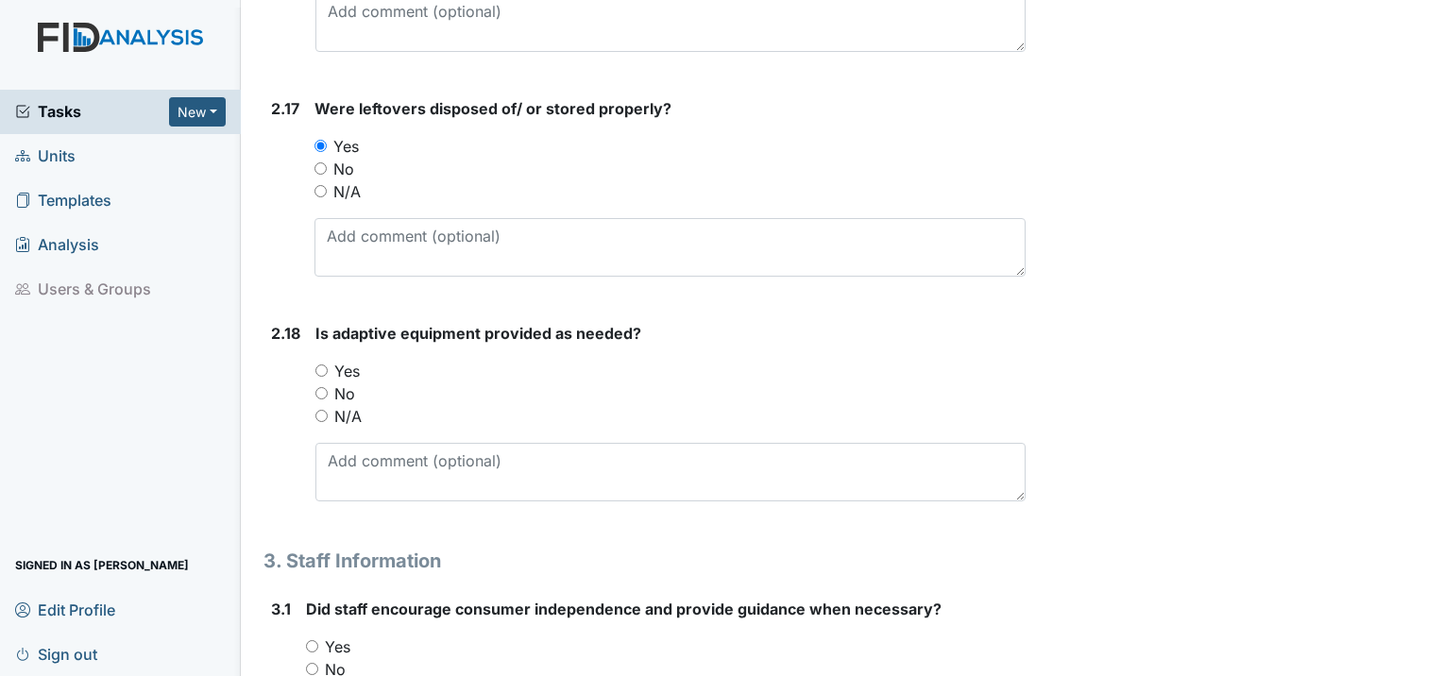
scroll to position [5100, 0]
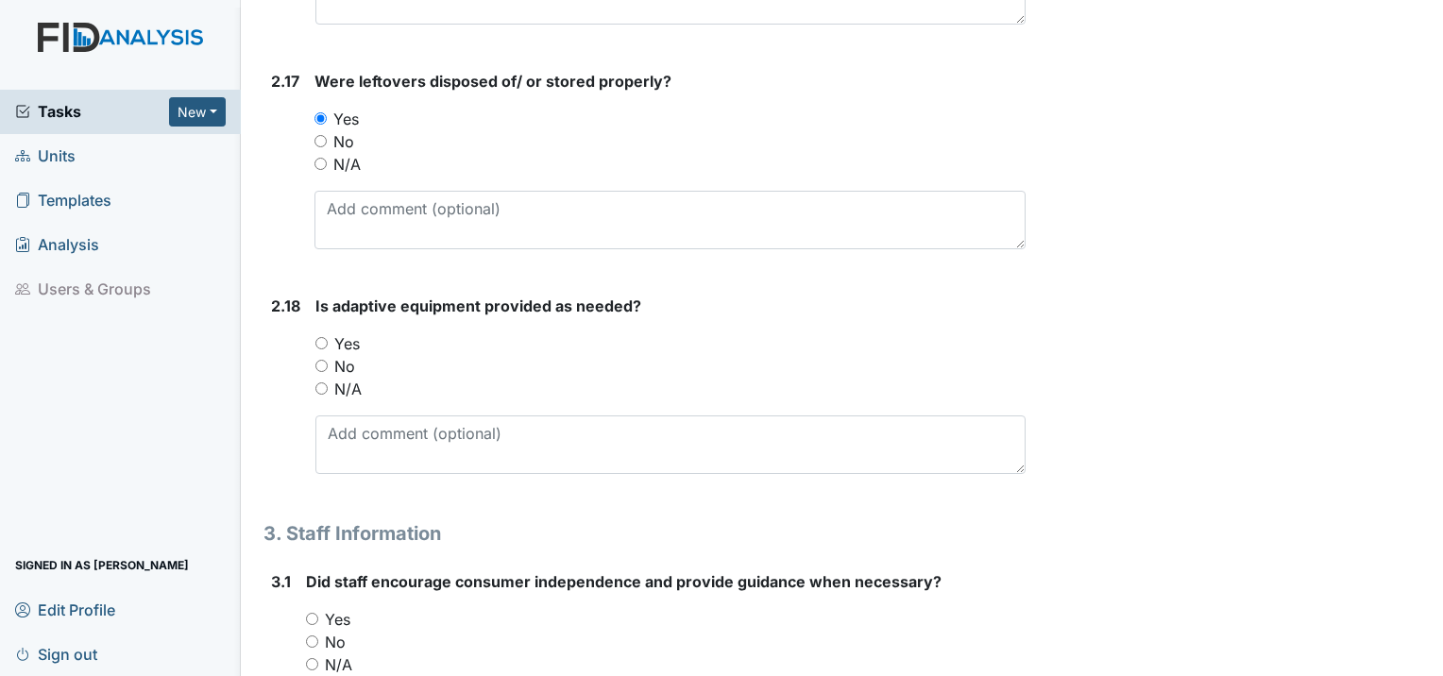
click at [320, 337] on input "Yes" at bounding box center [321, 343] width 12 height 12
radio input "true"
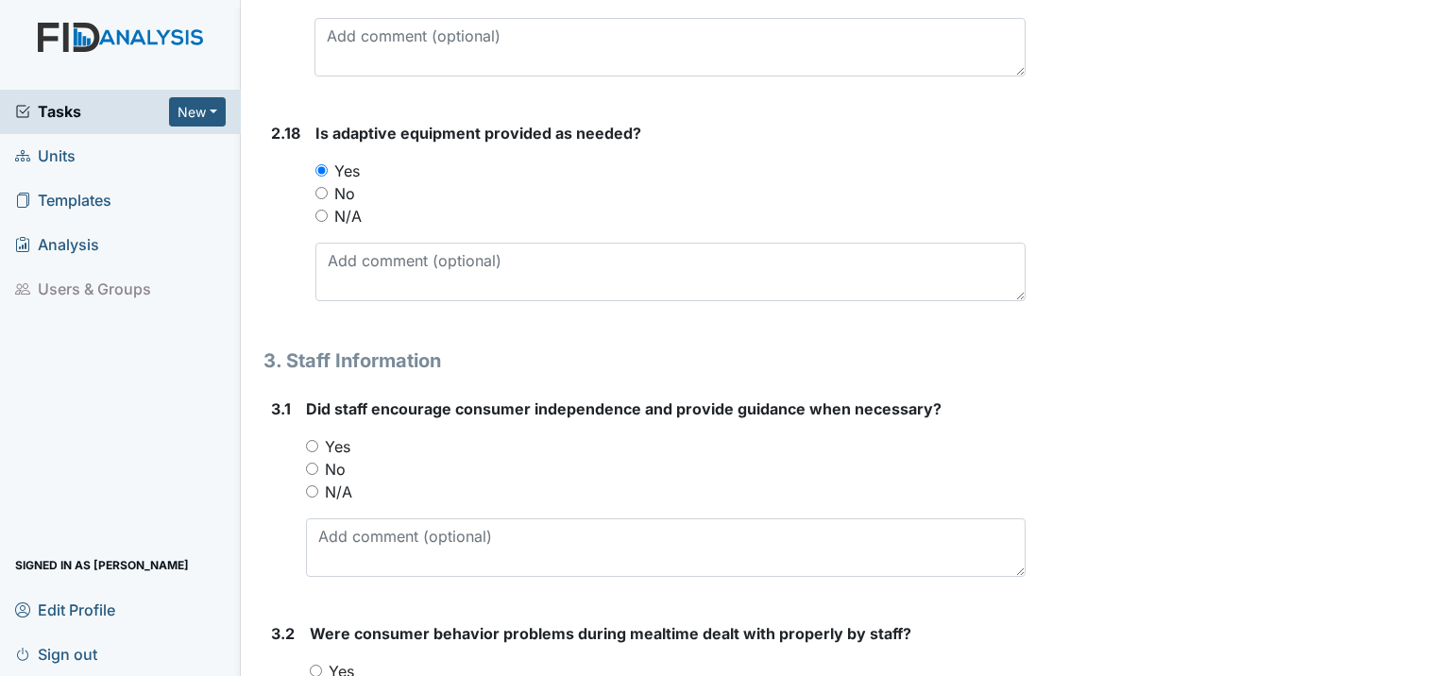
scroll to position [5288, 0]
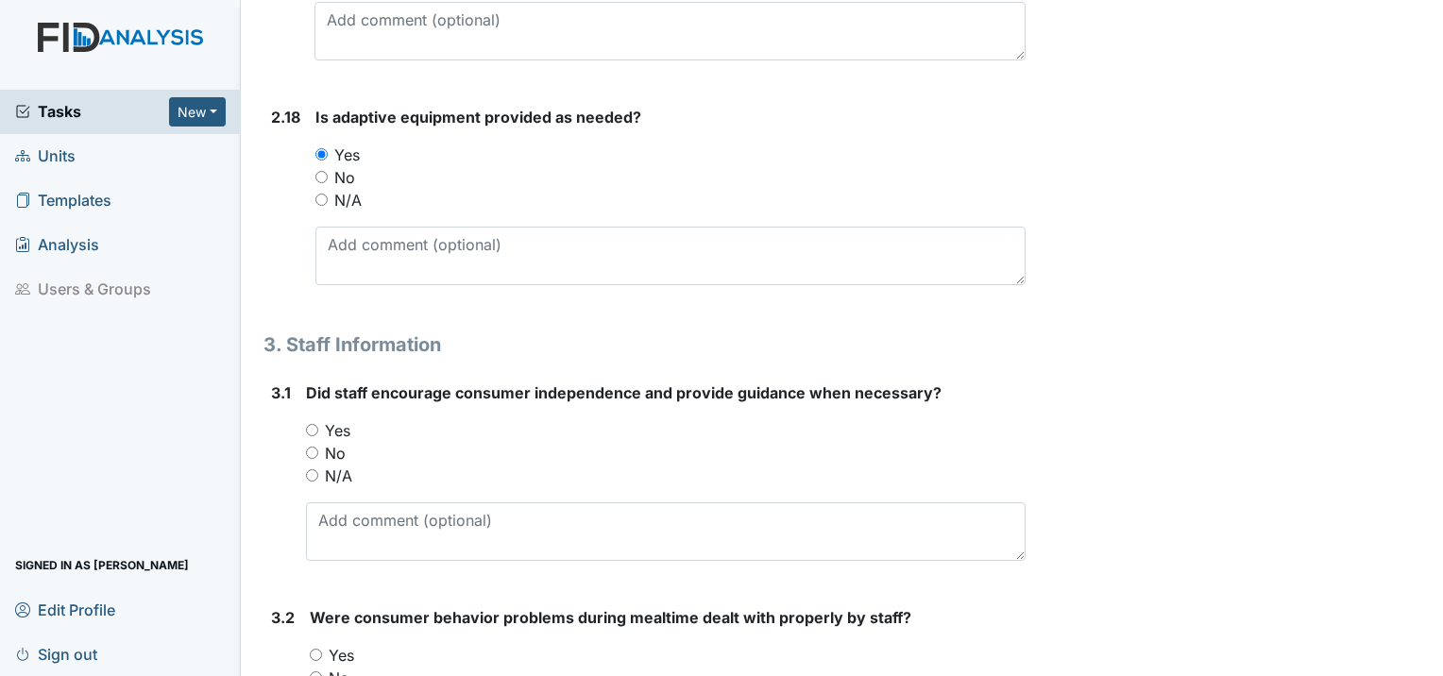
click at [319, 419] on div "Yes" at bounding box center [666, 430] width 720 height 23
click at [314, 424] on input "Yes" at bounding box center [312, 430] width 12 height 12
radio input "true"
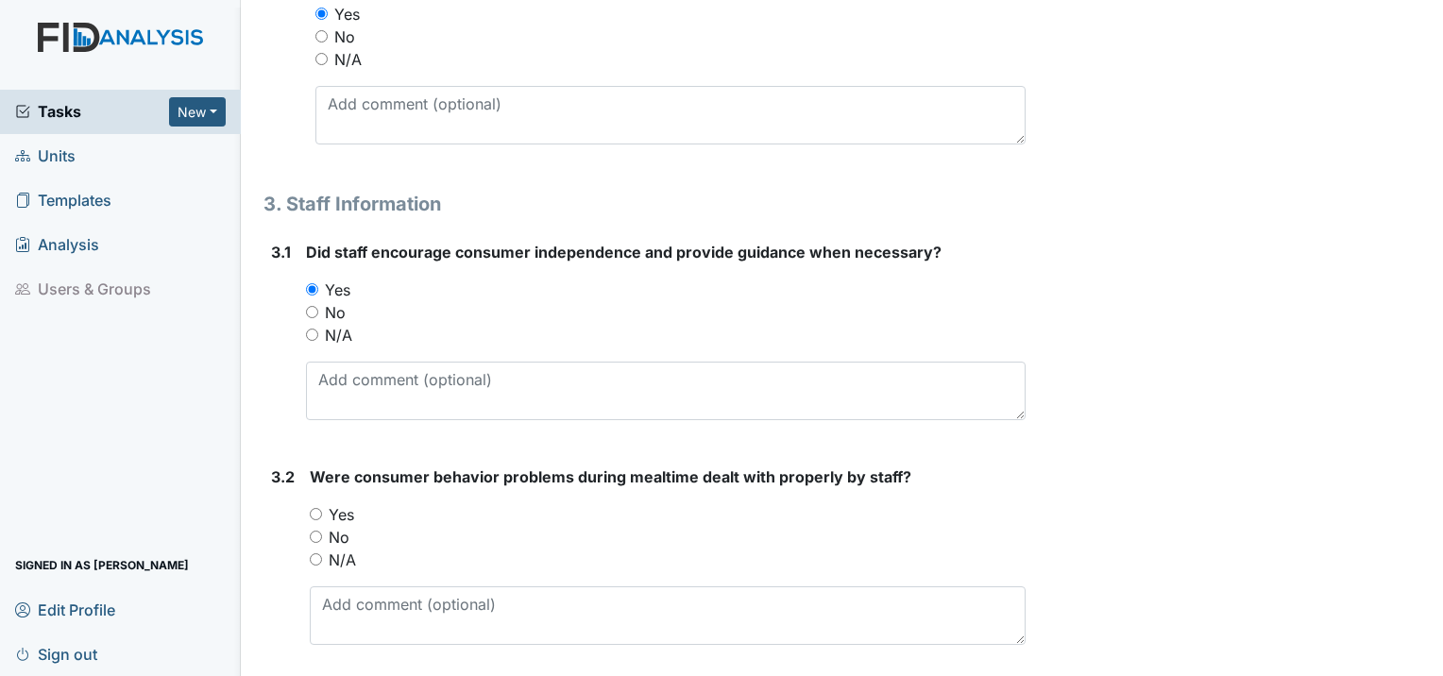
scroll to position [5477, 0]
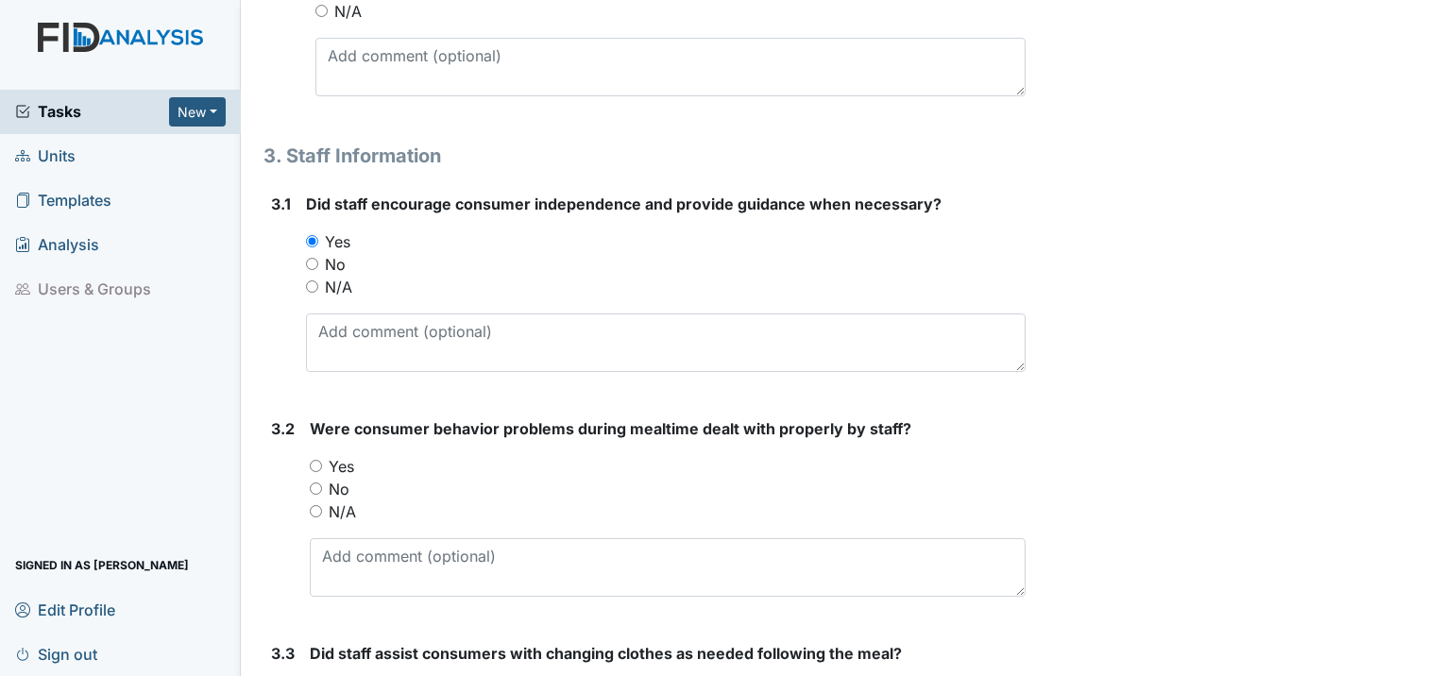
click at [315, 460] on input "Yes" at bounding box center [316, 466] width 12 height 12
radio input "true"
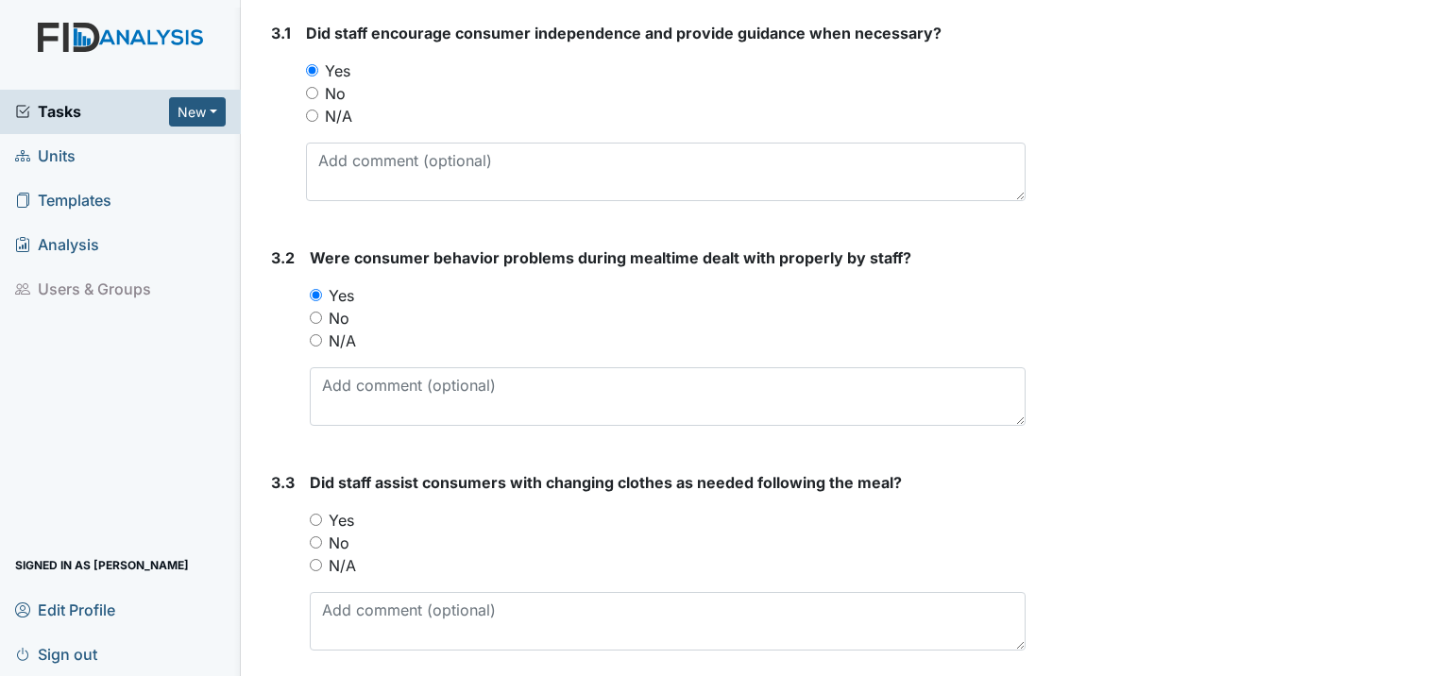
scroll to position [5663, 0]
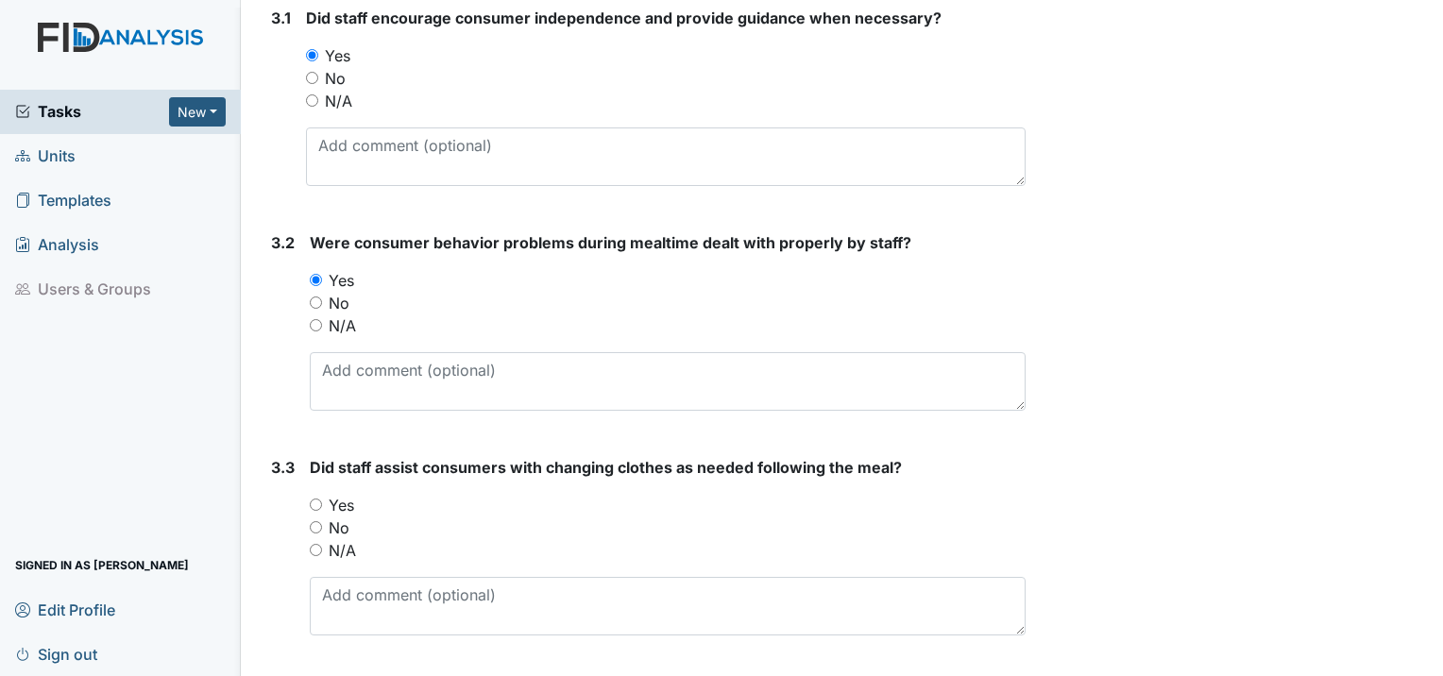
click at [314, 499] on input "Yes" at bounding box center [316, 505] width 12 height 12
radio input "true"
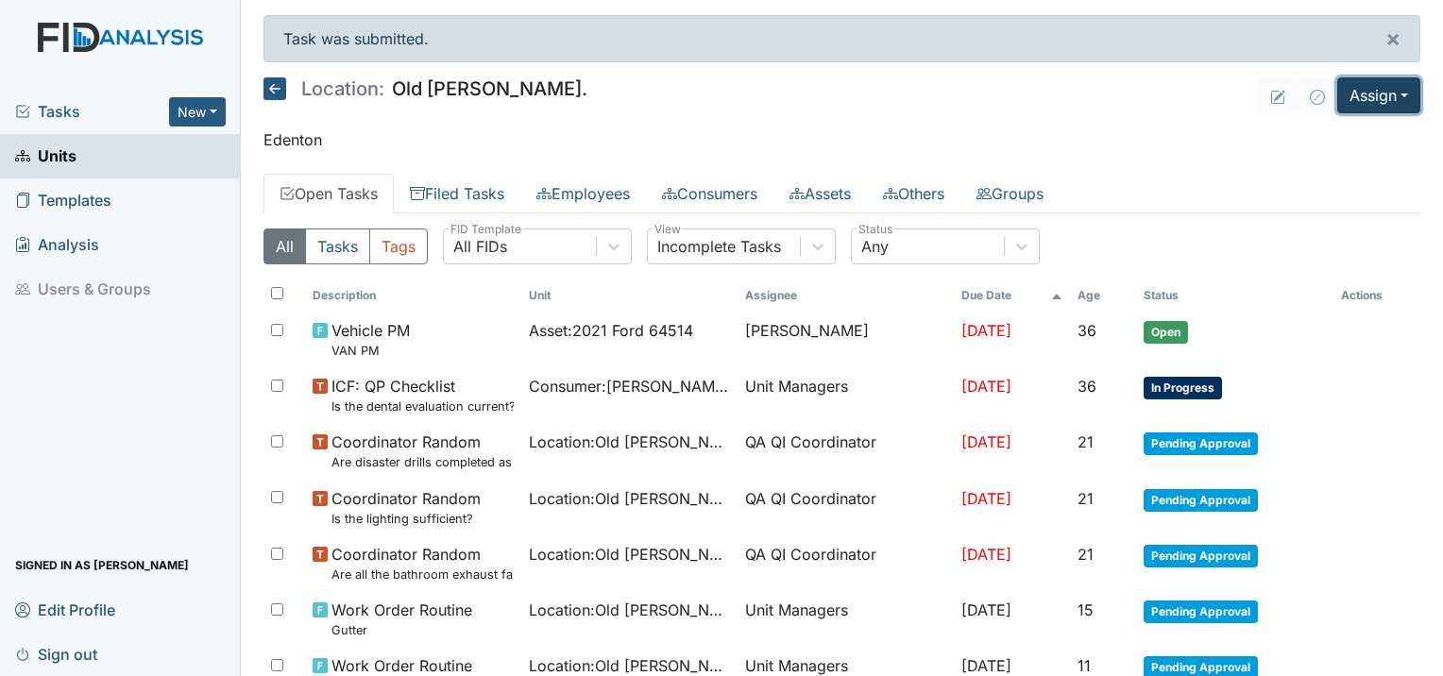
click at [1367, 94] on button "Assign" at bounding box center [1378, 95] width 83 height 36
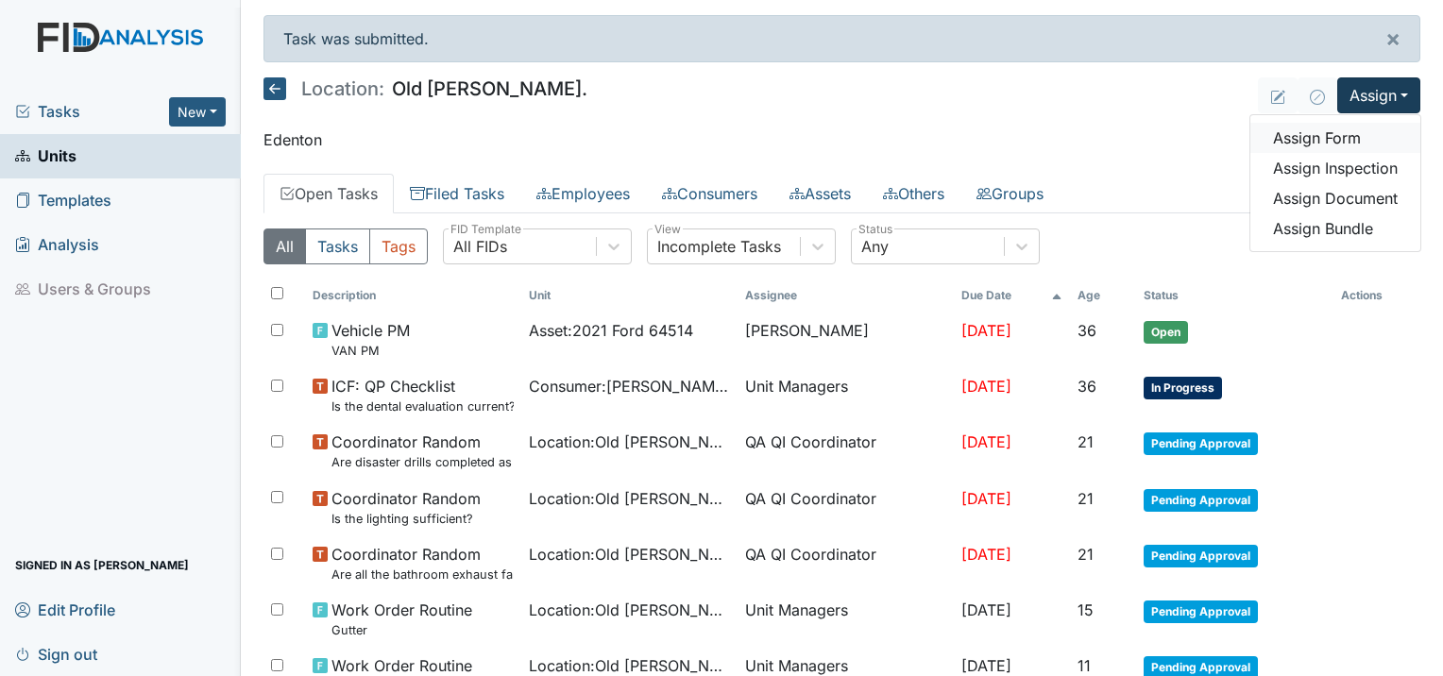
click at [1289, 137] on link "Assign Form" at bounding box center [1335, 138] width 170 height 30
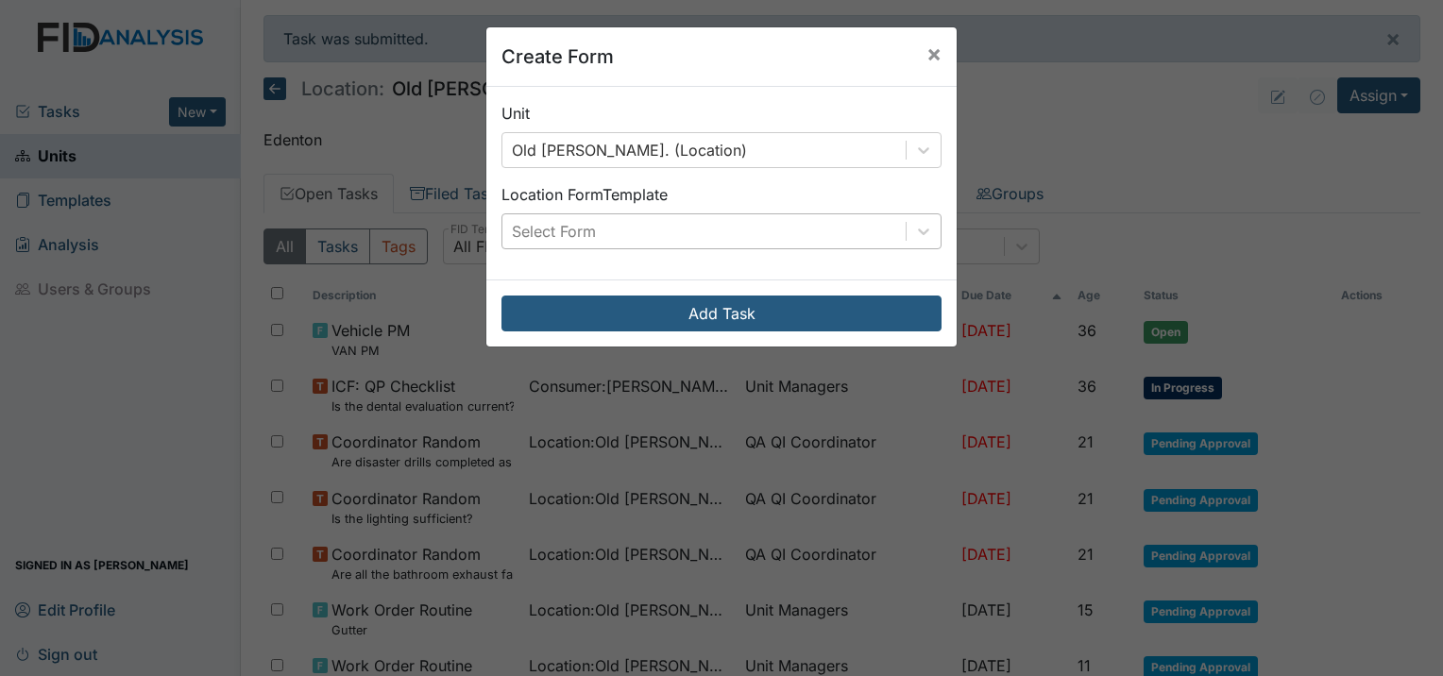
click at [529, 230] on div "Select Form" at bounding box center [554, 231] width 84 height 23
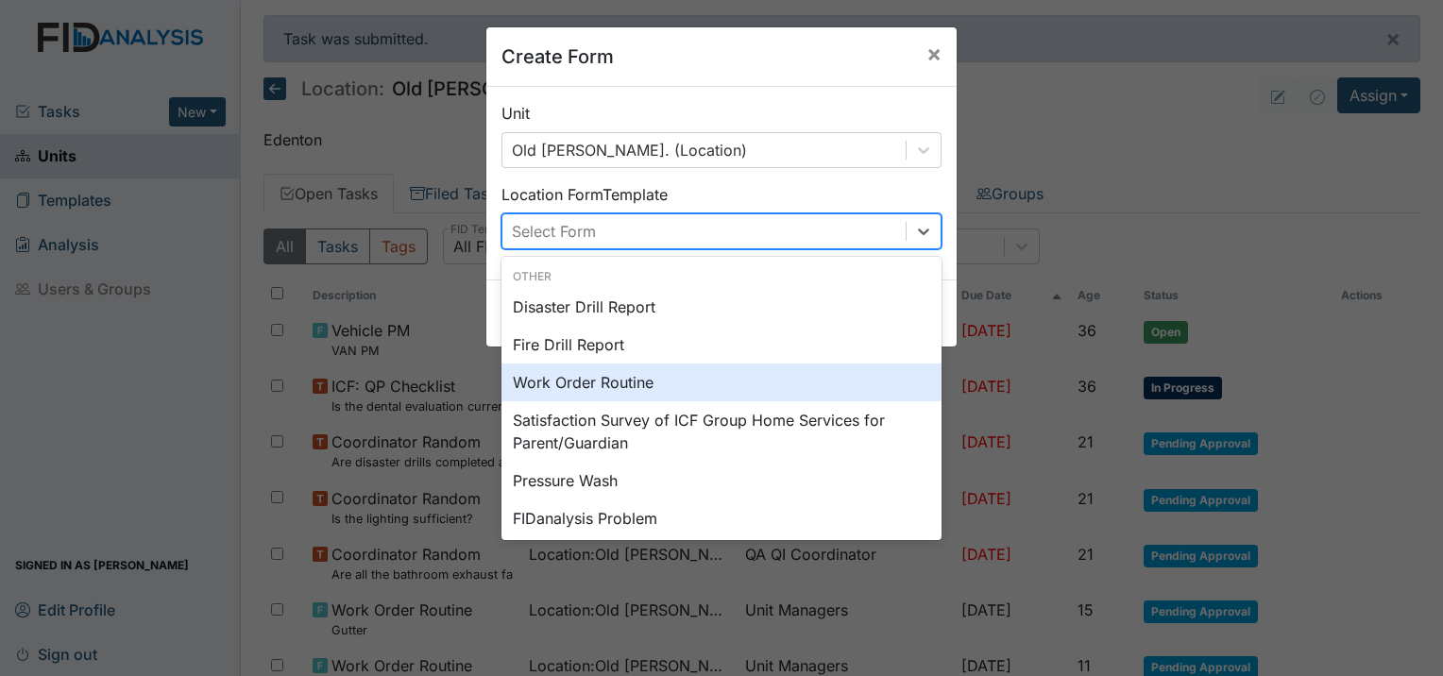
click at [547, 381] on div "Work Order Routine" at bounding box center [721, 383] width 440 height 38
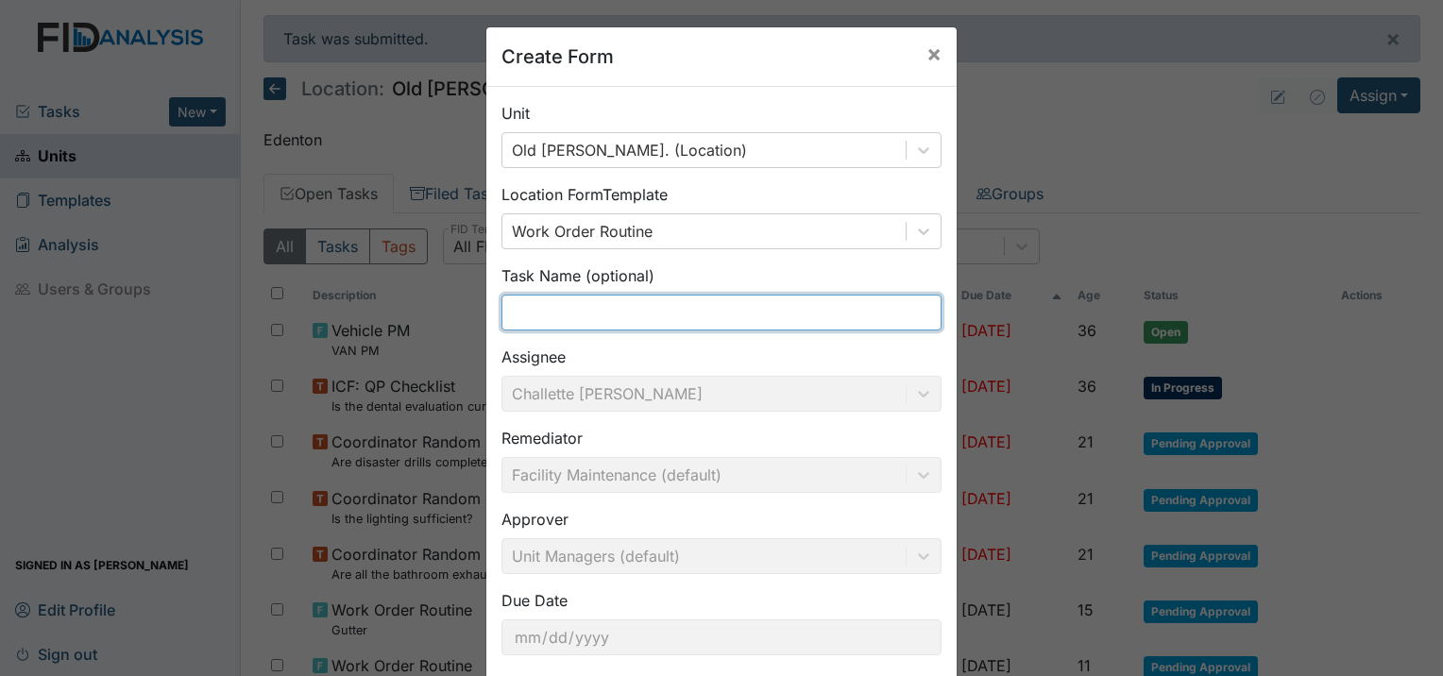
click at [569, 308] on input "text" at bounding box center [721, 313] width 440 height 36
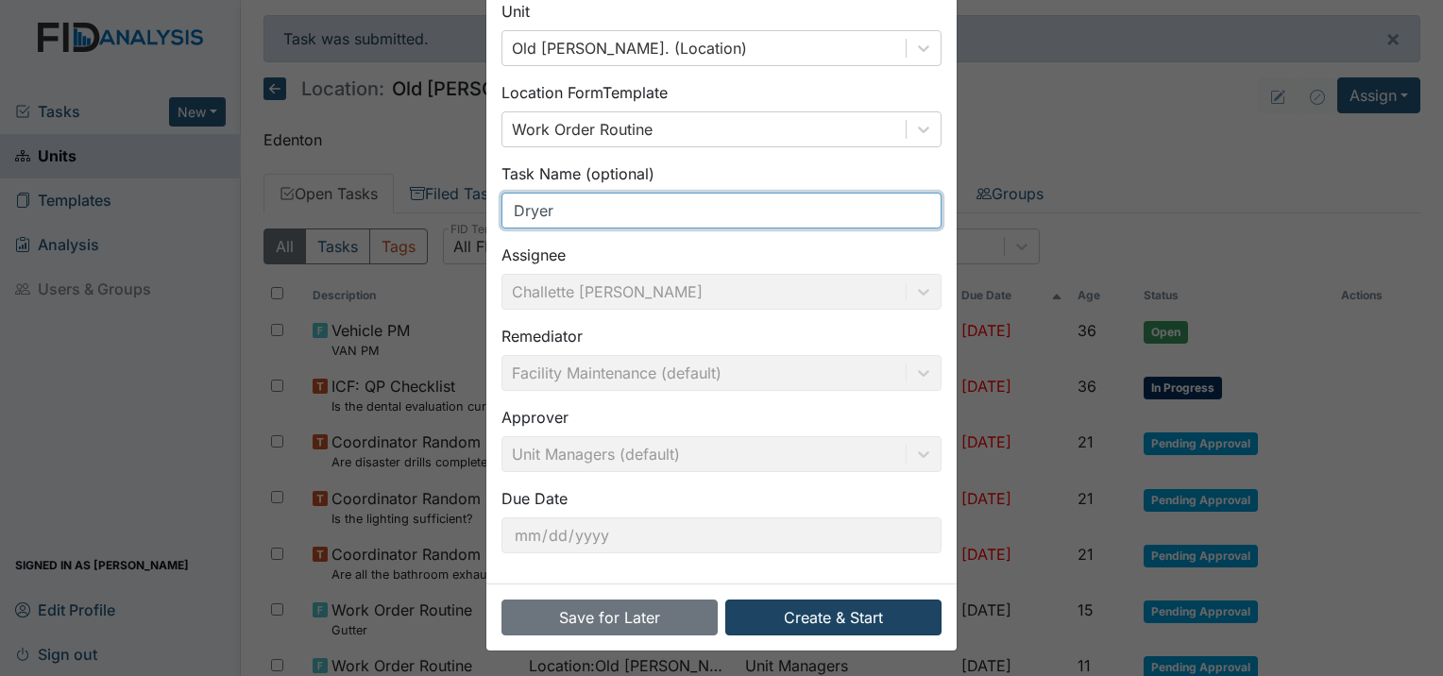
type input "Dryer"
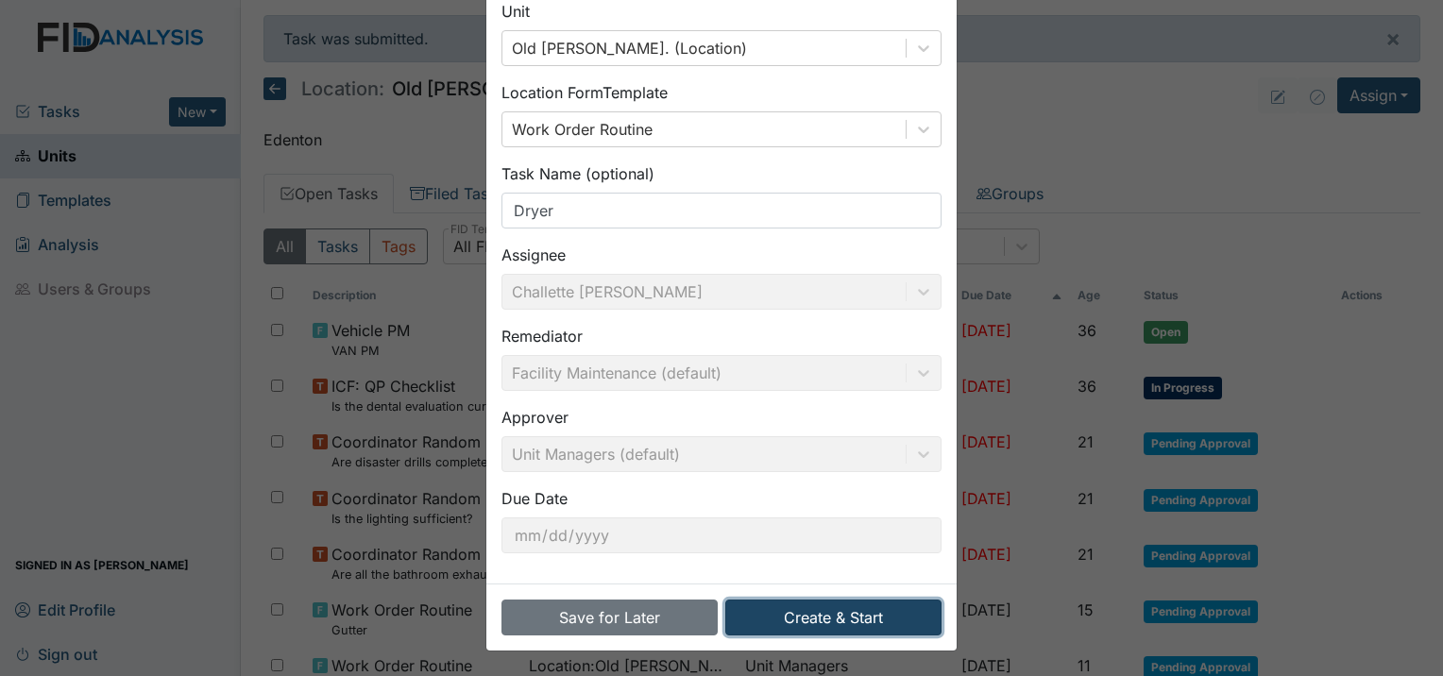
click at [876, 623] on button "Create & Start" at bounding box center [833, 618] width 216 height 36
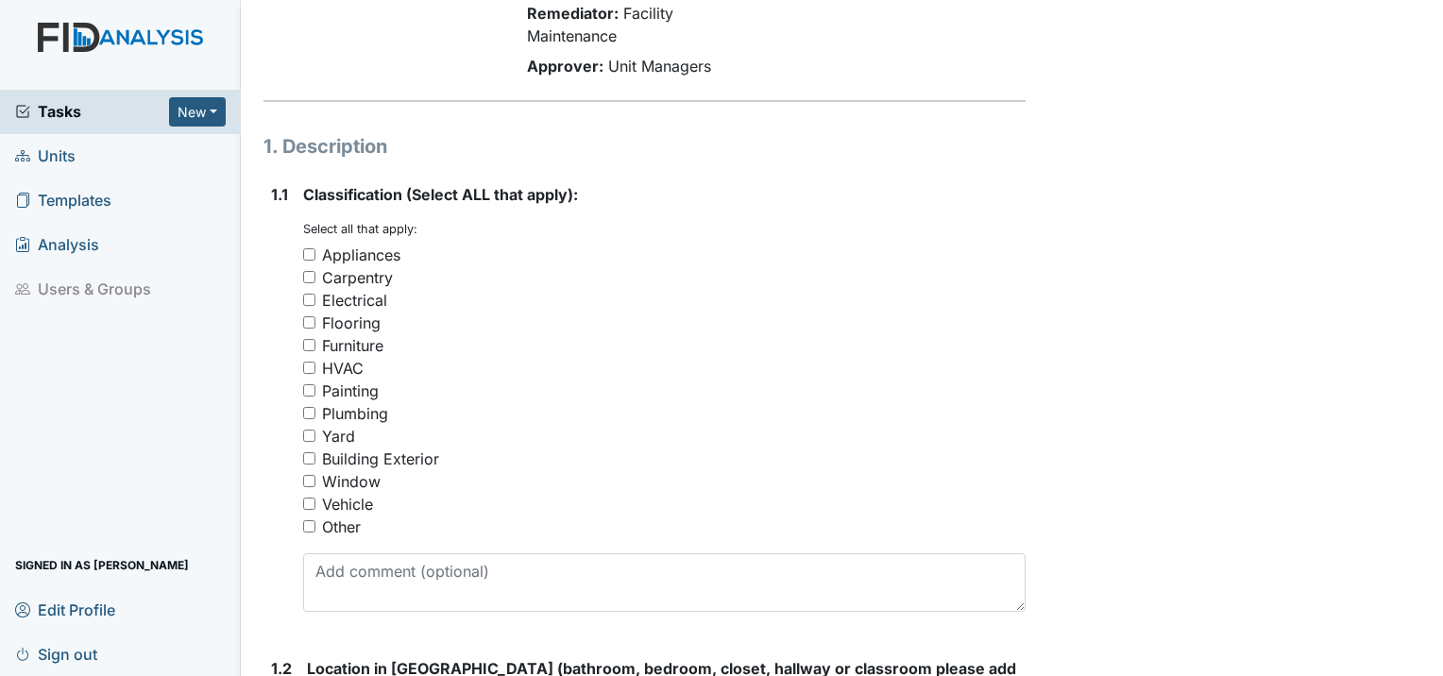
scroll to position [283, 0]
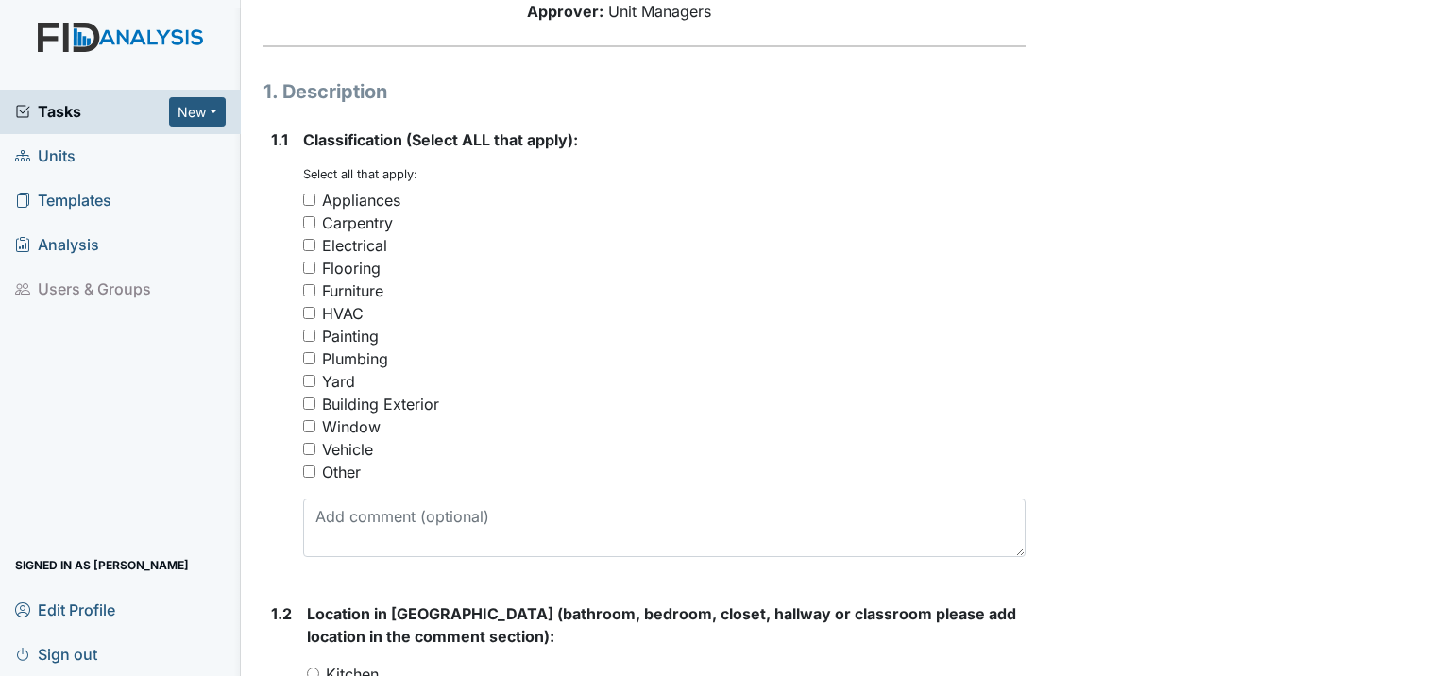
click at [310, 194] on input "Appliances" at bounding box center [309, 200] width 12 height 12
checkbox input "true"
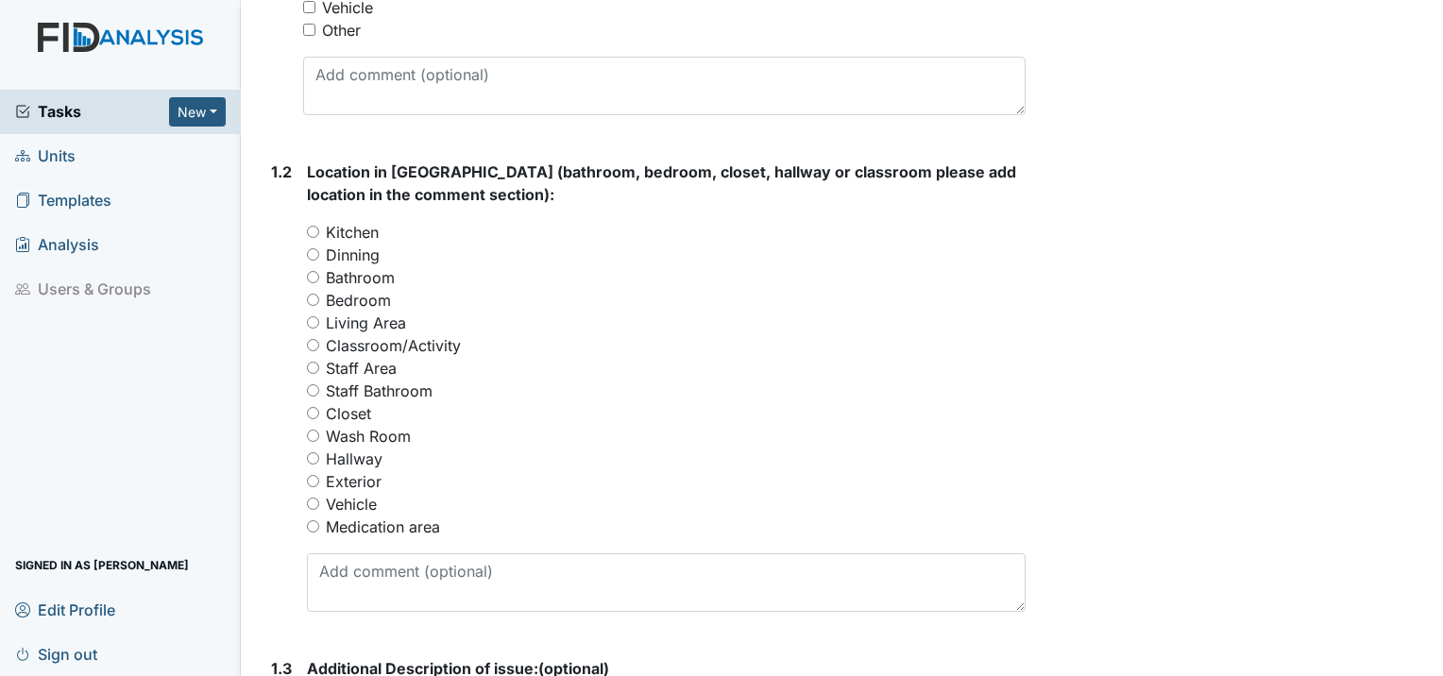
scroll to position [755, 0]
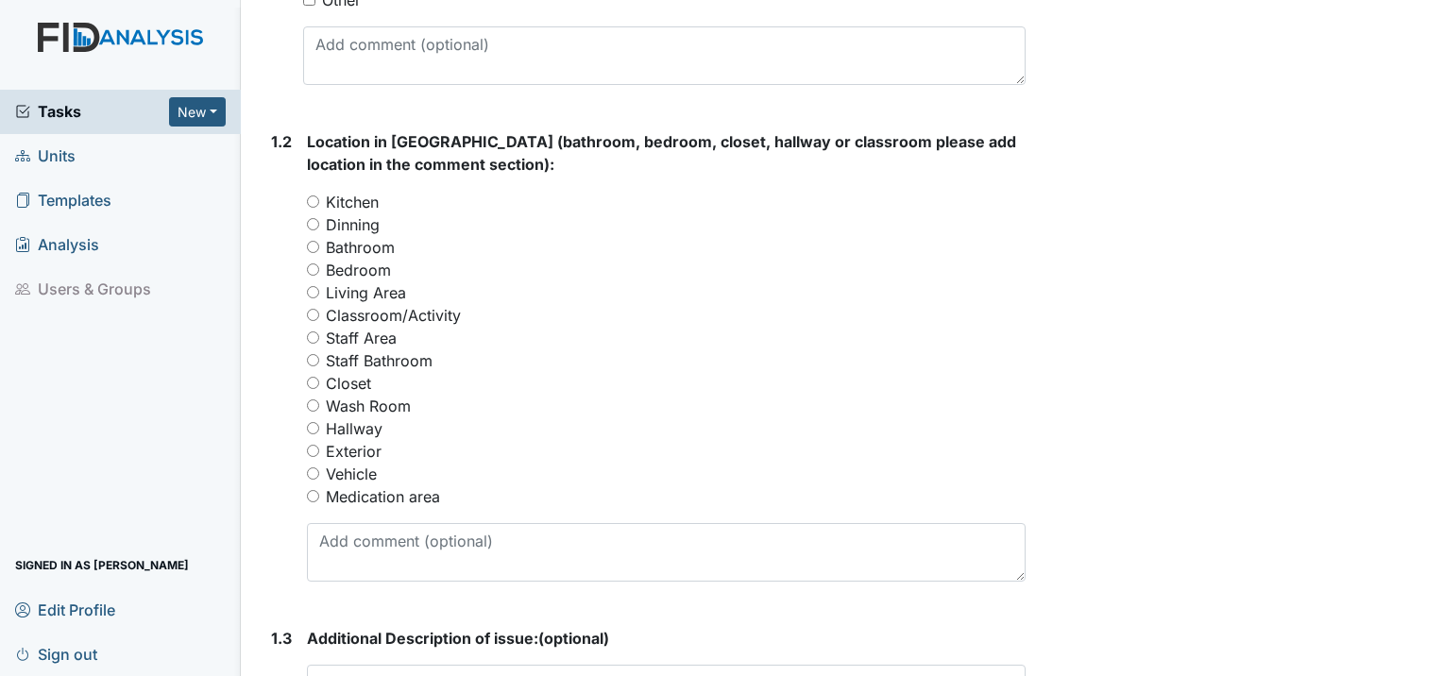
click at [312, 399] on input "Wash Room" at bounding box center [313, 405] width 12 height 12
radio input "true"
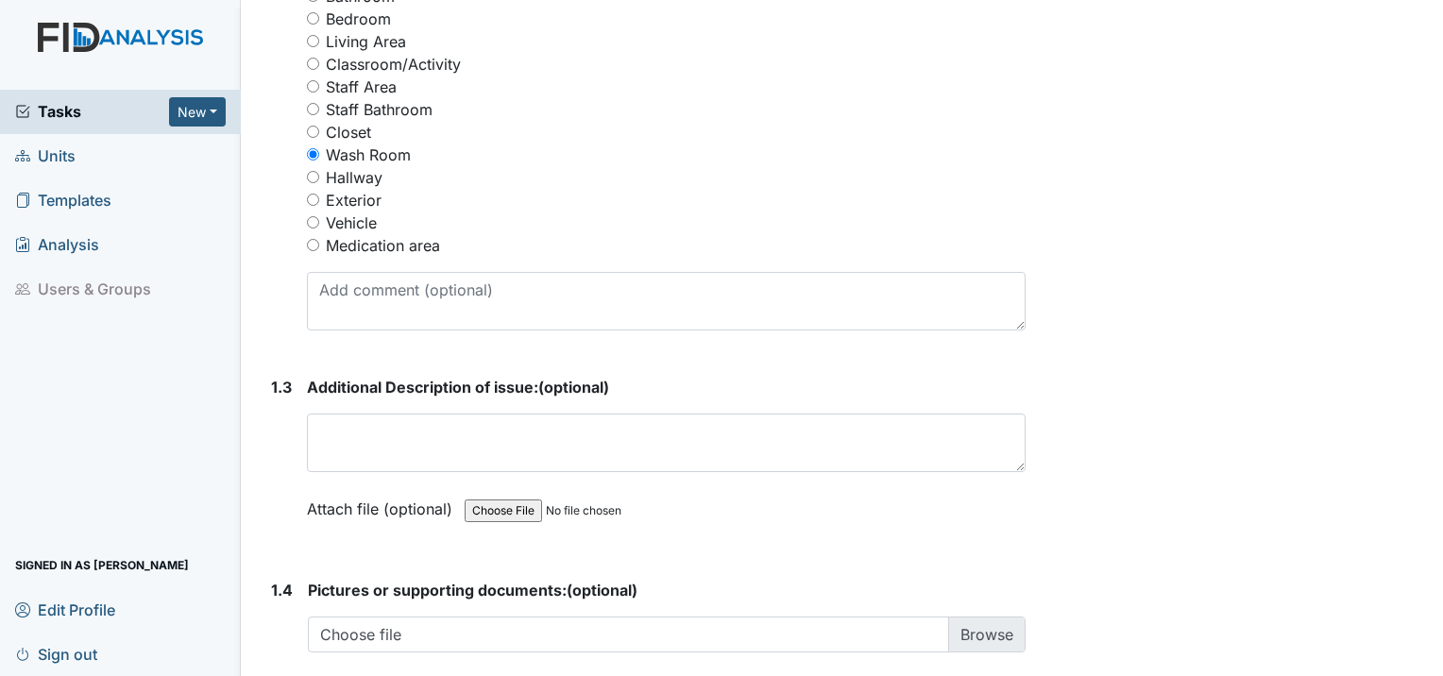
scroll to position [1039, 0]
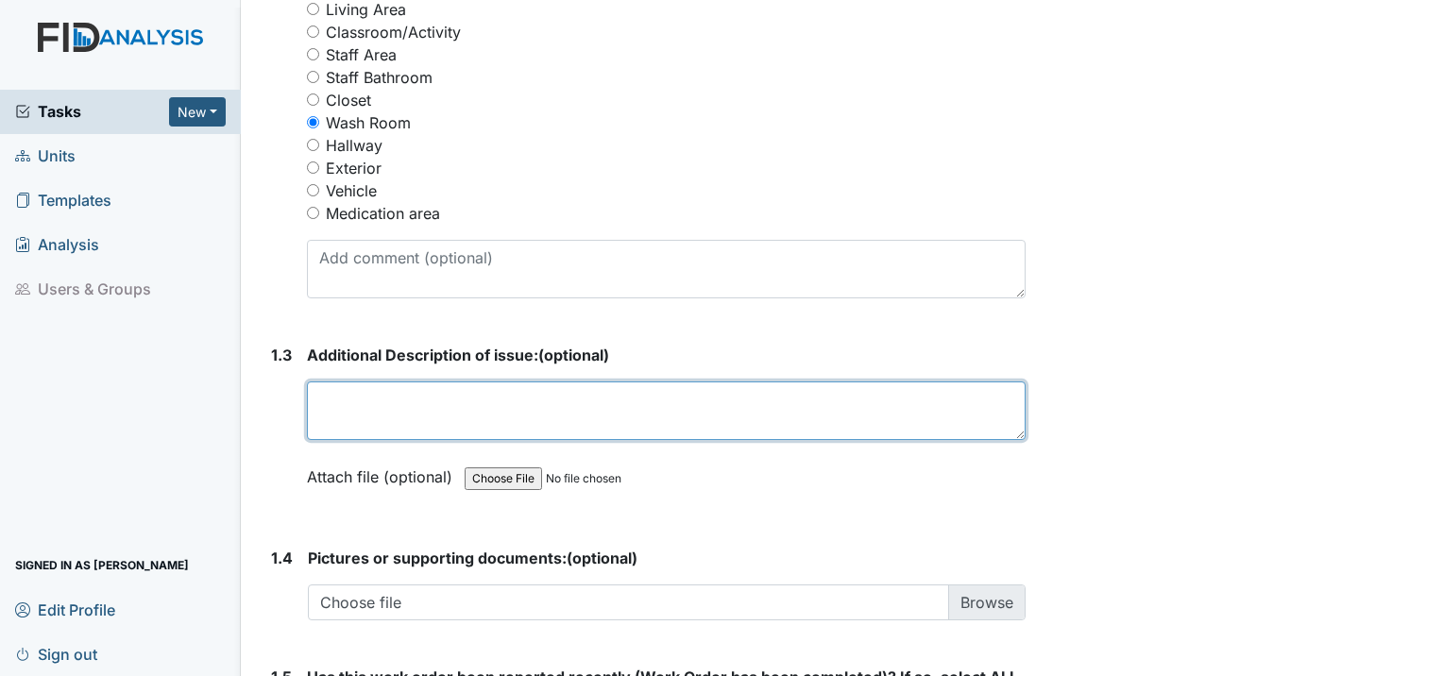
click at [397, 382] on textarea at bounding box center [666, 411] width 719 height 59
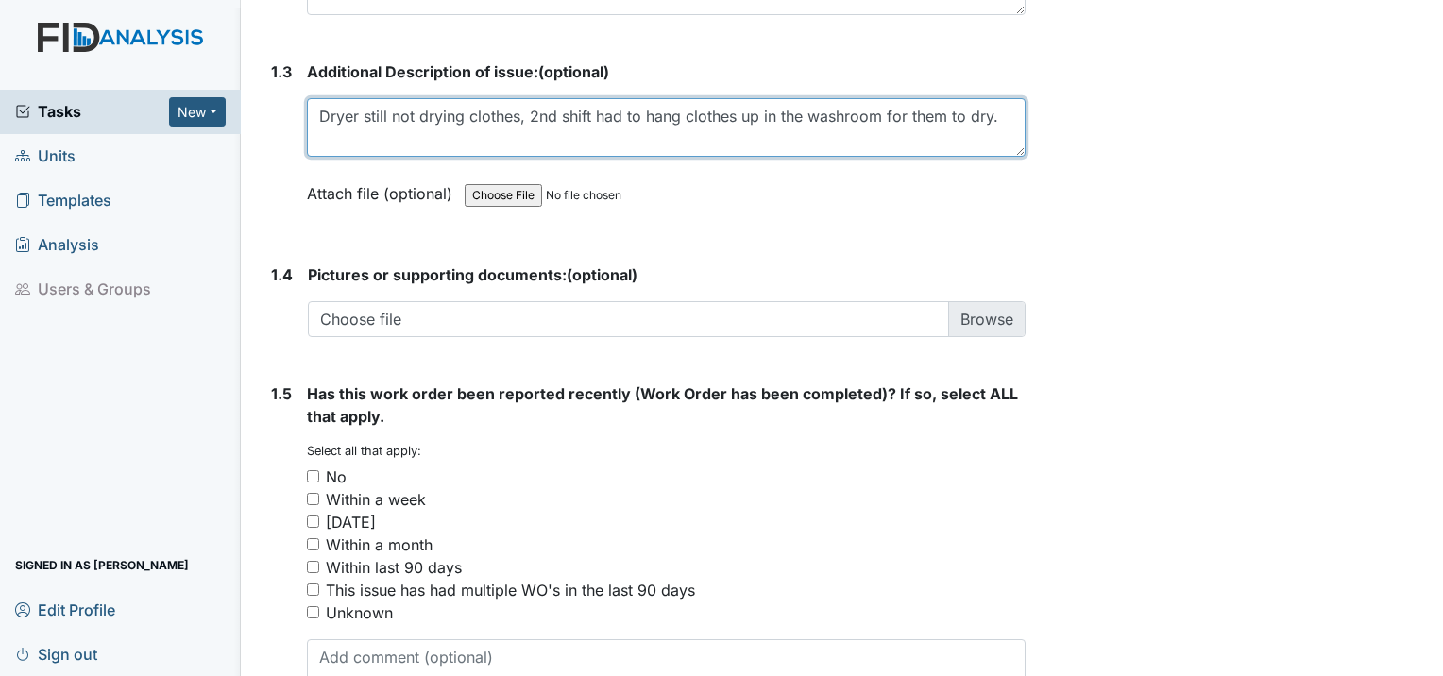
scroll to position [1392, 0]
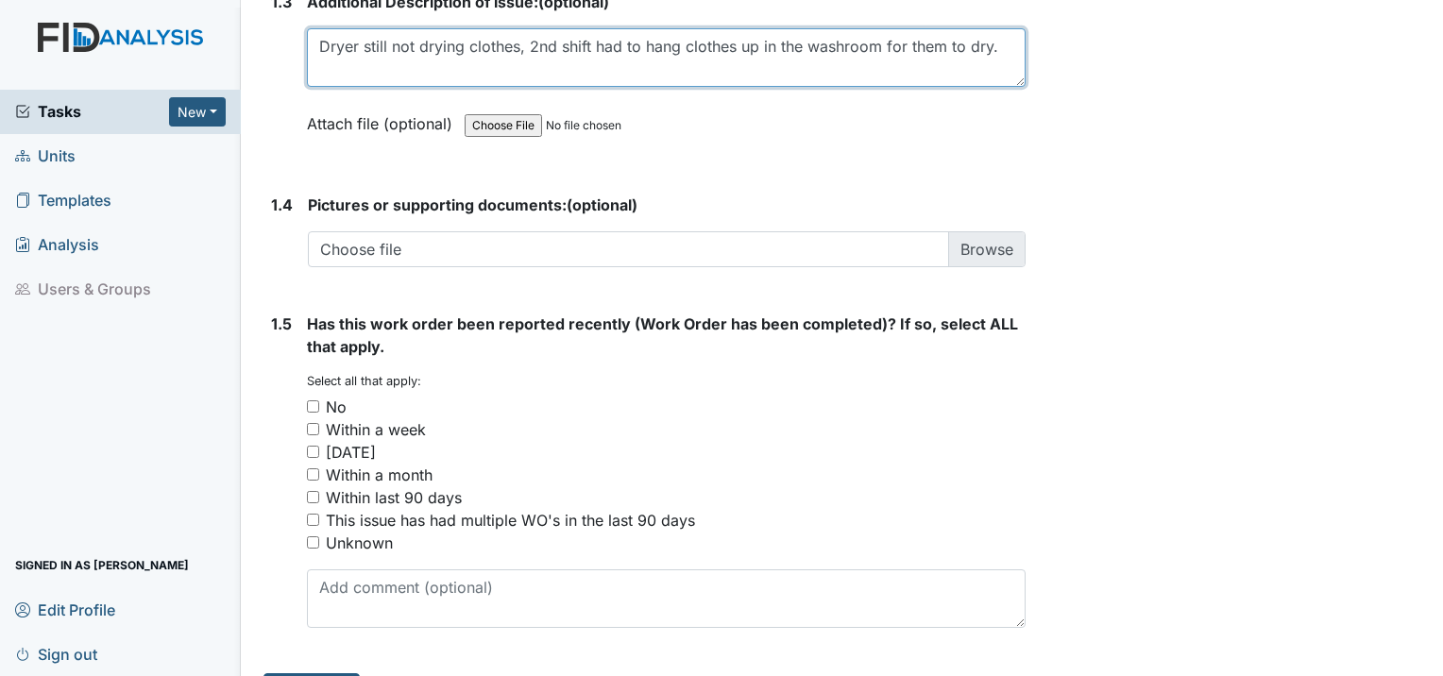
type textarea "Dryer still not drying clothes, 2nd shift had to hang clothes up in the washroo…"
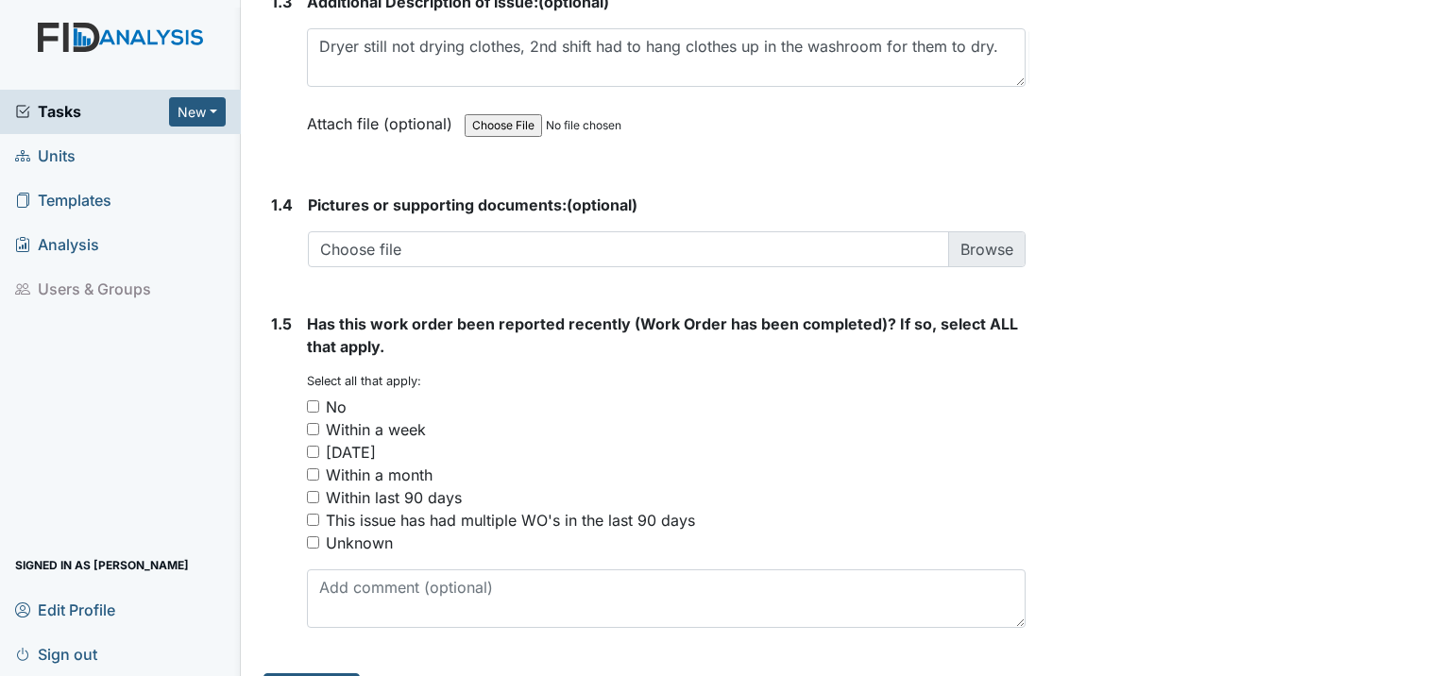
click at [317, 423] on input "Within a week" at bounding box center [313, 429] width 12 height 12
checkbox input "true"
